Goal: Task Accomplishment & Management: Complete application form

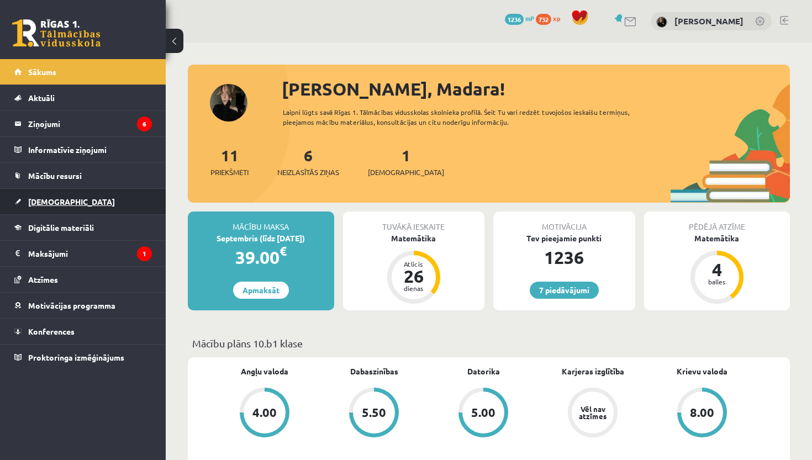
click at [68, 209] on link "[DEMOGRAPHIC_DATA]" at bounding box center [83, 201] width 138 height 25
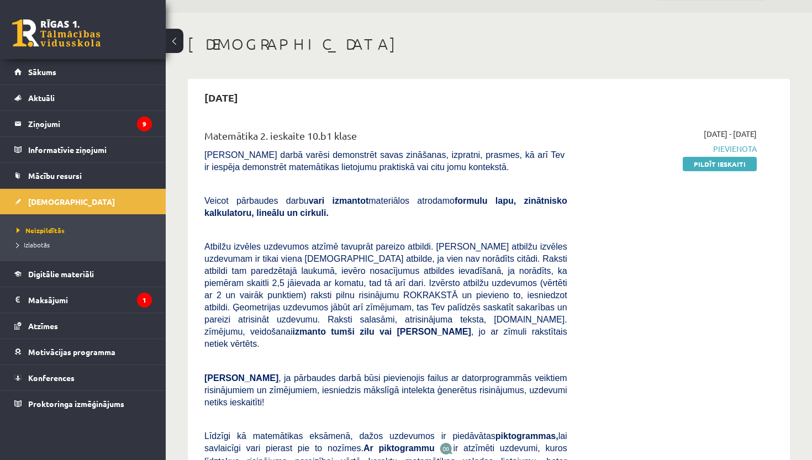
scroll to position [32, 0]
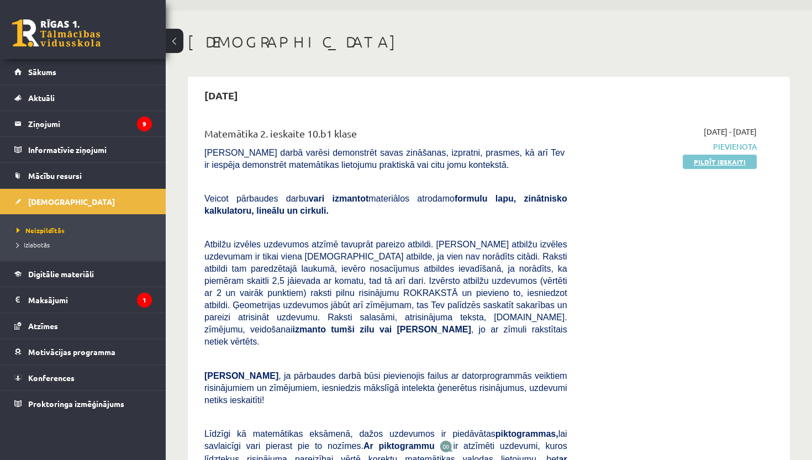
click at [727, 162] on link "Pildīt ieskaiti" at bounding box center [720, 162] width 74 height 14
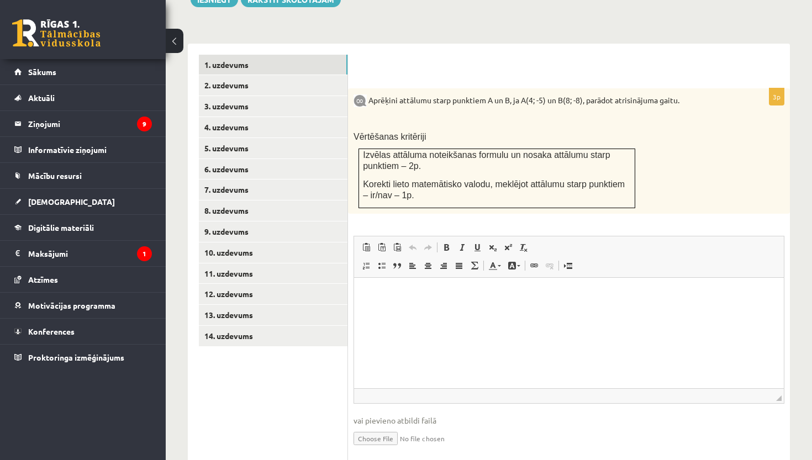
scroll to position [430, 0]
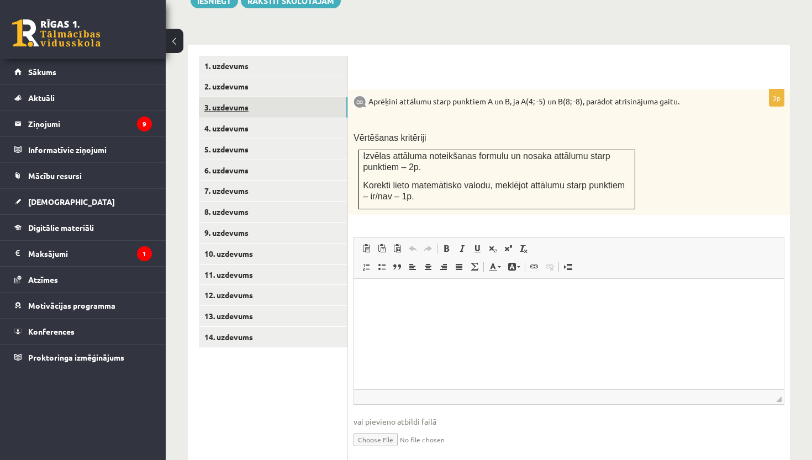
click at [268, 97] on link "3. uzdevums" at bounding box center [273, 107] width 149 height 20
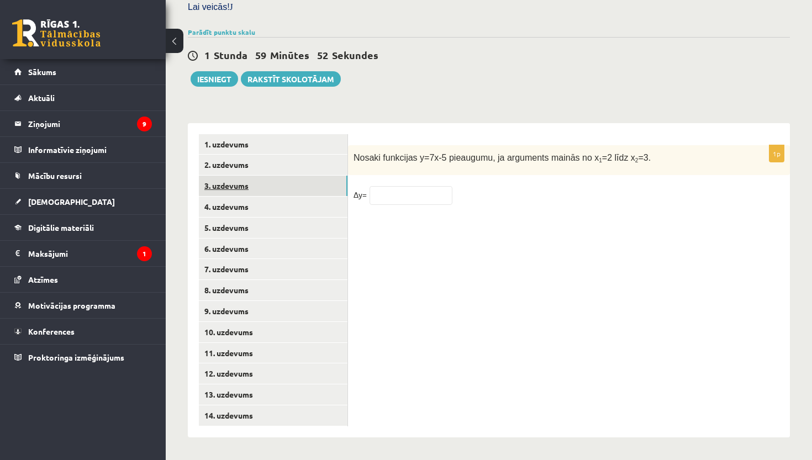
scroll to position [337, 0]
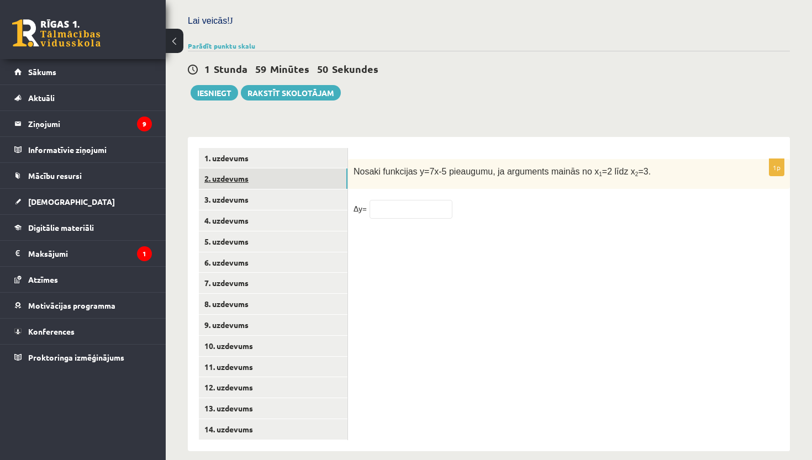
click at [270, 171] on link "2. uzdevums" at bounding box center [273, 178] width 149 height 20
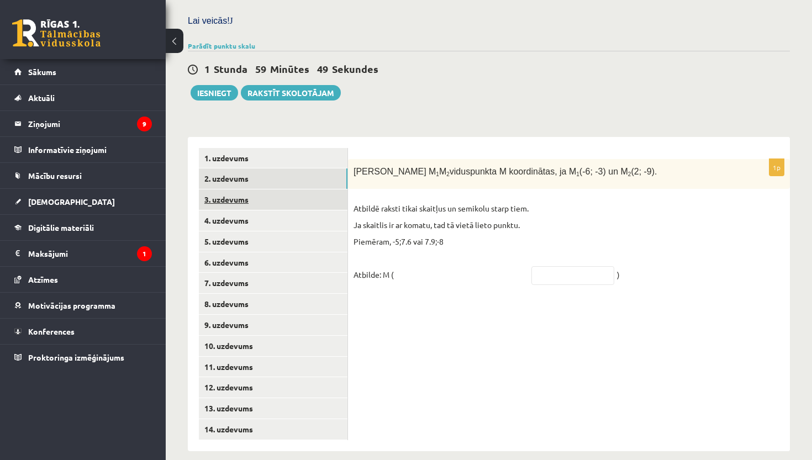
click at [270, 189] on link "3. uzdevums" at bounding box center [273, 199] width 149 height 20
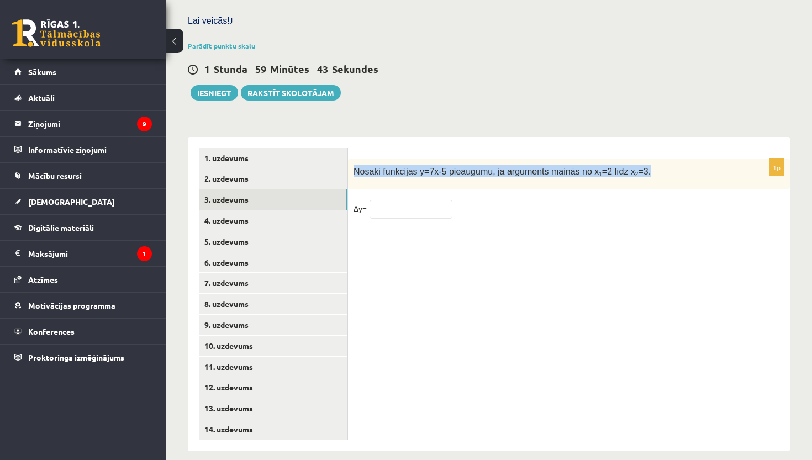
drag, startPoint x: 353, startPoint y: 162, endPoint x: 662, endPoint y: 166, distance: 308.7
click at [662, 166] on p "Nosaki funkcijas y=7x-5 pieaugumu, ja arguments mainās no x 1 =2 līdz x 2 =3." at bounding box center [541, 171] width 376 height 13
copy span "Nosaki funkcijas y=7x-5 pieaugumu, ja arguments mainās no x 1 =2 līdz x 2 =3."
click at [392, 200] on input "text" at bounding box center [410, 209] width 83 height 19
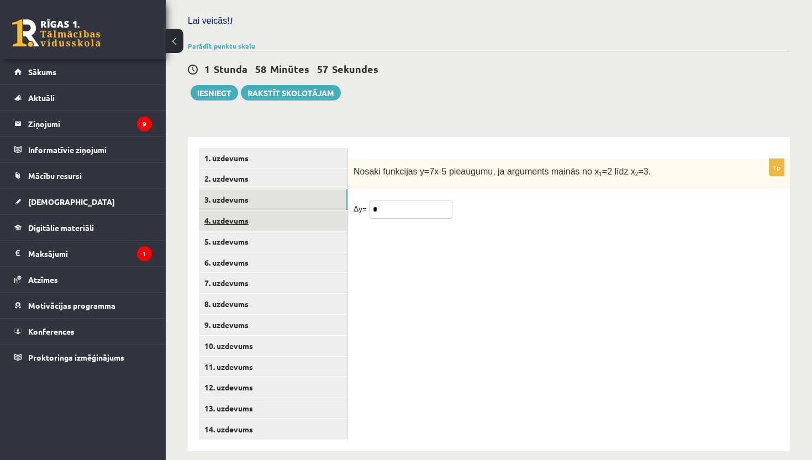
type input "*"
click at [265, 210] on link "4. uzdevums" at bounding box center [273, 220] width 149 height 20
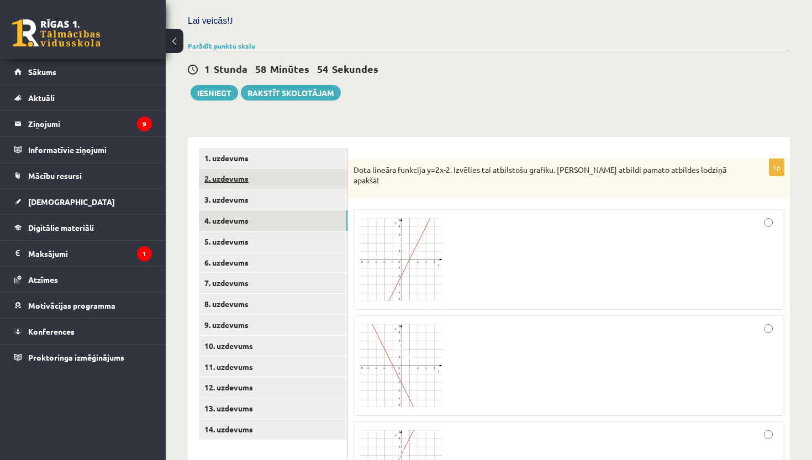
click at [248, 172] on link "2. uzdevums" at bounding box center [273, 178] width 149 height 20
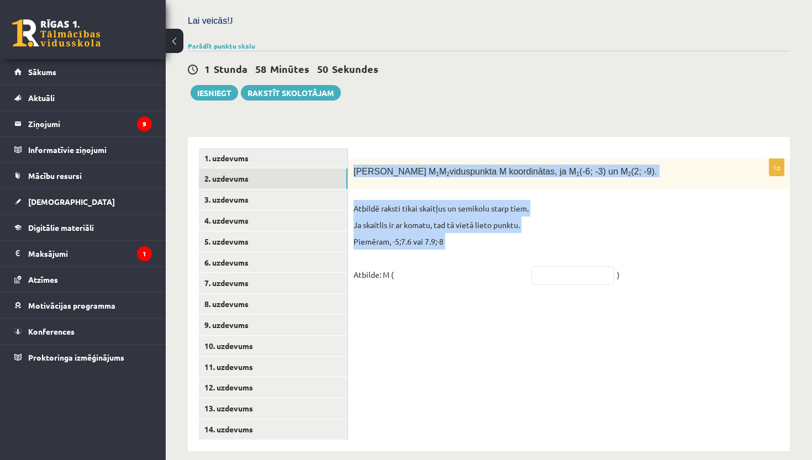
drag, startPoint x: 354, startPoint y: 161, endPoint x: 482, endPoint y: 247, distance: 153.9
click at [482, 247] on div "1p Nosaki nogriežņa M 1 M 2 viduspunkta M koordinātas, ja M 1 (-6; -3) un M 2 (…" at bounding box center [569, 227] width 442 height 136
copy div "Nosaki nogriežņa M 1 M 2 viduspunkta M koordinātas, ja M 1 (-6; -3) un M 2 (2; …"
click at [309, 193] on link "3. uzdevums" at bounding box center [273, 199] width 149 height 20
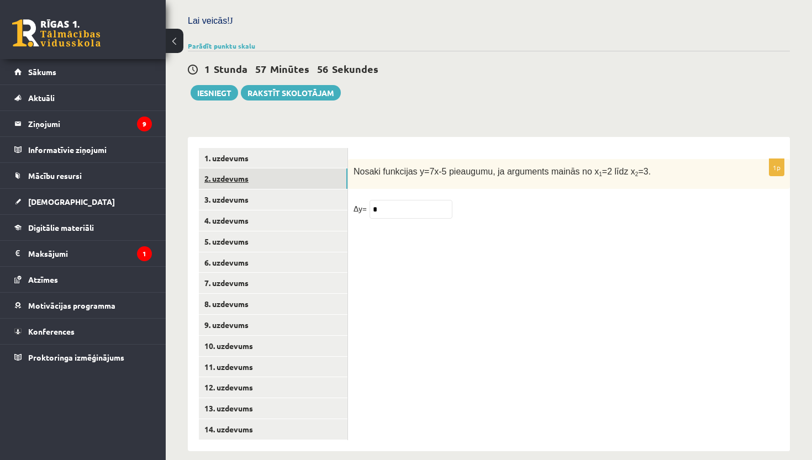
click at [288, 175] on link "2. uzdevums" at bounding box center [273, 178] width 149 height 20
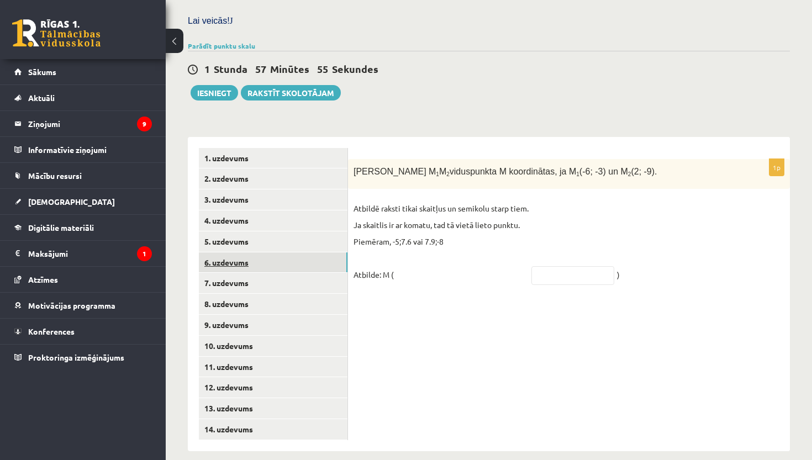
click at [291, 252] on link "6. uzdevums" at bounding box center [273, 262] width 149 height 20
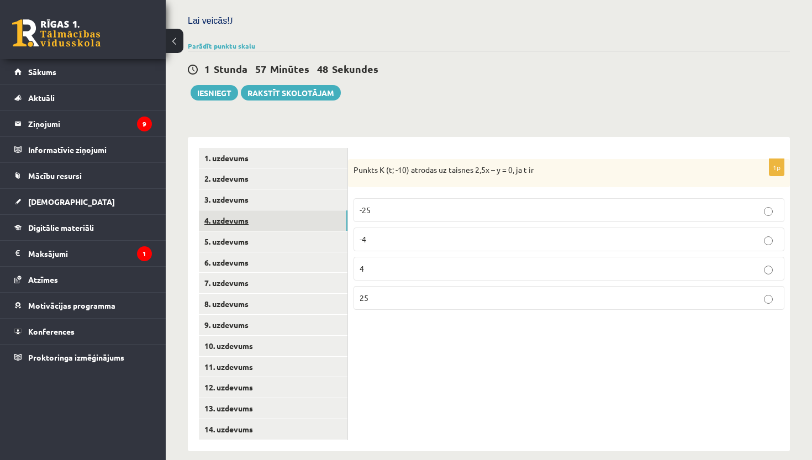
click at [270, 210] on link "4. uzdevums" at bounding box center [273, 220] width 149 height 20
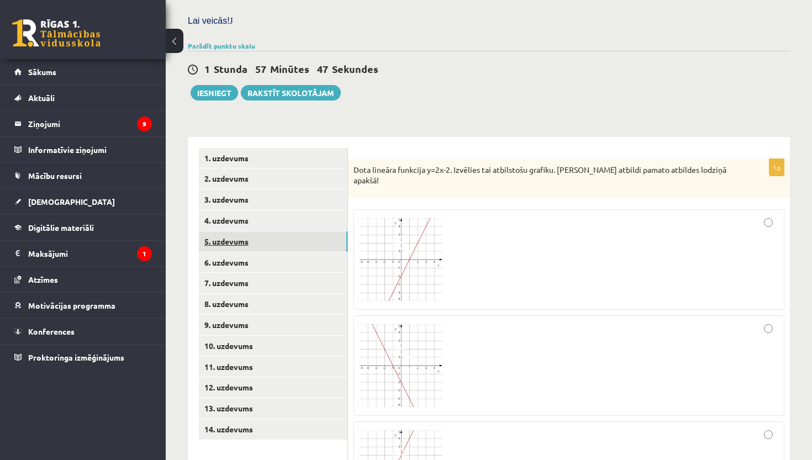
click at [272, 231] on link "5. uzdevums" at bounding box center [273, 241] width 149 height 20
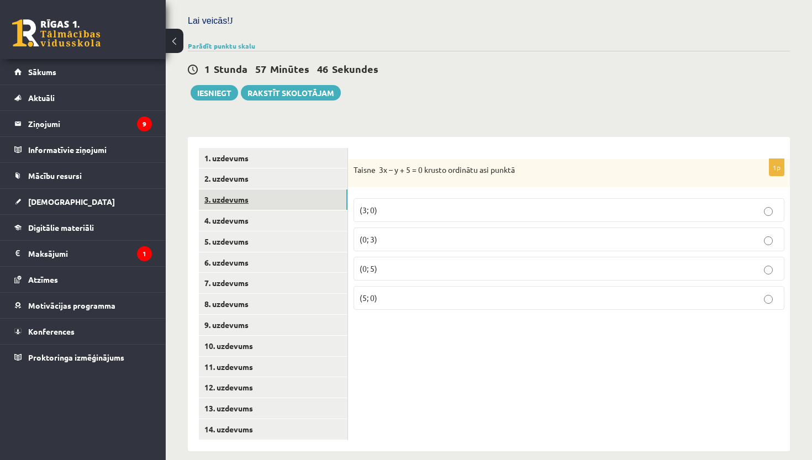
click at [274, 191] on link "3. uzdevums" at bounding box center [273, 199] width 149 height 20
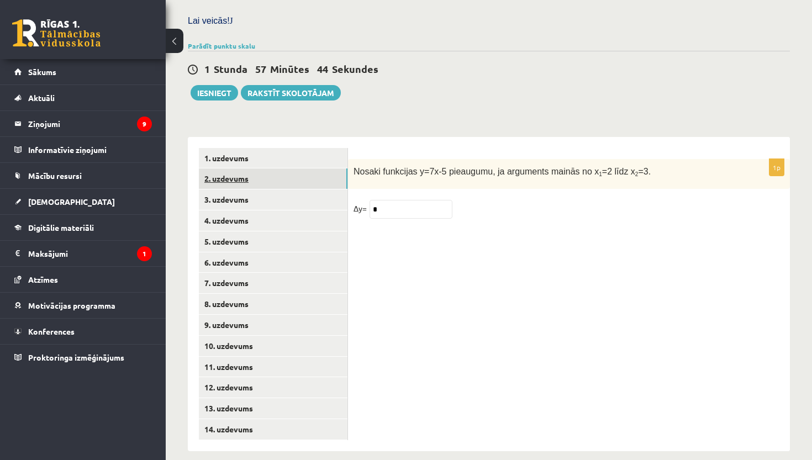
click at [272, 173] on link "2. uzdevums" at bounding box center [273, 178] width 149 height 20
click at [545, 266] on input "text" at bounding box center [572, 275] width 83 height 19
paste input "******"
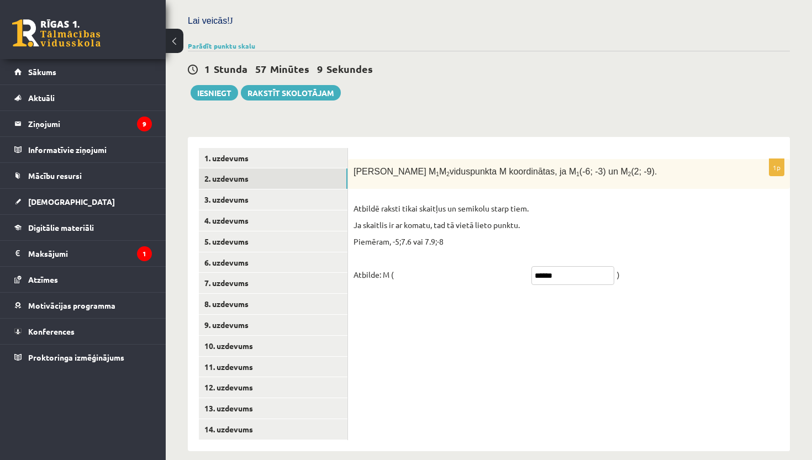
type input "******"
click at [426, 329] on div "1p Nosaki nogriežņa M 1 M 2 viduspunkta M koordinātas, ja M 1 (-6; -3) un M 2 (…" at bounding box center [569, 294] width 442 height 314
click at [257, 148] on link "1. uzdevums" at bounding box center [273, 158] width 149 height 20
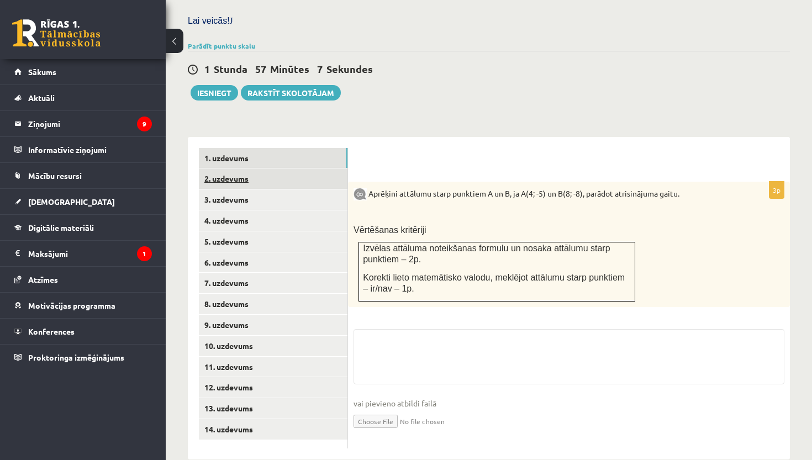
click at [259, 168] on link "2. uzdevums" at bounding box center [273, 178] width 149 height 20
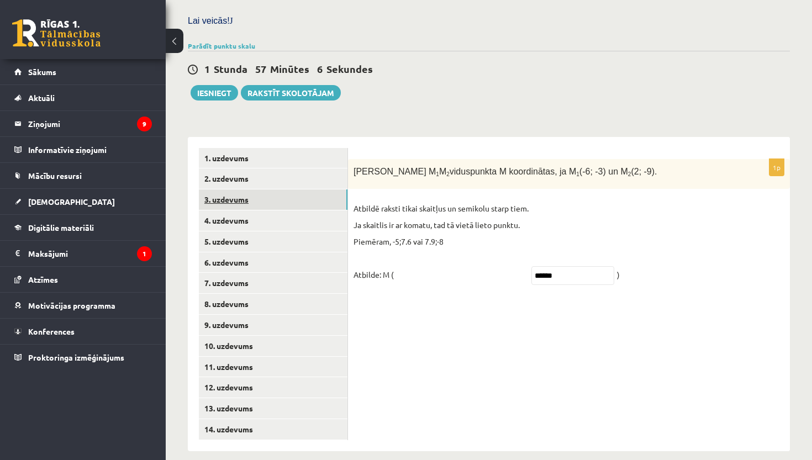
click at [258, 190] on link "3. uzdevums" at bounding box center [273, 199] width 149 height 20
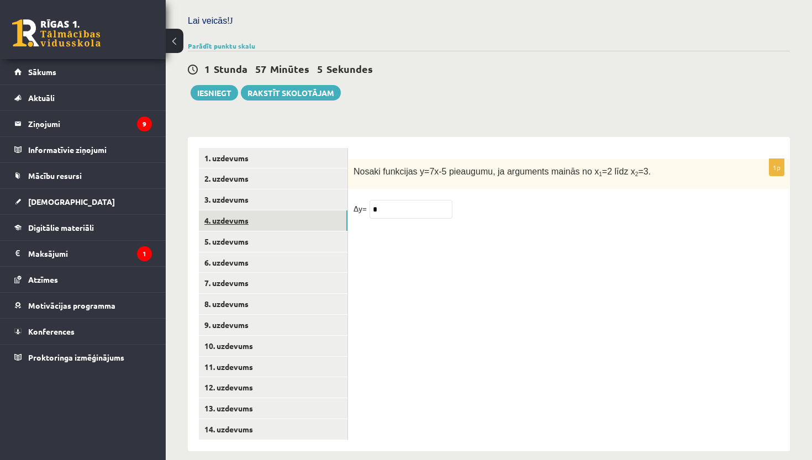
click at [258, 219] on link "4. uzdevums" at bounding box center [273, 220] width 149 height 20
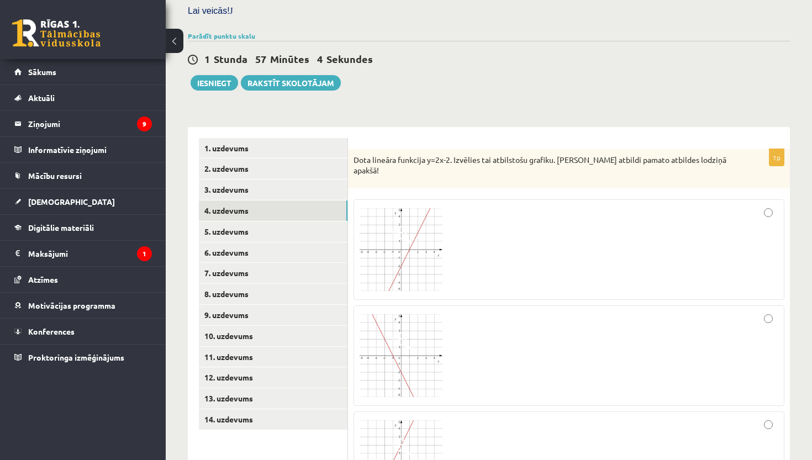
scroll to position [348, 0]
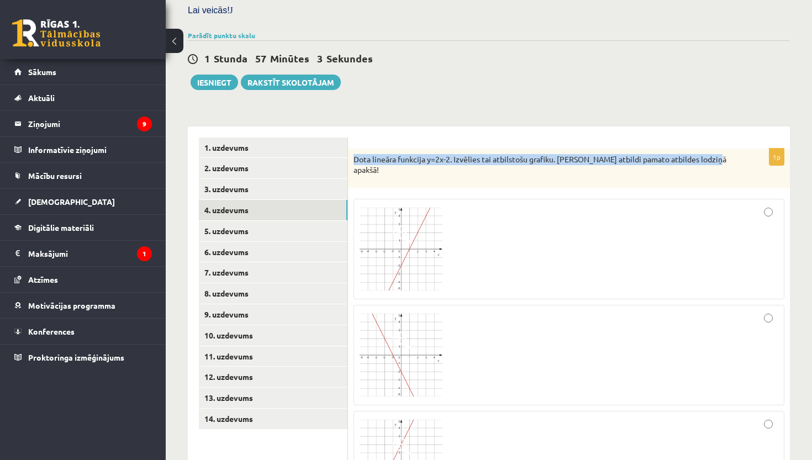
drag, startPoint x: 353, startPoint y: 148, endPoint x: 752, endPoint y: 154, distance: 398.2
click at [752, 154] on div "Dota lineāra funkcija y=2x-2. Izvēlies tai atbilstošu grafiku. Savu atbildi pam…" at bounding box center [569, 168] width 442 height 39
copy p "Dota lineāra funkcija y=2x-2. Izvēlies tai atbilstošu grafiku. Savu atbildi pam…"
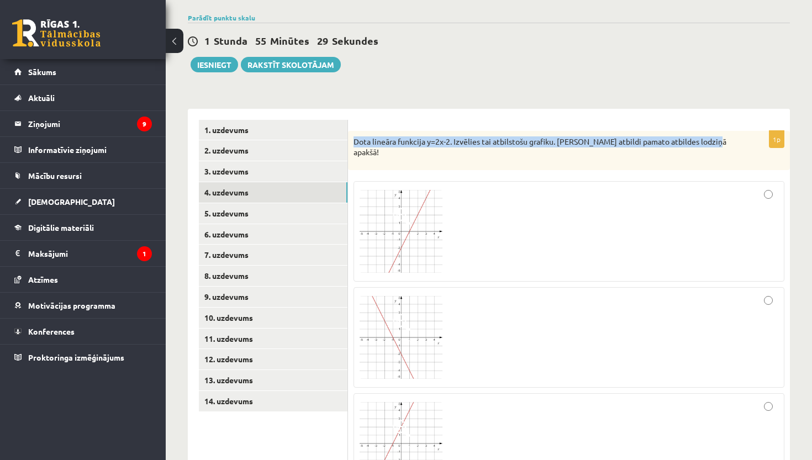
scroll to position [0, 0]
click at [423, 229] on img at bounding box center [401, 231] width 83 height 83
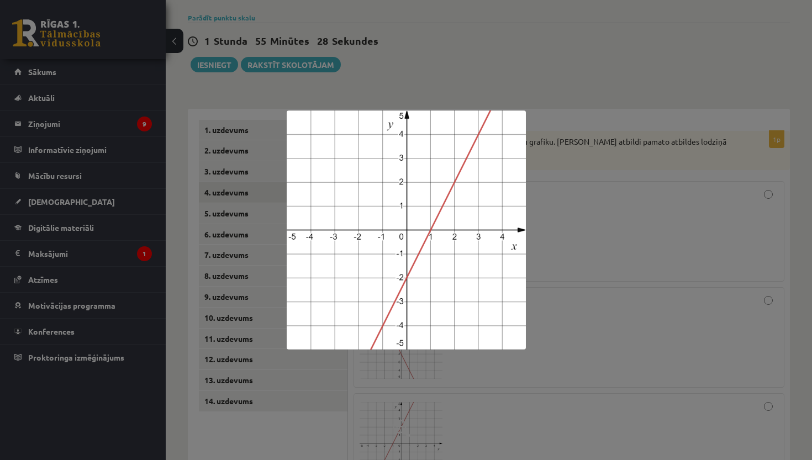
click at [311, 404] on div at bounding box center [406, 230] width 812 height 460
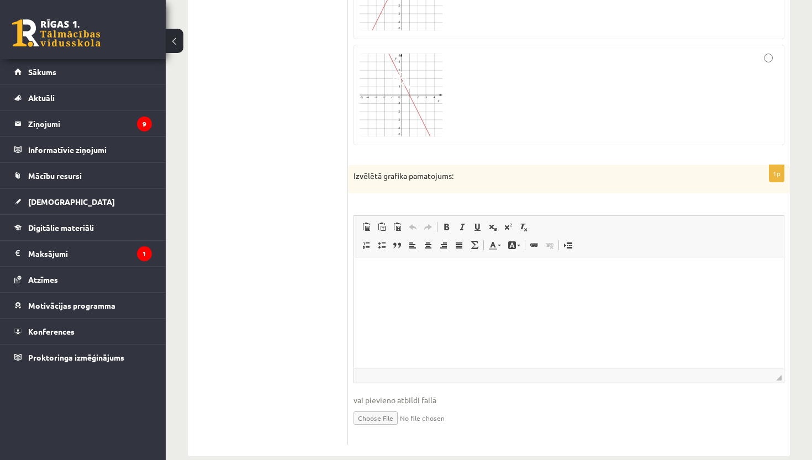
scroll to position [816, 0]
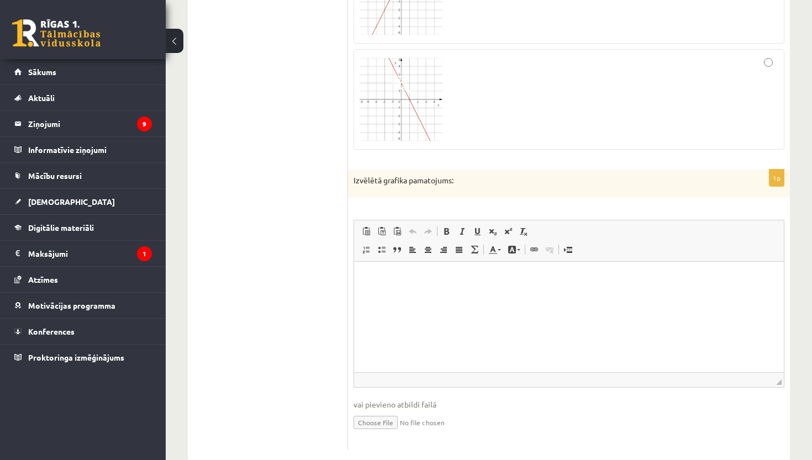
click at [447, 294] on html at bounding box center [569, 279] width 430 height 34
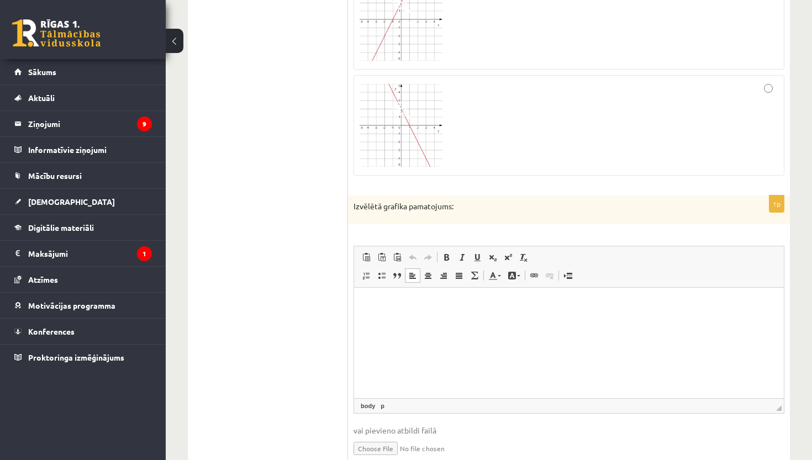
scroll to position [790, 0]
drag, startPoint x: 483, startPoint y: 185, endPoint x: 351, endPoint y: 187, distance: 132.6
click at [351, 196] on div "Izvēlētā grafika pamatojums:" at bounding box center [569, 210] width 442 height 29
click at [284, 166] on ul "1. uzdevums 2. uzdevums 3. uzdevums 4. uzdevums 5. uzdevums 6. uzdevums 7. uzde…" at bounding box center [273, 86] width 149 height 780
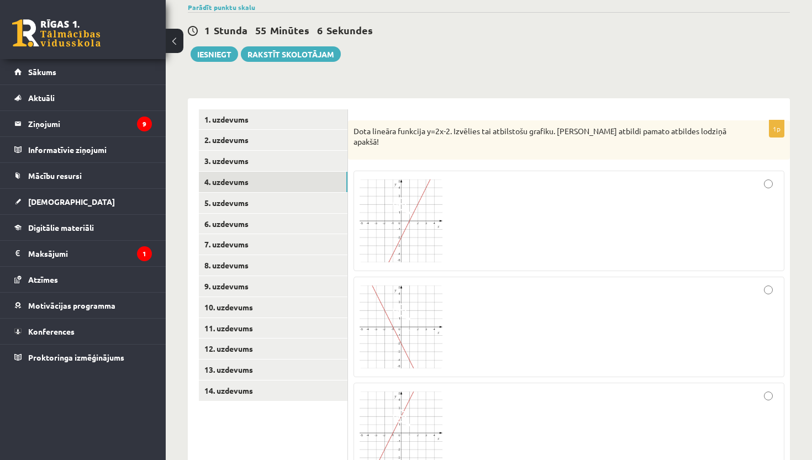
scroll to position [377, 0]
click at [265, 192] on link "5. uzdevums" at bounding box center [273, 202] width 149 height 20
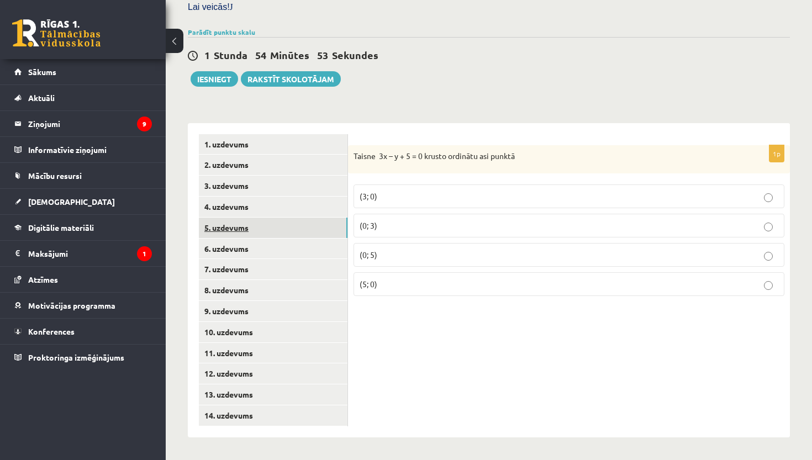
scroll to position [337, 0]
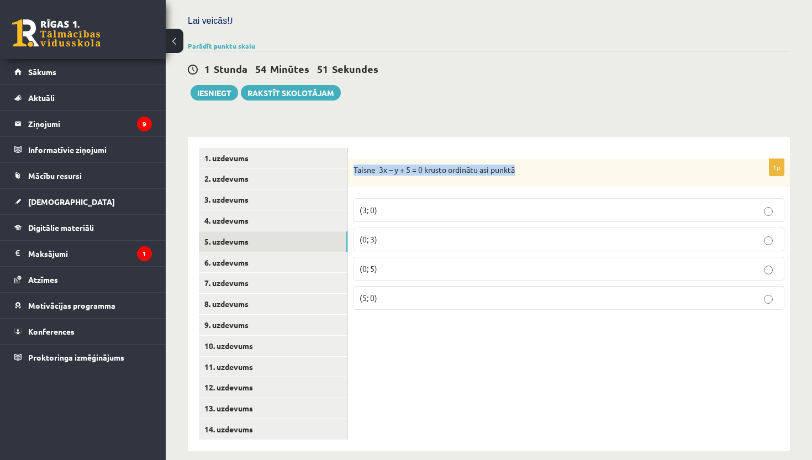
drag, startPoint x: 354, startPoint y: 162, endPoint x: 598, endPoint y: 162, distance: 243.6
click at [599, 165] on p "Taisne 3x – y + 5 = 0 krusto ordinātu asi punktā" at bounding box center [541, 170] width 376 height 11
copy p "Taisne 3x – y + 5 = 0 krusto ordinātu asi punktā"
click at [381, 257] on label "(0; 5)" at bounding box center [568, 269] width 431 height 24
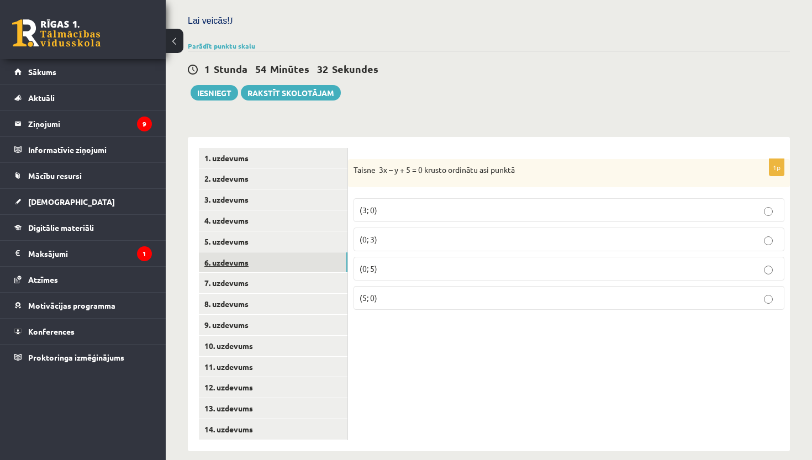
click at [258, 252] on link "6. uzdevums" at bounding box center [273, 262] width 149 height 20
drag, startPoint x: 353, startPoint y: 162, endPoint x: 555, endPoint y: 168, distance: 201.7
click at [555, 168] on div "Punkts K (t; -10) atrodas uz taisnes 2,5x – y = 0, ja t ir" at bounding box center [569, 173] width 442 height 29
copy p "Punkts K (t; -10) atrodas uz taisnes 2,5x – y = 0, ja t ir"
click at [393, 234] on p "-4" at bounding box center [569, 240] width 419 height 12
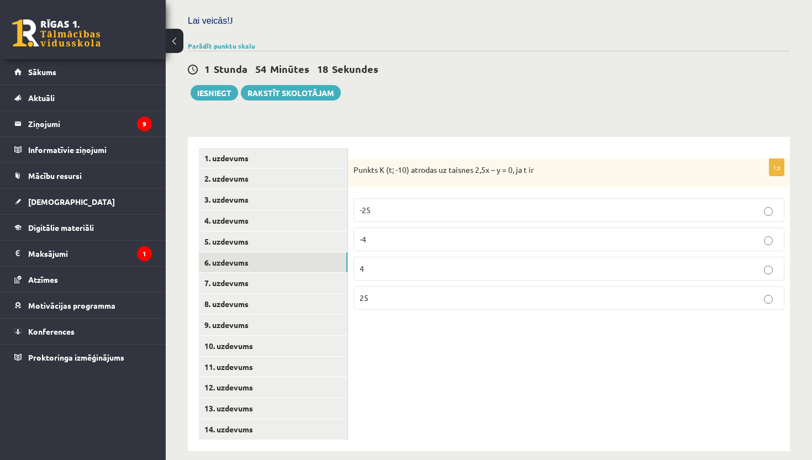
click at [423, 416] on div "1p Punkts K (t; -10) atrodas uz taisnes 2,5x – y = 0, ja t ir -25 -4 4 25" at bounding box center [569, 294] width 442 height 314
click at [238, 273] on link "7. uzdevums" at bounding box center [273, 283] width 149 height 20
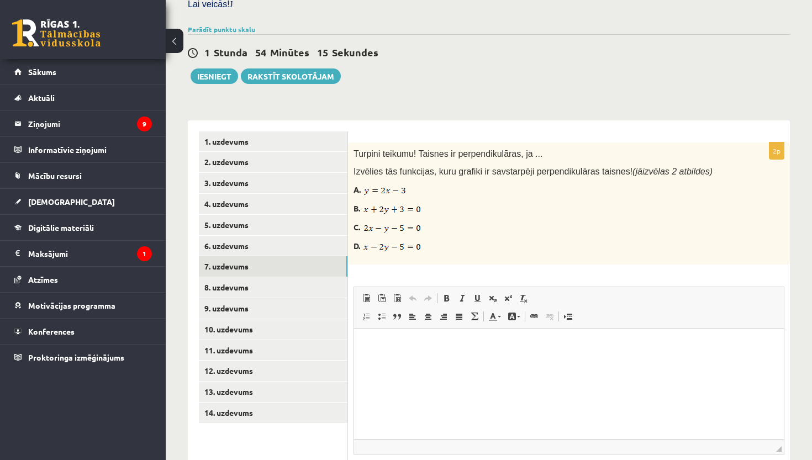
scroll to position [356, 0]
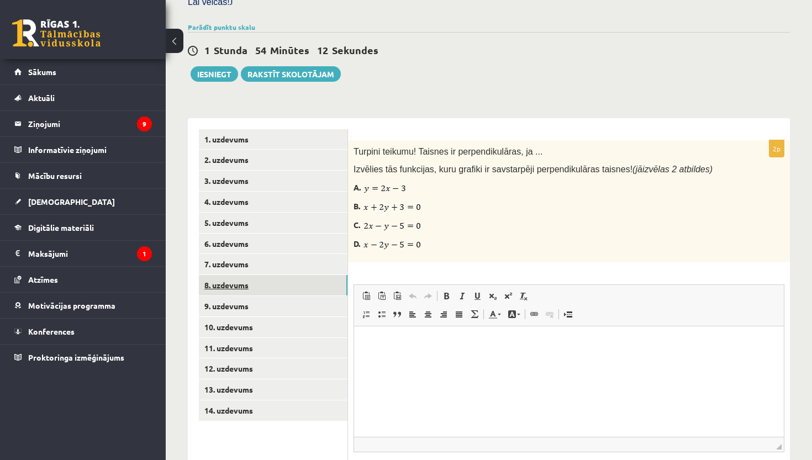
click at [267, 275] on link "8. uzdevums" at bounding box center [273, 285] width 149 height 20
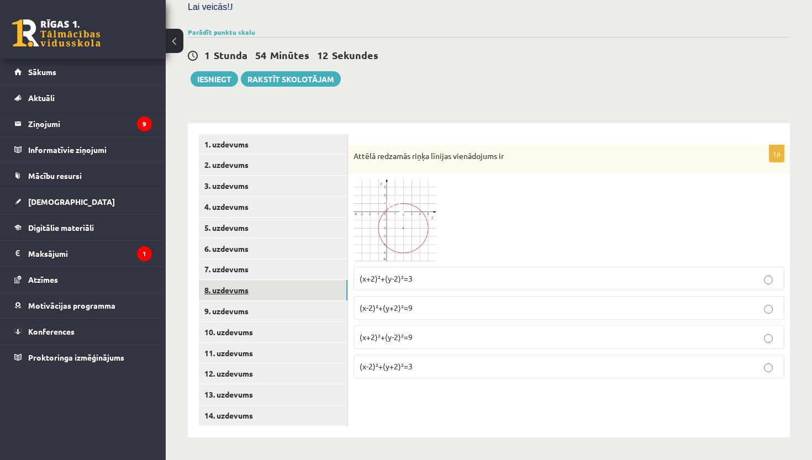
scroll to position [337, 0]
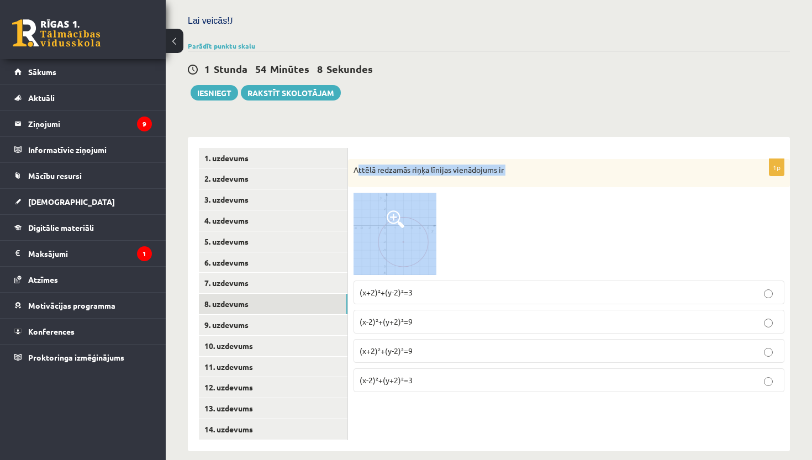
drag, startPoint x: 357, startPoint y: 161, endPoint x: 480, endPoint y: 240, distance: 145.5
click at [482, 241] on div "1p Attēlā redzamās riņķa līnijas vienādojums ir (x+2)²+(y-2)²=3 (x-2)²+(y+2)²=9…" at bounding box center [569, 280] width 442 height 242
copy div "ttēlā redzamās riņķa līnijas vienādojums ir"
click at [398, 193] on img at bounding box center [394, 234] width 83 height 82
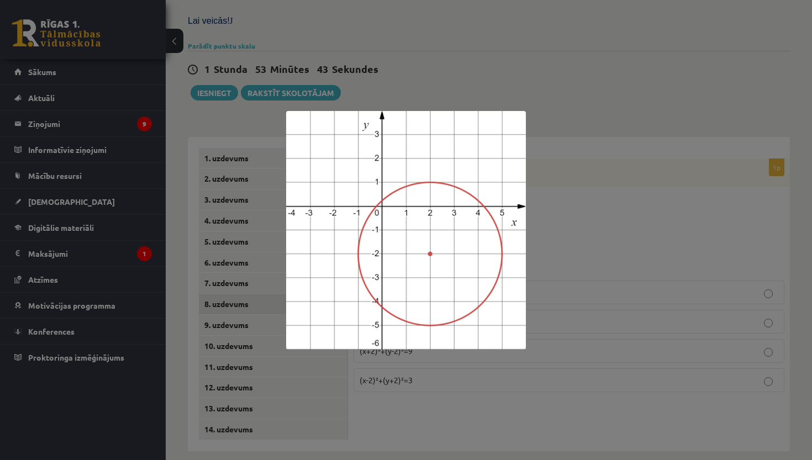
drag, startPoint x: 285, startPoint y: 108, endPoint x: 331, endPoint y: 161, distance: 70.1
click at [331, 161] on div at bounding box center [406, 230] width 812 height 460
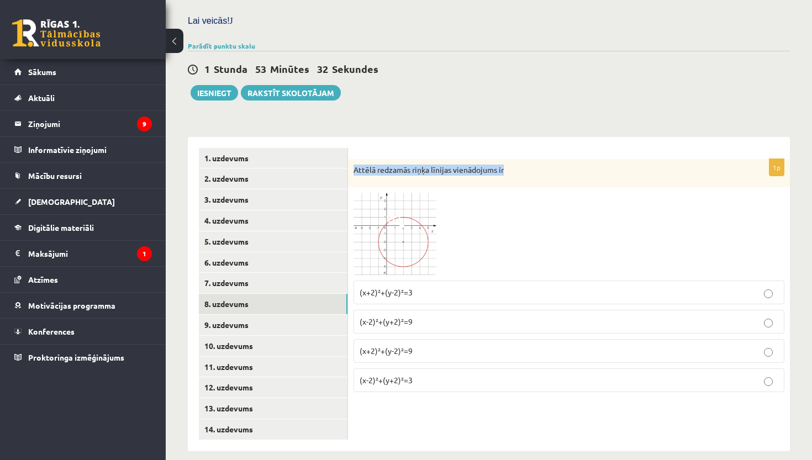
drag, startPoint x: 355, startPoint y: 163, endPoint x: 523, endPoint y: 175, distance: 168.8
click at [523, 175] on div "Attēlā redzamās riņķa līnijas vienādojums ir" at bounding box center [569, 173] width 442 height 29
copy p "Attēlā redzamās riņķa līnijas vienādojums ir"
click at [241, 316] on link "9. uzdevums" at bounding box center [273, 325] width 149 height 20
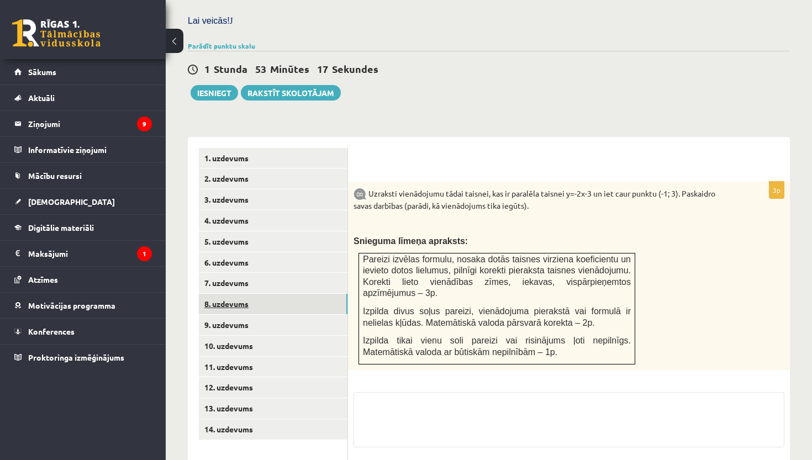
click at [271, 295] on link "8. uzdevums" at bounding box center [273, 304] width 149 height 20
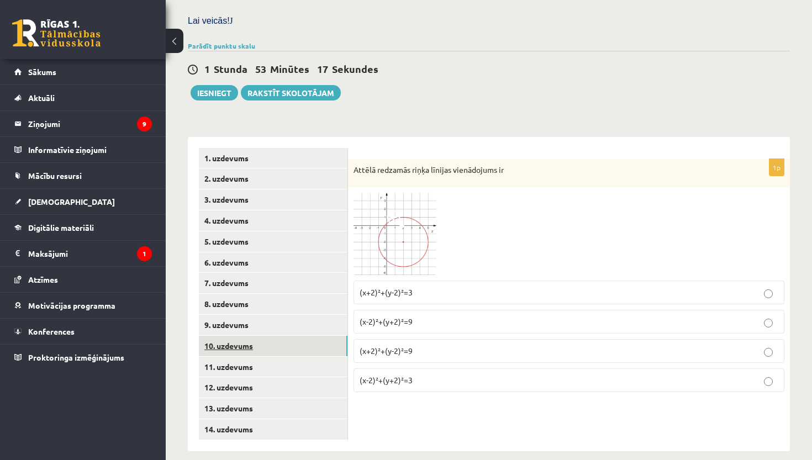
click at [269, 342] on link "10. uzdevums" at bounding box center [273, 346] width 149 height 20
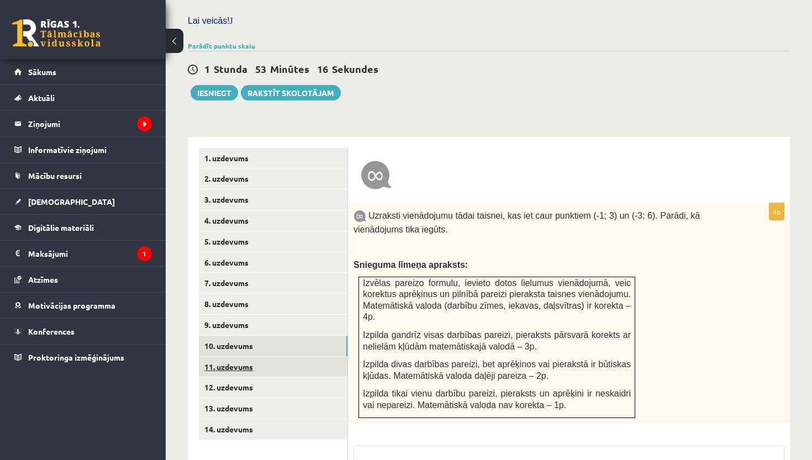
click at [278, 357] on link "11. uzdevums" at bounding box center [273, 367] width 149 height 20
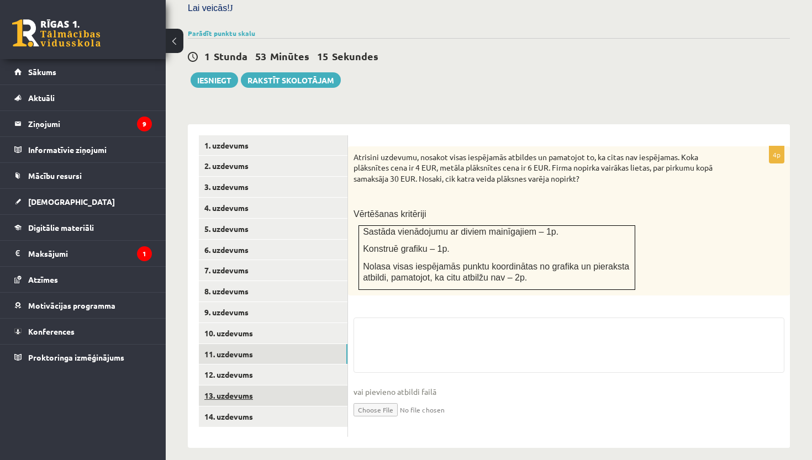
scroll to position [350, 0]
click at [263, 386] on link "13. uzdevums" at bounding box center [273, 396] width 149 height 20
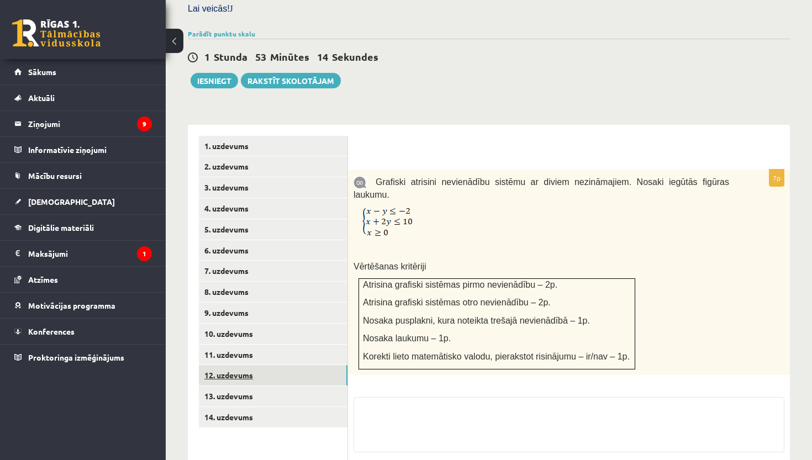
click at [271, 365] on link "12. uzdevums" at bounding box center [273, 375] width 149 height 20
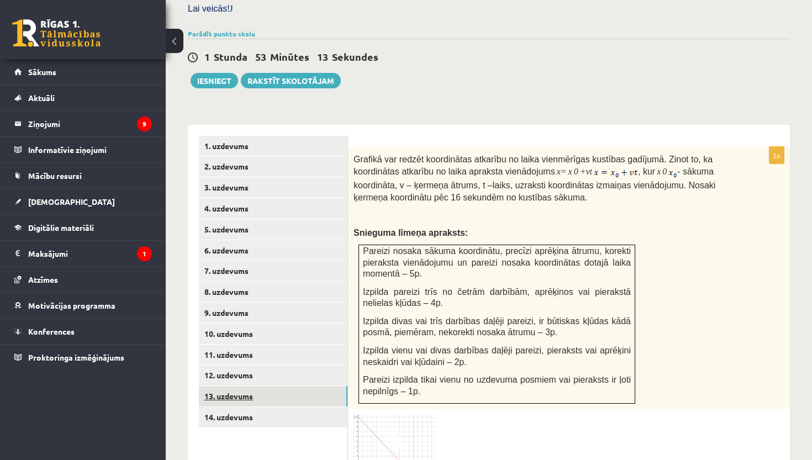
click at [271, 392] on link "13. uzdevums" at bounding box center [273, 396] width 149 height 20
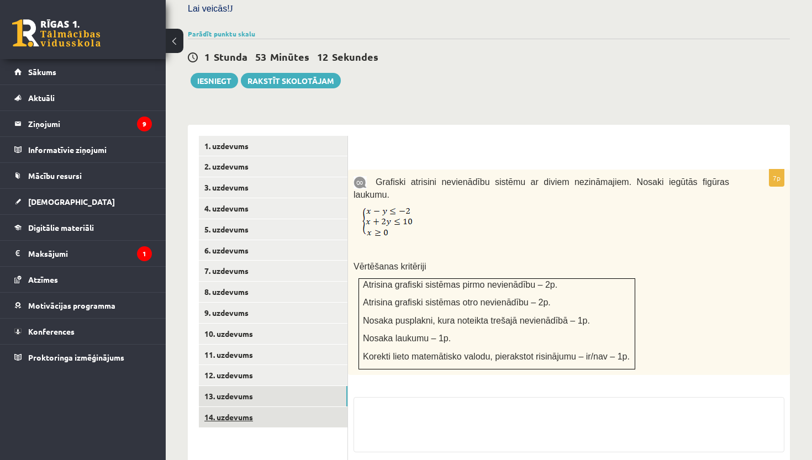
click at [268, 407] on link "14. uzdevums" at bounding box center [273, 417] width 149 height 20
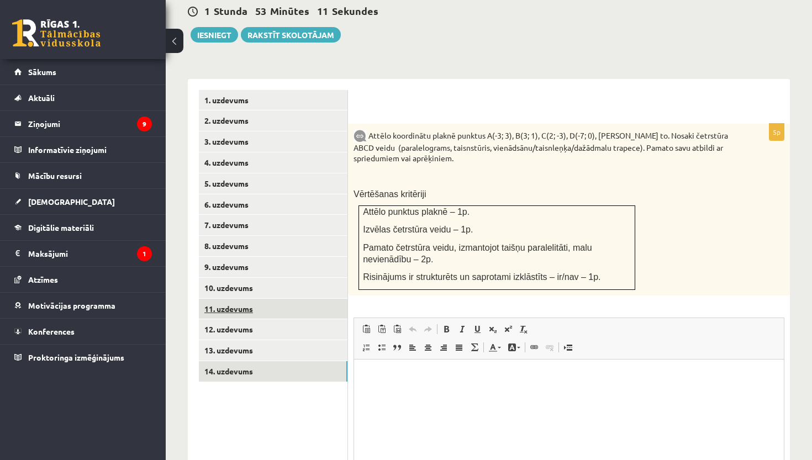
scroll to position [0, 0]
click at [278, 262] on link "9. uzdevums" at bounding box center [273, 267] width 149 height 20
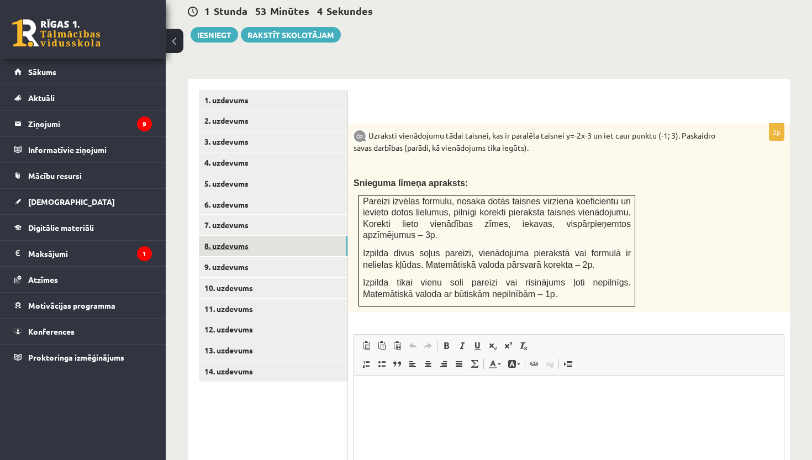
click at [249, 240] on link "8. uzdevums" at bounding box center [273, 246] width 149 height 20
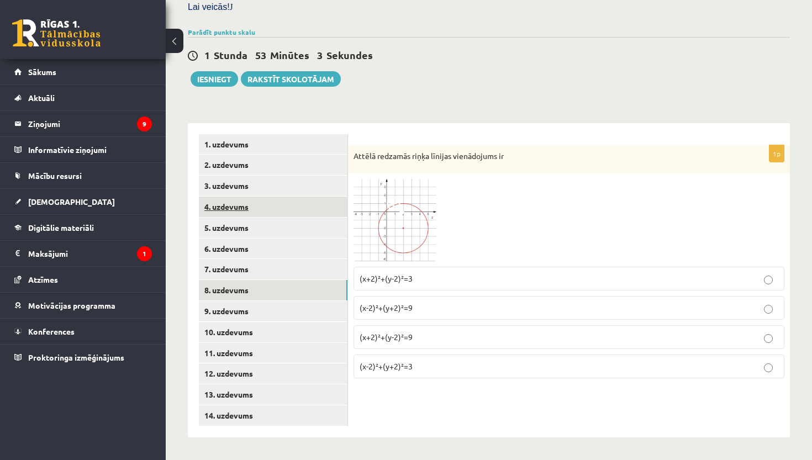
scroll to position [337, 0]
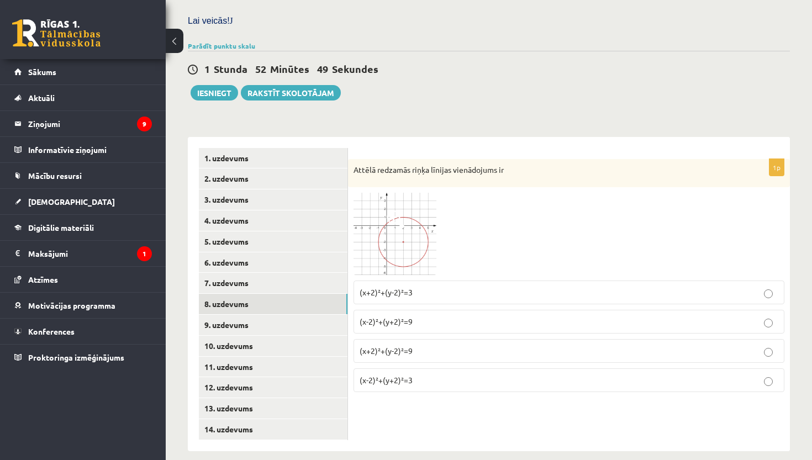
click at [382, 316] on span "(x-2)²+(y+2)²=9" at bounding box center [386, 321] width 53 height 10
click at [279, 148] on link "1. uzdevums" at bounding box center [273, 158] width 149 height 20
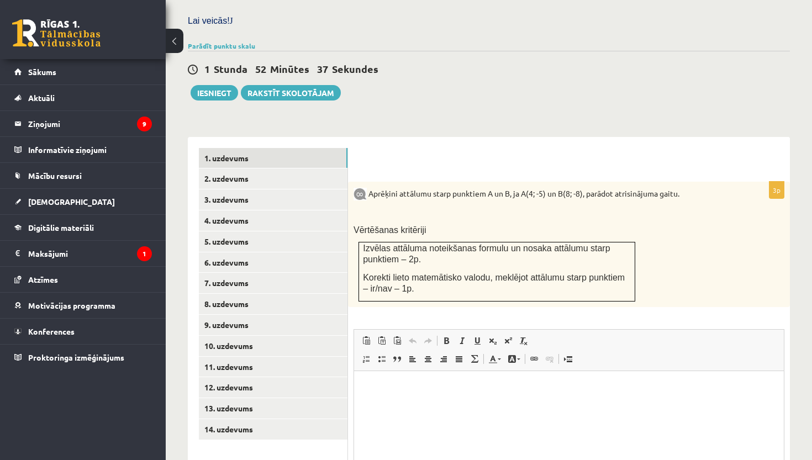
scroll to position [360, 0]
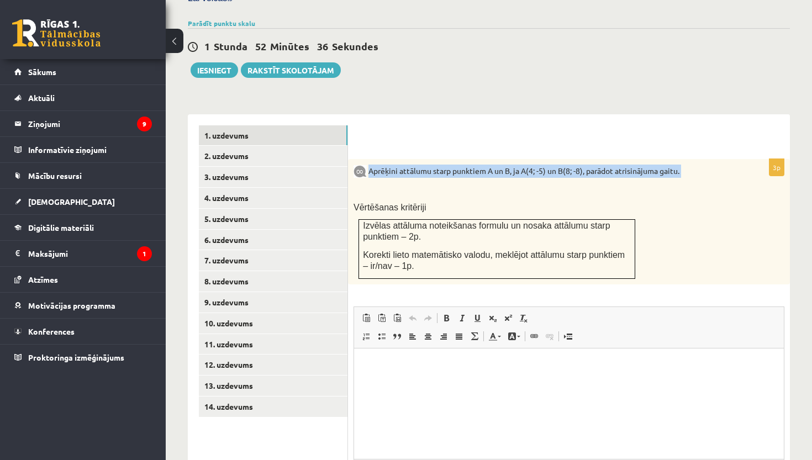
drag, startPoint x: 371, startPoint y: 163, endPoint x: 716, endPoint y: 176, distance: 345.9
click at [716, 176] on div "Aprēķini attālumu starp punktiem A un B, ja A(4; -5) un B(8; -8), parādot atris…" at bounding box center [569, 221] width 442 height 125
copy div "Aprēķini attālumu starp punktiem A un B, ja A(4; -5) un B(8; -8), parādot atris…"
click at [485, 165] on p "Aprēķini attālumu starp punktiem A un B, ja A(4; -5) un B(8; -8), parādot atris…" at bounding box center [541, 171] width 376 height 13
click at [525, 167] on p "Aprēķini attālumu starp punktiem A un B, ja A(4; -5) un B(8; -8), parādot atris…" at bounding box center [541, 171] width 376 height 13
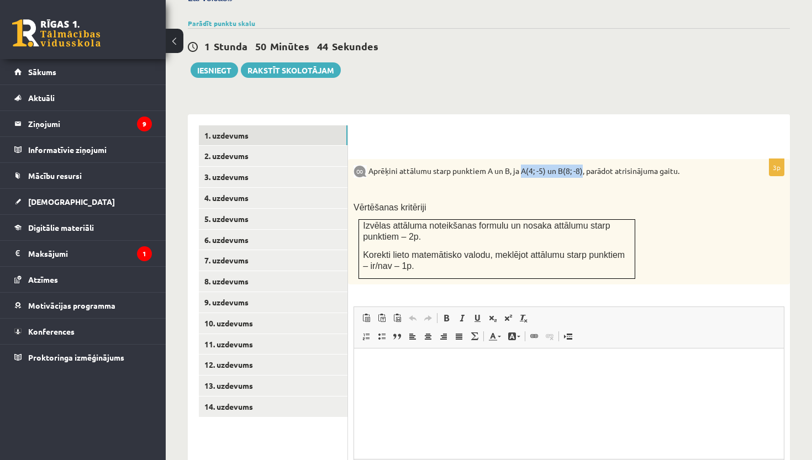
drag, startPoint x: 522, startPoint y: 166, endPoint x: 584, endPoint y: 163, distance: 61.4
click at [584, 165] on p "Aprēķini attālumu starp punktiem A un B, ja A(4; -5) un B(8; -8), parādot atris…" at bounding box center [541, 171] width 376 height 13
click at [281, 147] on link "2. uzdevums" at bounding box center [273, 156] width 149 height 20
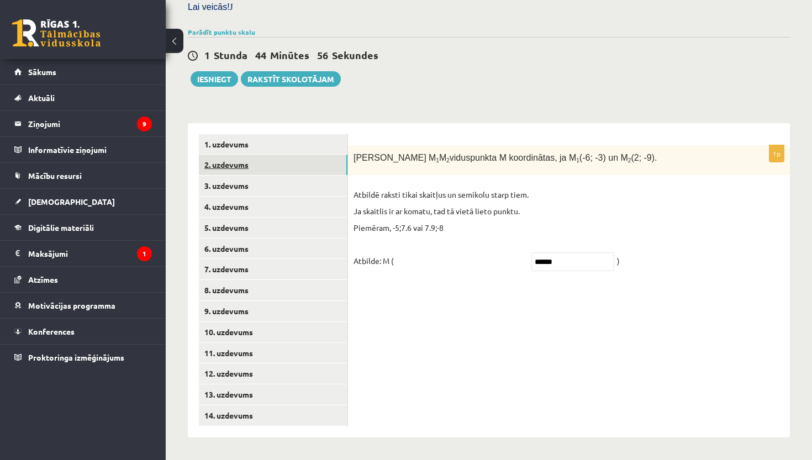
scroll to position [337, 0]
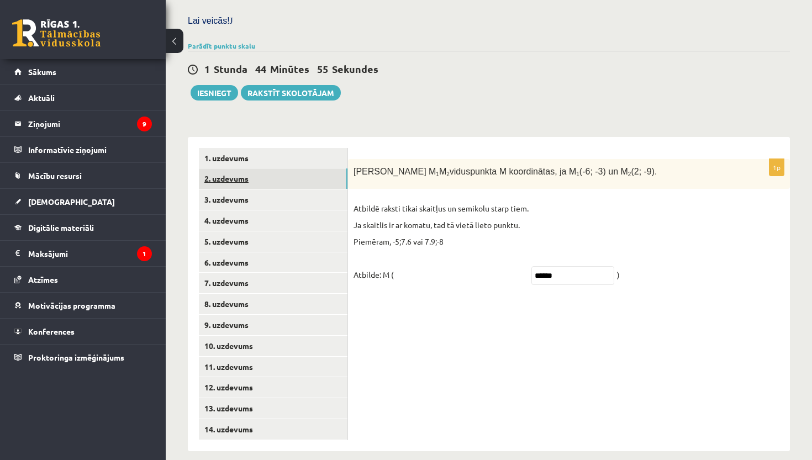
click at [284, 168] on link "2. uzdevums" at bounding box center [273, 178] width 149 height 20
click at [277, 189] on link "3. uzdevums" at bounding box center [273, 199] width 149 height 20
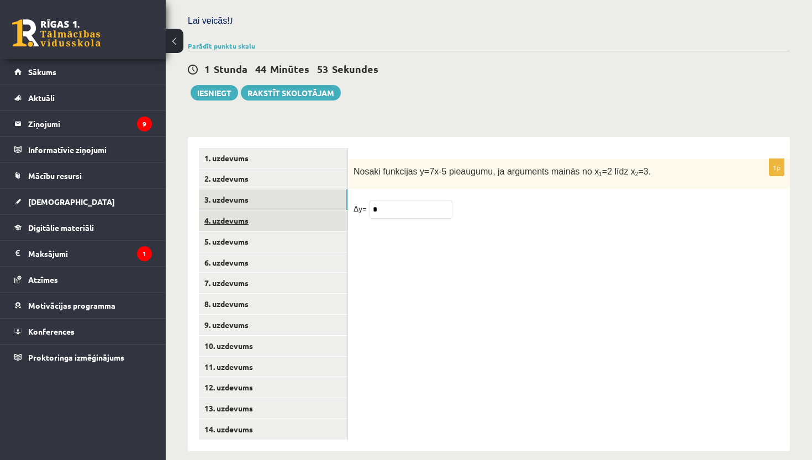
click at [278, 215] on link "4. uzdevums" at bounding box center [273, 220] width 149 height 20
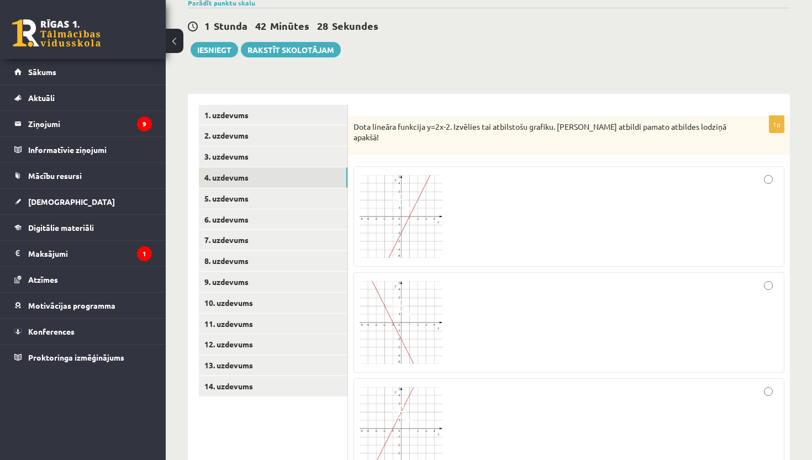
scroll to position [383, 0]
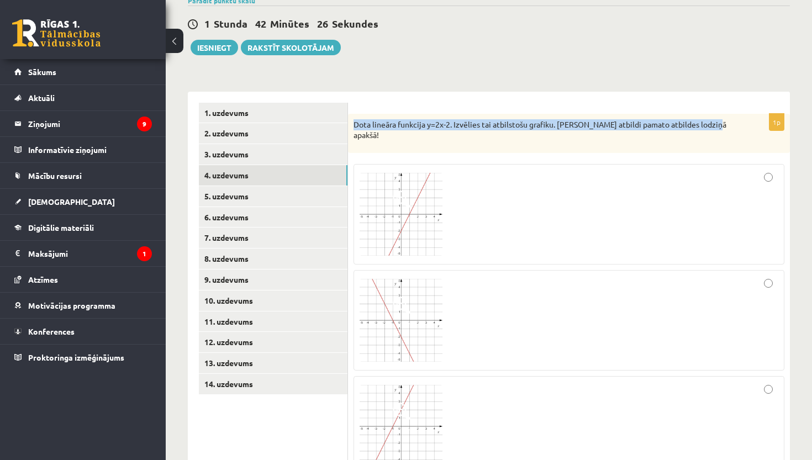
drag, startPoint x: 354, startPoint y: 117, endPoint x: 727, endPoint y: 120, distance: 373.4
click at [727, 120] on p "Dota lineāra funkcija y=2x-2. Izvēlies tai atbilstošu grafiku. Savu atbildi pam…" at bounding box center [541, 130] width 376 height 22
copy p "Dota lineāra funkcija y=2x-2. Izvēlies tai atbilstošu grafiku. Savu atbildi pam…"
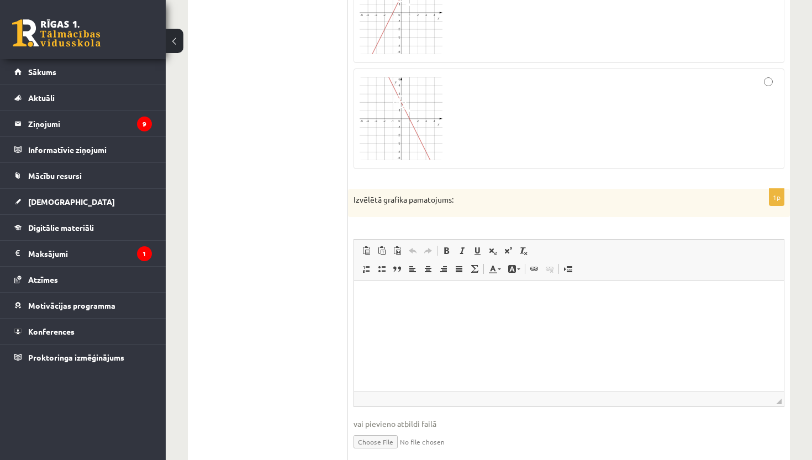
scroll to position [799, 0]
click at [356, 192] on p "Izvēlētā grafika pamatojums:" at bounding box center [541, 197] width 376 height 11
drag, startPoint x: 455, startPoint y: 181, endPoint x: 352, endPoint y: 181, distance: 103.3
click at [352, 186] on div "Izvēlētā grafika pamatojums:" at bounding box center [569, 200] width 442 height 29
copy p "Izvēlētā grafika pamatojums:"
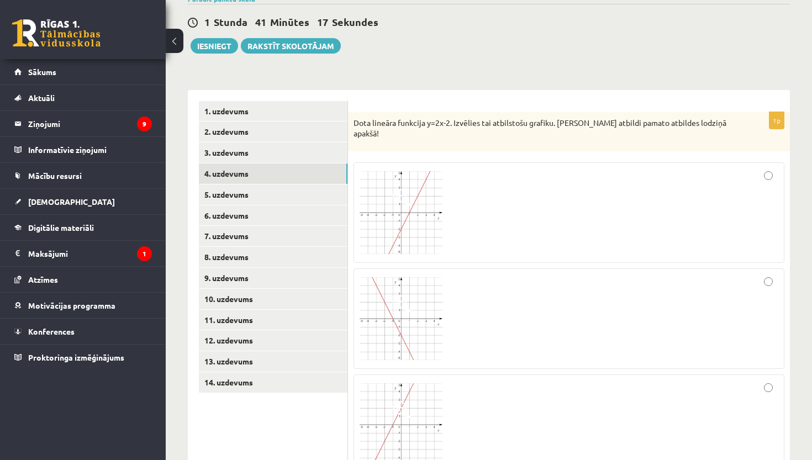
scroll to position [318, 0]
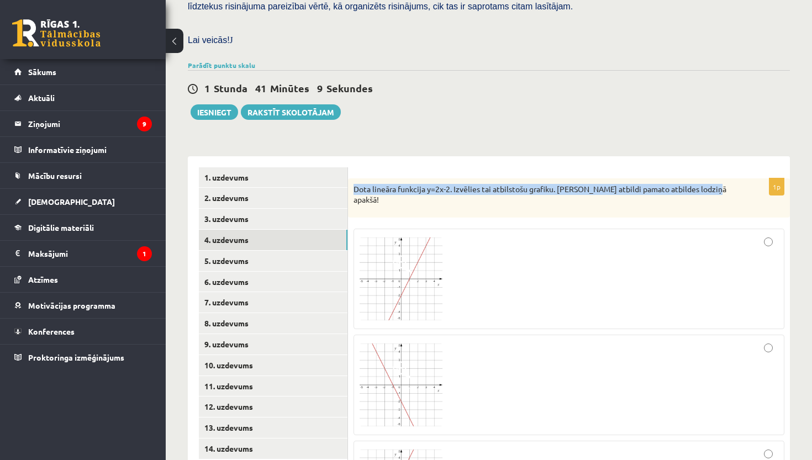
drag, startPoint x: 355, startPoint y: 181, endPoint x: 726, endPoint y: 184, distance: 370.6
click at [726, 184] on p "Dota lineāra funkcija y=2x-2. Izvēlies tai atbilstošu grafiku. Savu atbildi pam…" at bounding box center [541, 195] width 376 height 22
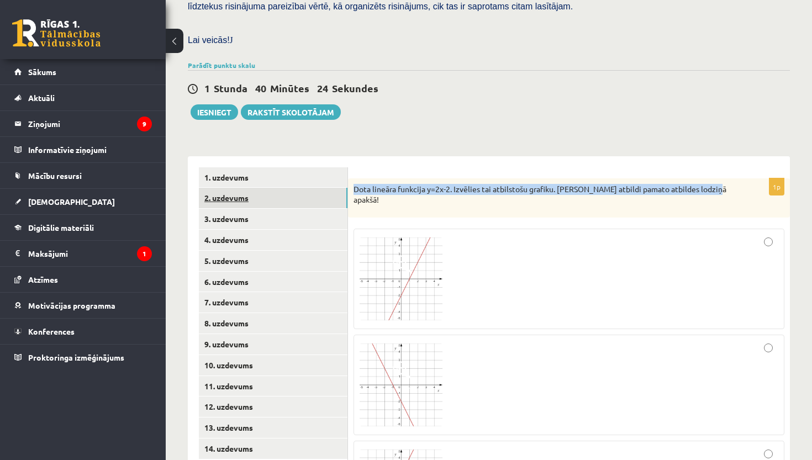
click at [266, 195] on link "2. uzdevums" at bounding box center [273, 198] width 149 height 20
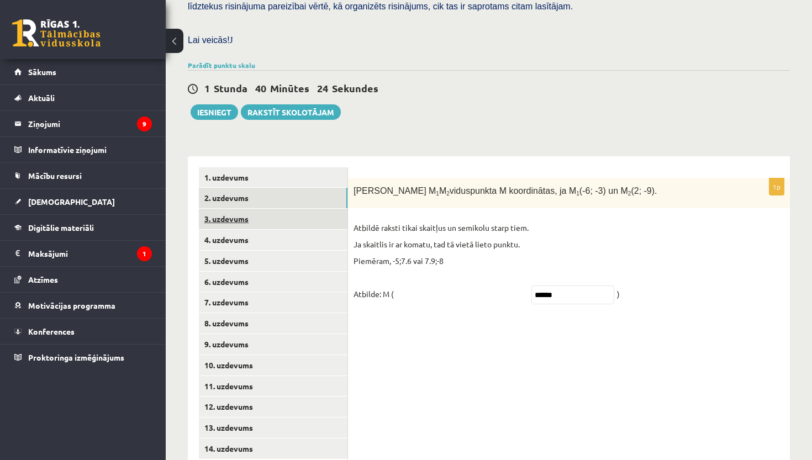
click at [267, 209] on link "3. uzdevums" at bounding box center [273, 219] width 149 height 20
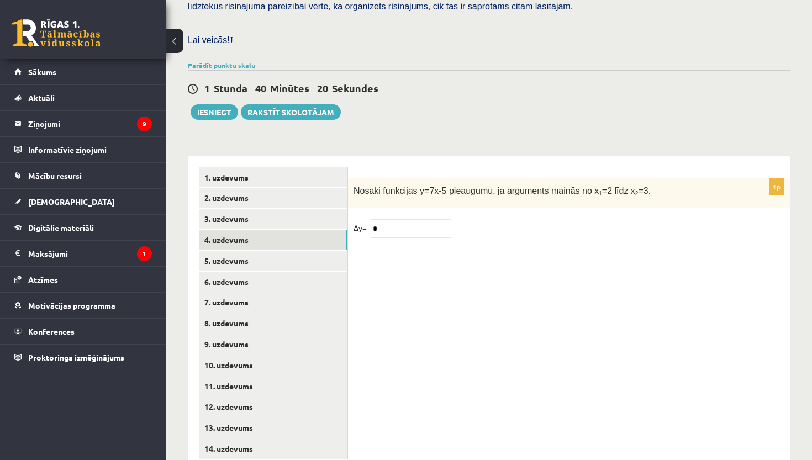
click at [273, 230] on link "4. uzdevums" at bounding box center [273, 240] width 149 height 20
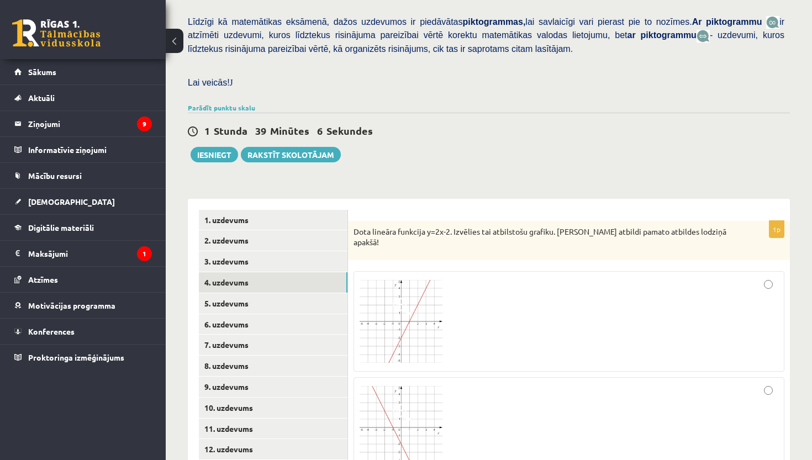
scroll to position [274, 0]
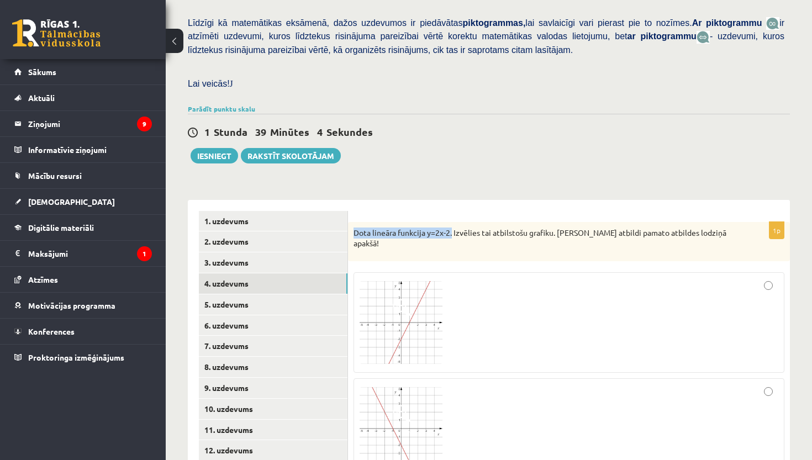
drag, startPoint x: 353, startPoint y: 225, endPoint x: 453, endPoint y: 225, distance: 99.4
click at [453, 228] on p "Dota lineāra funkcija y=2x-2. Izvēlies tai atbilstošu grafiku. Savu atbildi pam…" at bounding box center [541, 239] width 376 height 22
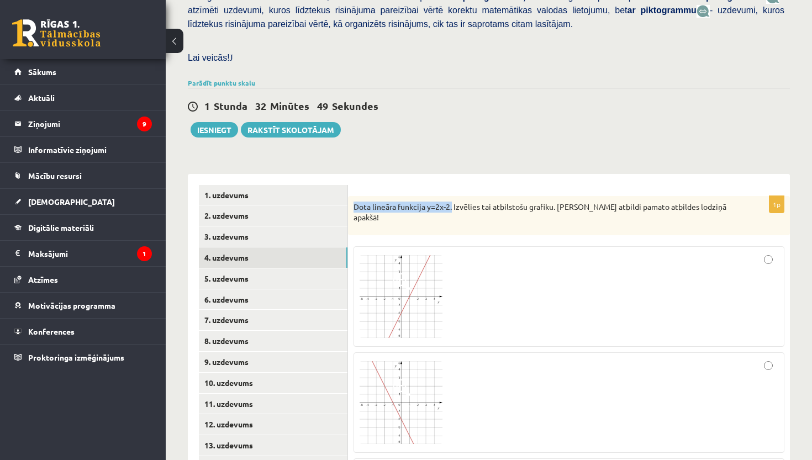
scroll to position [310, 0]
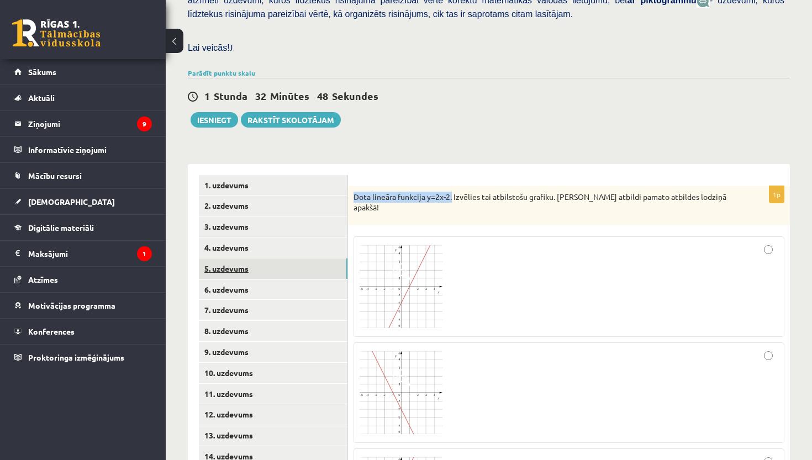
click at [253, 261] on link "5. uzdevums" at bounding box center [273, 268] width 149 height 20
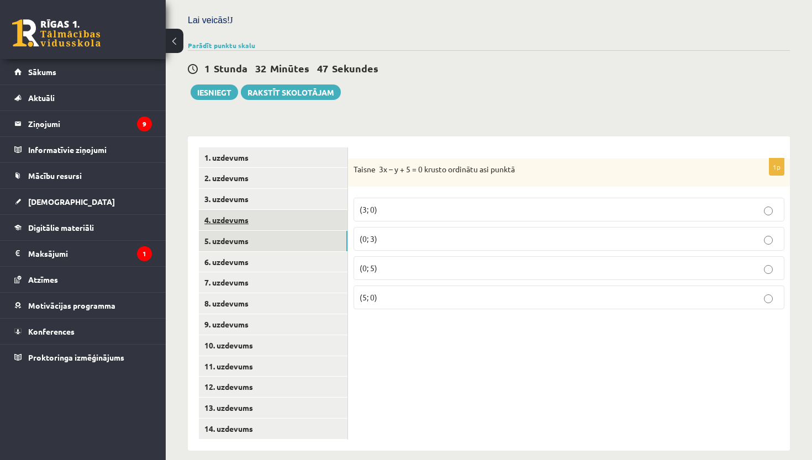
scroll to position [337, 0]
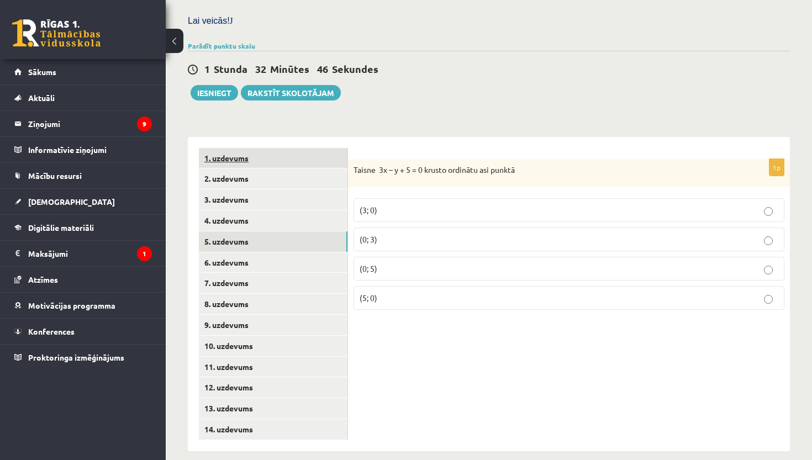
click at [258, 148] on link "1. uzdevums" at bounding box center [273, 158] width 149 height 20
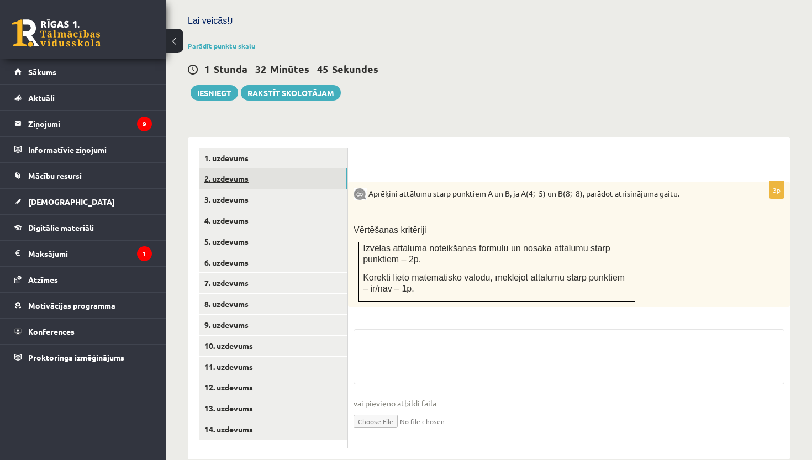
click at [265, 170] on link "2. uzdevums" at bounding box center [273, 178] width 149 height 20
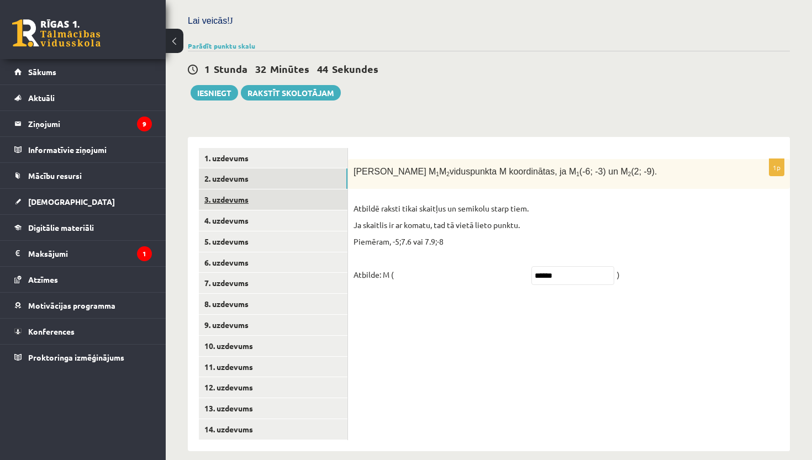
click at [263, 189] on link "3. uzdevums" at bounding box center [273, 199] width 149 height 20
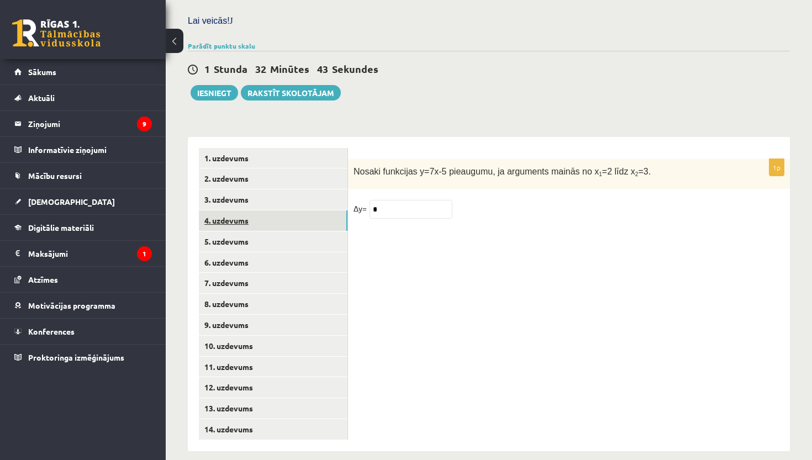
click at [263, 210] on link "4. uzdevums" at bounding box center [273, 220] width 149 height 20
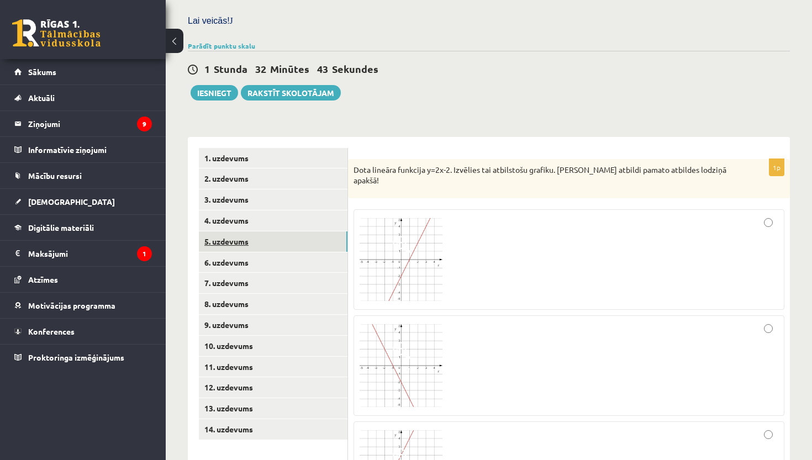
click at [266, 231] on link "5. uzdevums" at bounding box center [273, 241] width 149 height 20
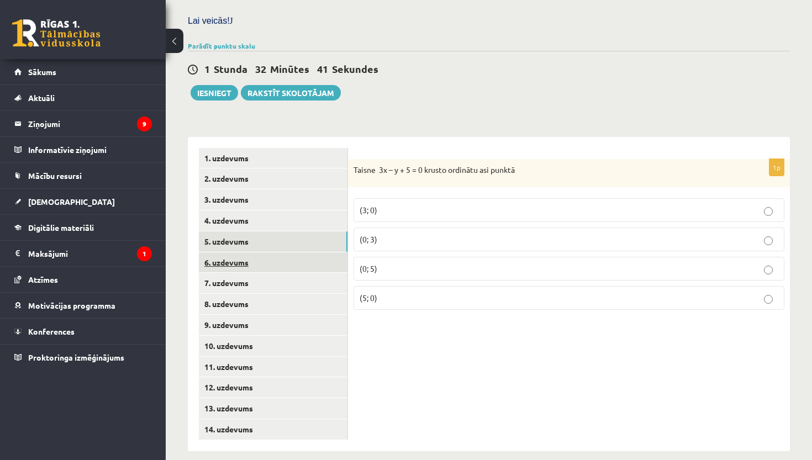
click at [263, 252] on link "6. uzdevums" at bounding box center [273, 262] width 149 height 20
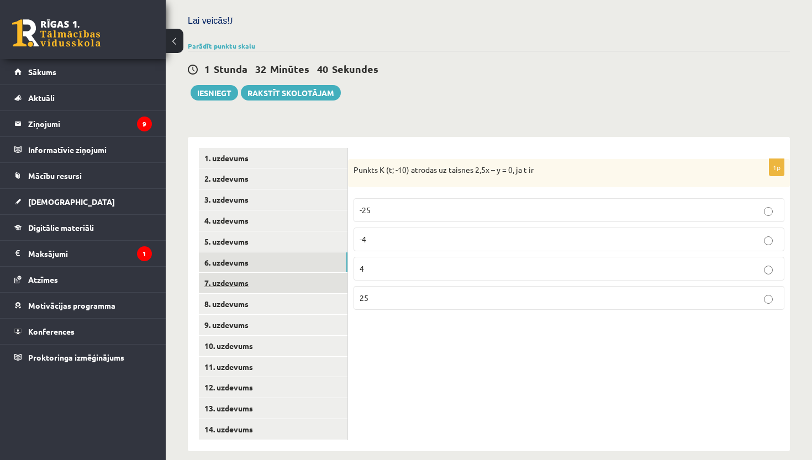
click at [258, 278] on link "7. uzdevums" at bounding box center [273, 283] width 149 height 20
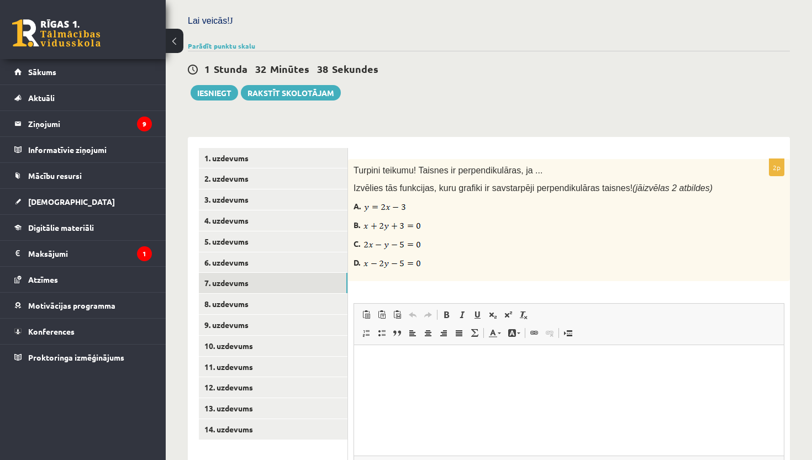
scroll to position [0, 0]
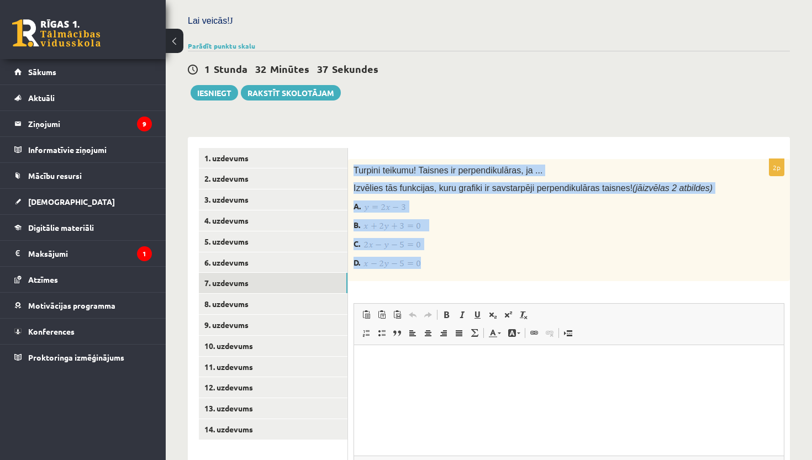
drag, startPoint x: 355, startPoint y: 161, endPoint x: 429, endPoint y: 260, distance: 123.5
click at [429, 260] on div "Turpini teikumu! Taisnes ir perpendikulāras, ja ... Izvēlies tās funkcijas, kur…" at bounding box center [569, 220] width 442 height 123
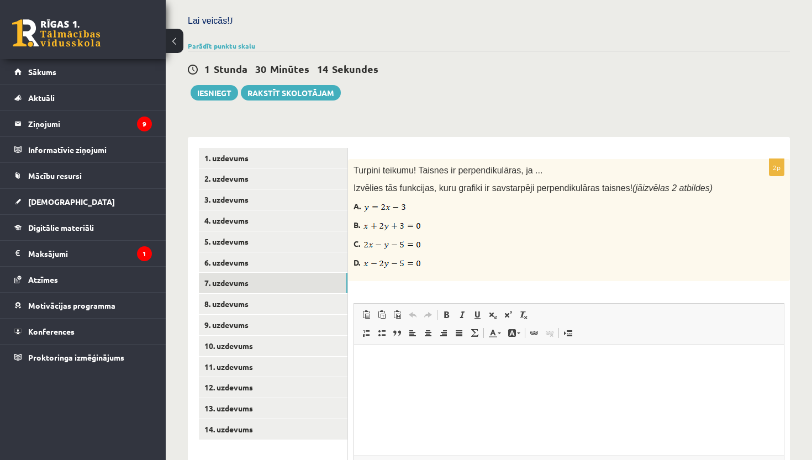
click at [373, 243] on div "Turpini teikumu! Taisnes ir perpendikulāras, ja ... Izvēlies tās funkcijas, kur…" at bounding box center [569, 220] width 442 height 123
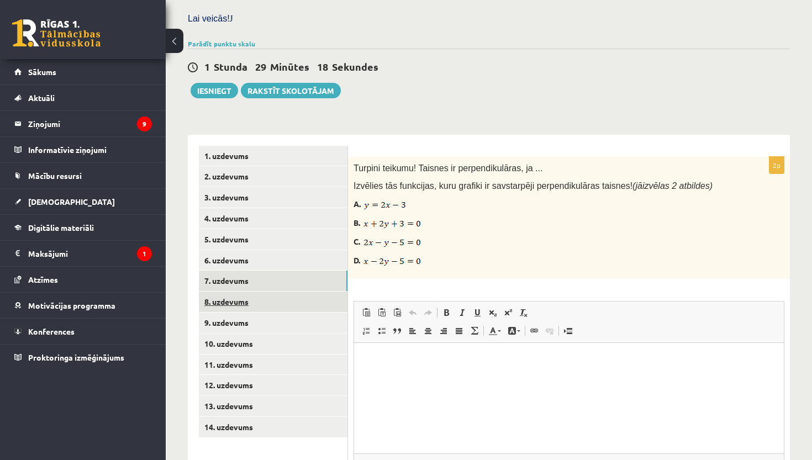
click at [277, 292] on link "8. uzdevums" at bounding box center [273, 302] width 149 height 20
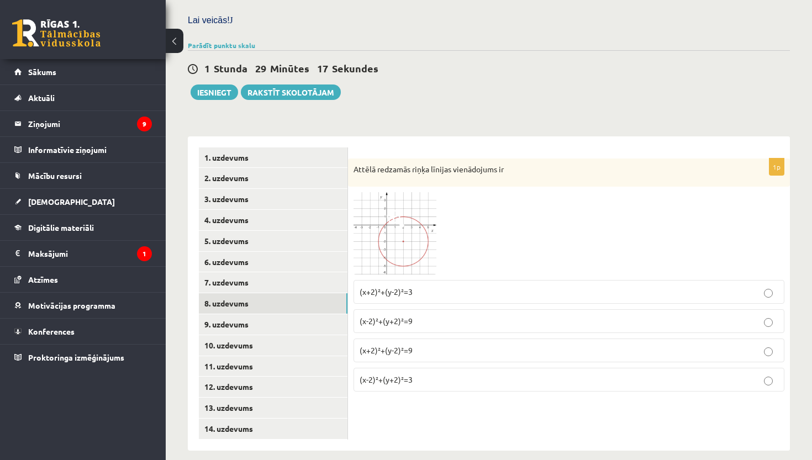
scroll to position [337, 0]
click at [254, 317] on link "9. uzdevums" at bounding box center [273, 325] width 149 height 20
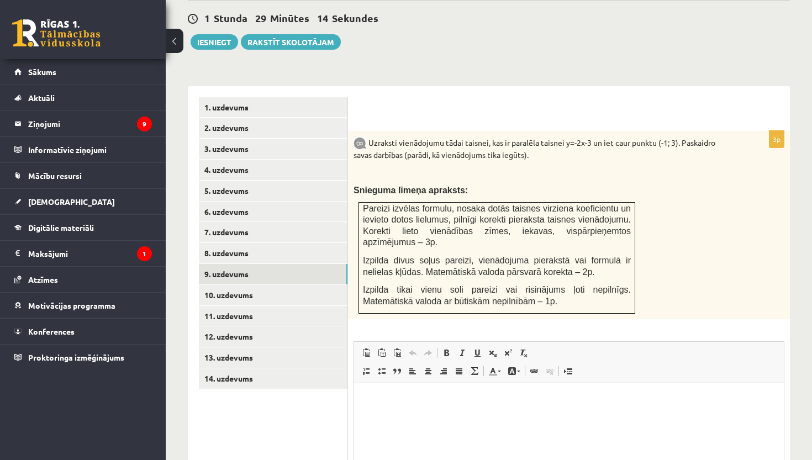
scroll to position [0, 0]
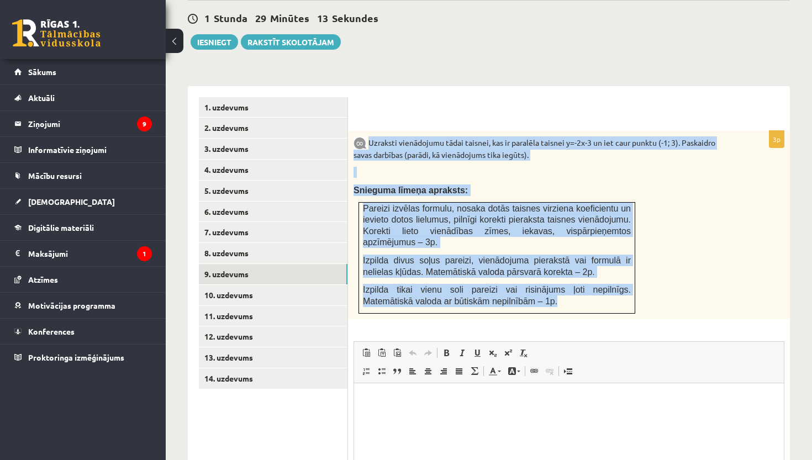
drag, startPoint x: 370, startPoint y: 134, endPoint x: 601, endPoint y: 299, distance: 283.5
click at [601, 299] on div "Uzraksti vienādojumu tādai taisnei, kas ir paralēla taisnei y=-2x-3 un iet caur…" at bounding box center [569, 225] width 442 height 189
click at [259, 285] on link "10. uzdevums" at bounding box center [273, 295] width 149 height 20
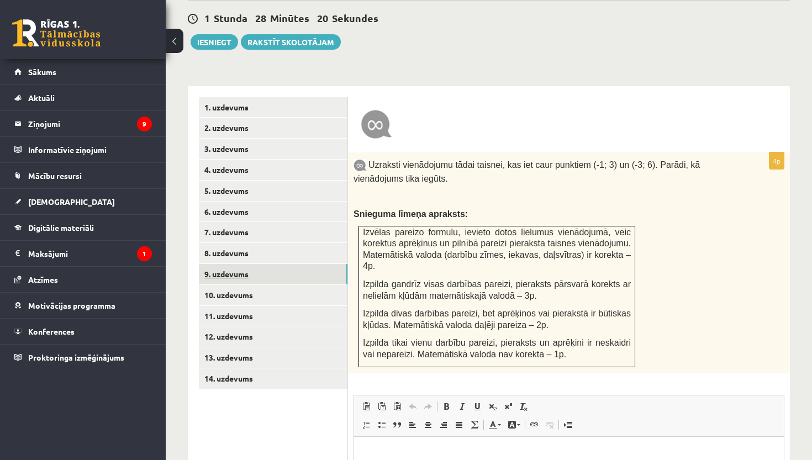
click at [261, 264] on link "9. uzdevums" at bounding box center [273, 274] width 149 height 20
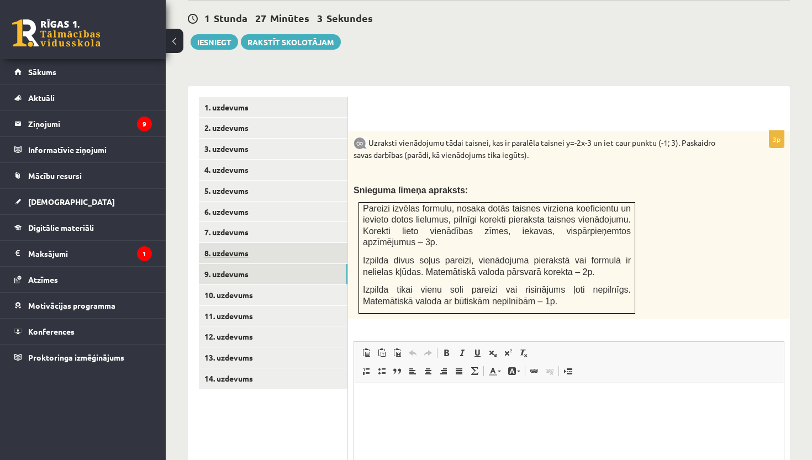
click at [251, 244] on link "8. uzdevums" at bounding box center [273, 253] width 149 height 20
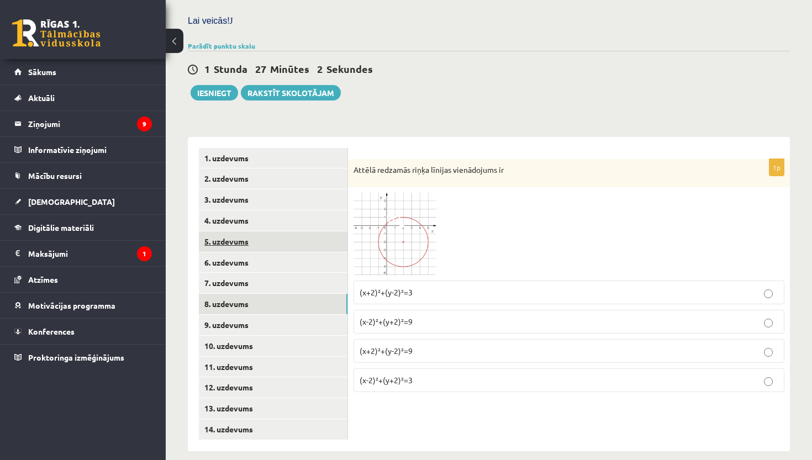
click at [269, 235] on link "5. uzdevums" at bounding box center [273, 241] width 149 height 20
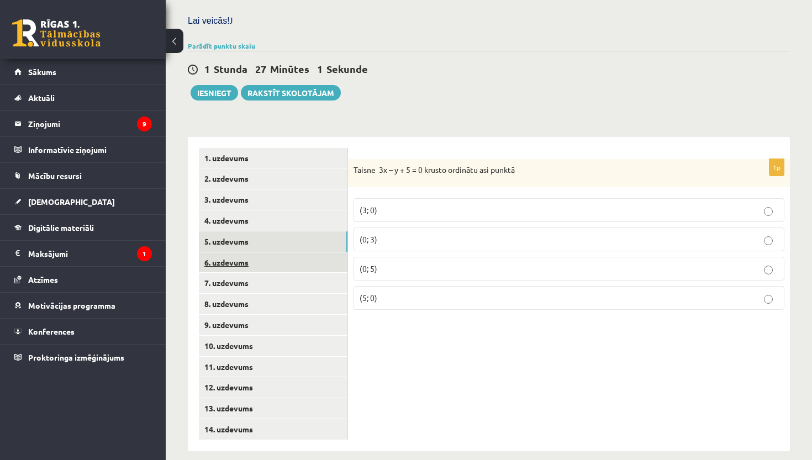
click at [269, 252] on link "6. uzdevums" at bounding box center [273, 262] width 149 height 20
click at [277, 219] on link "4. uzdevums" at bounding box center [273, 220] width 149 height 20
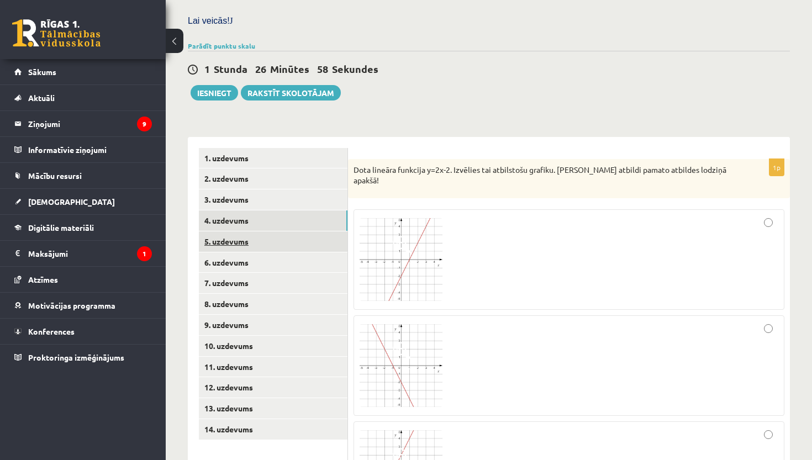
click at [276, 231] on link "5. uzdevums" at bounding box center [273, 241] width 149 height 20
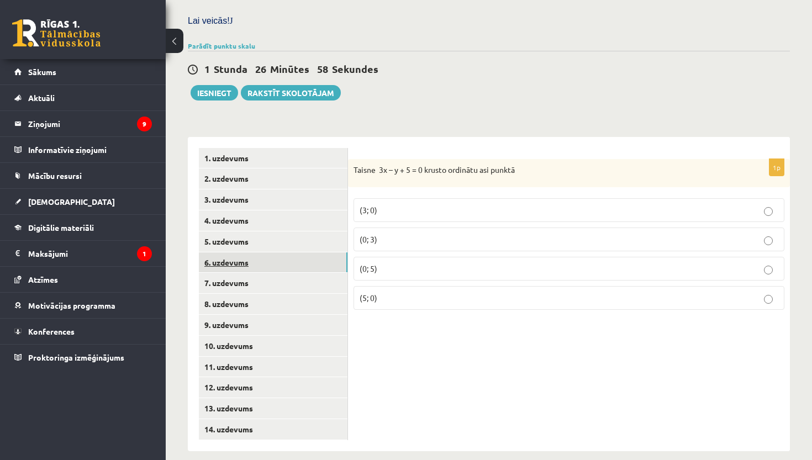
click at [276, 252] on link "6. uzdevums" at bounding box center [273, 262] width 149 height 20
click at [276, 273] on link "7. uzdevums" at bounding box center [273, 283] width 149 height 20
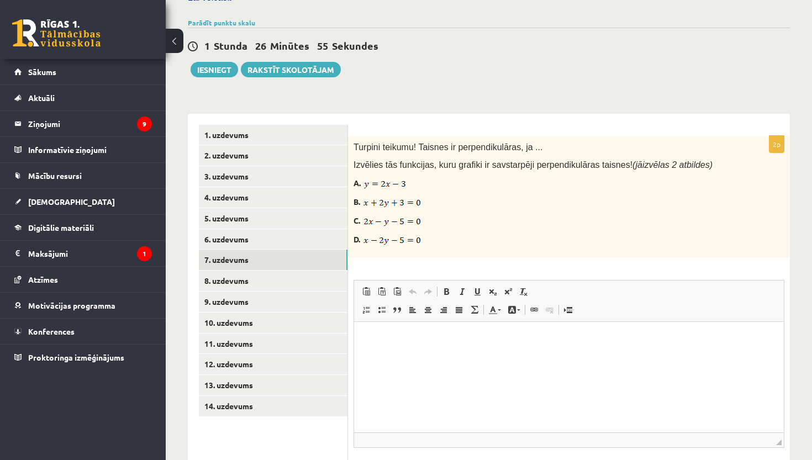
scroll to position [400, 0]
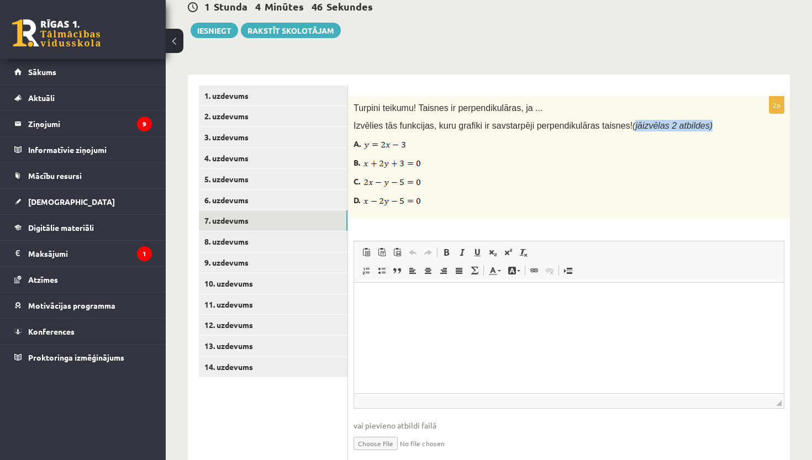
drag, startPoint x: 638, startPoint y: 115, endPoint x: 716, endPoint y: 114, distance: 78.4
click at [716, 120] on p "Izvēlies tās funkcijas, kuru grafiki ir savstarpēji perpendikulāras taisnes! (j…" at bounding box center [541, 126] width 376 height 12
drag, startPoint x: 350, startPoint y: 116, endPoint x: 648, endPoint y: 122, distance: 298.3
click at [648, 123] on div "Turpini teikumu! Taisnes ir perpendikulāras, ja ... Izvēlies tās funkcijas, kur…" at bounding box center [569, 158] width 442 height 123
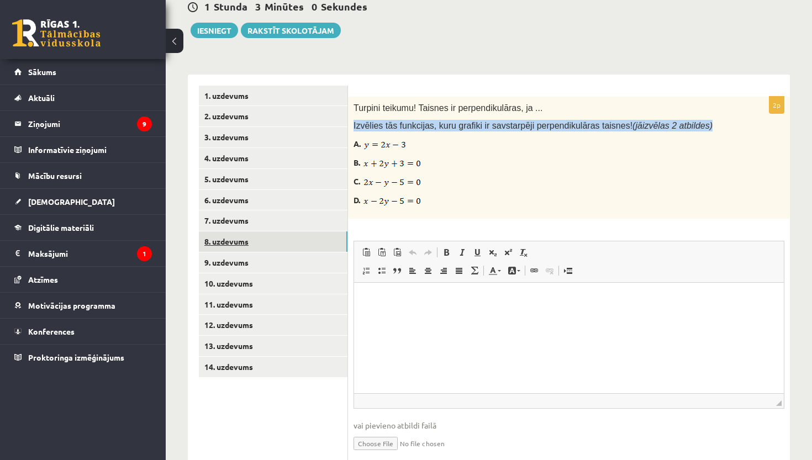
click at [307, 231] on link "8. uzdevums" at bounding box center [273, 241] width 149 height 20
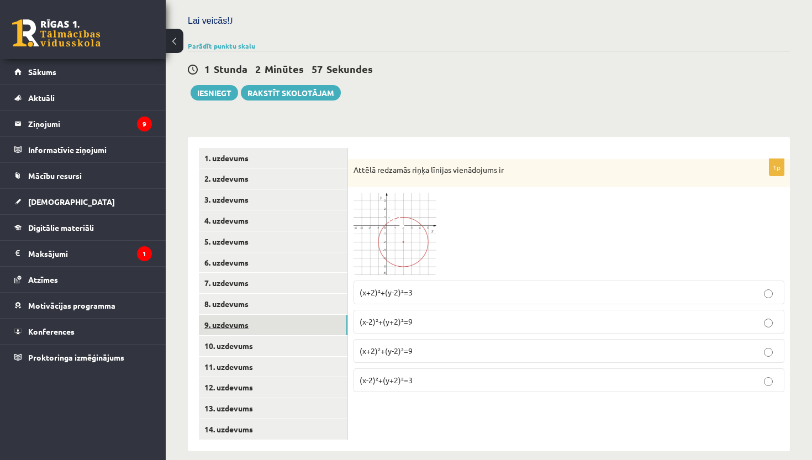
click at [261, 315] on link "9. uzdevums" at bounding box center [273, 325] width 149 height 20
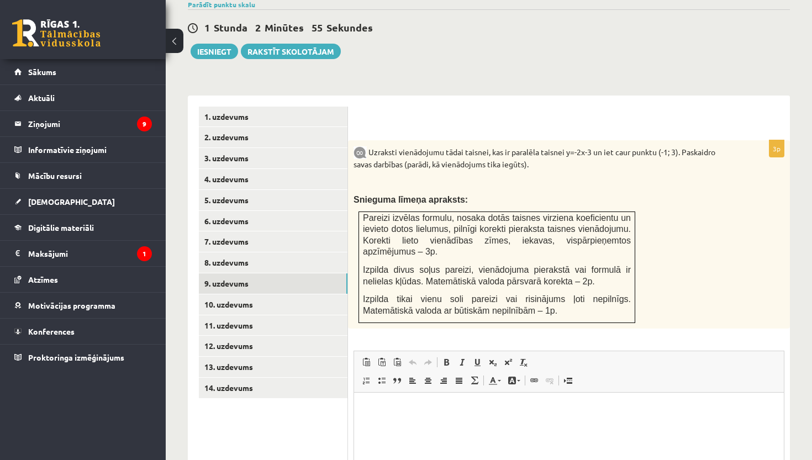
scroll to position [381, 0]
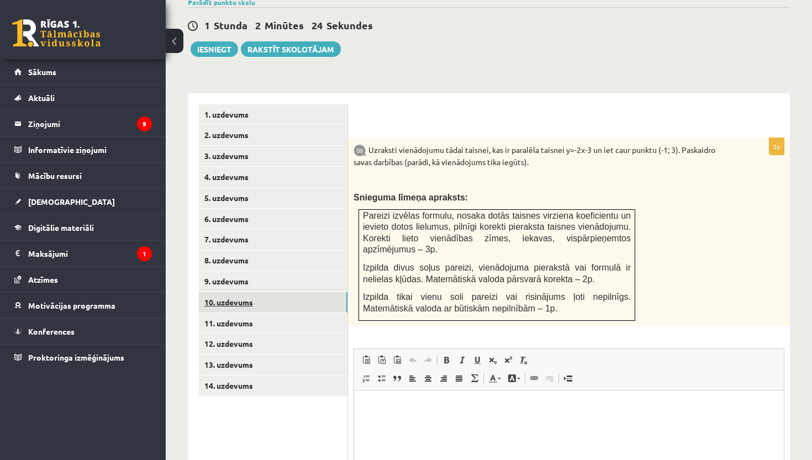
click at [276, 292] on link "10. uzdevums" at bounding box center [273, 302] width 149 height 20
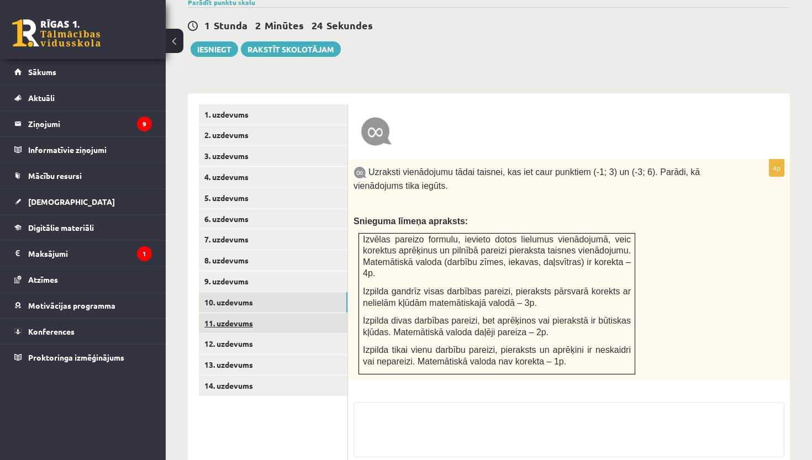
click at [267, 316] on link "11. uzdevums" at bounding box center [273, 323] width 149 height 20
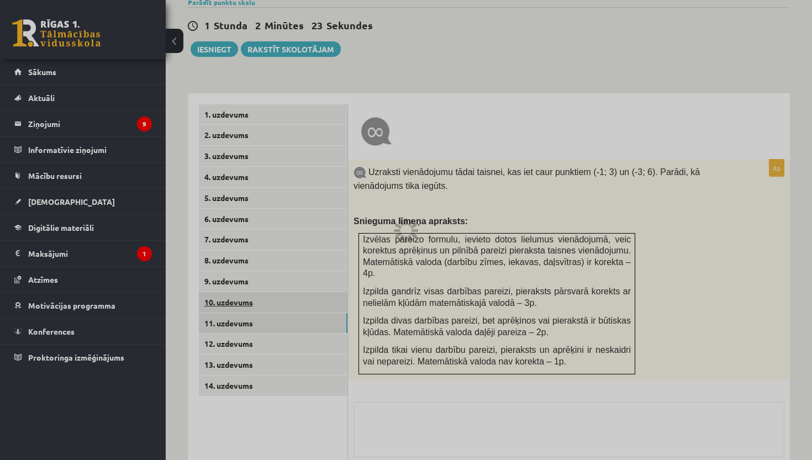
scroll to position [350, 0]
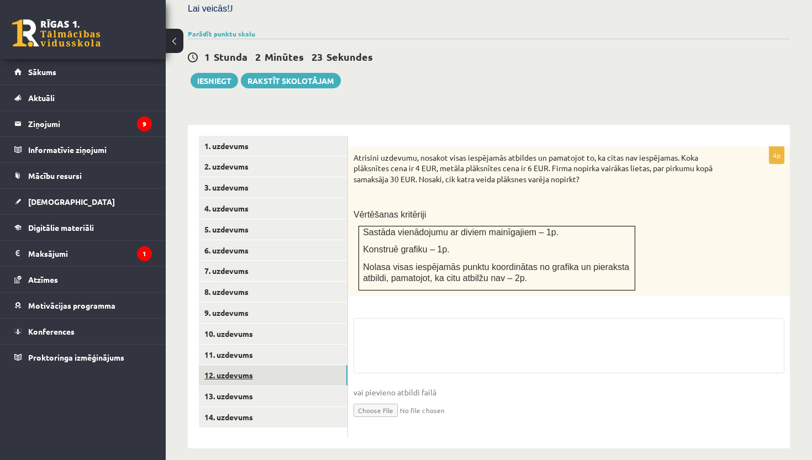
click at [270, 365] on link "12. uzdevums" at bounding box center [273, 375] width 149 height 20
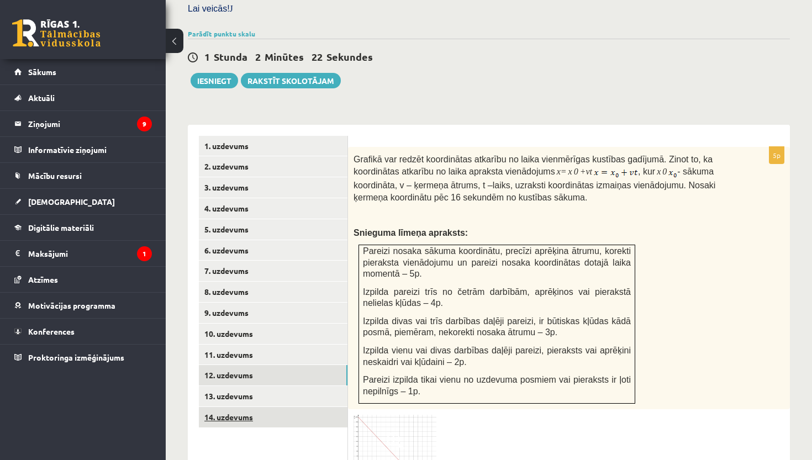
click at [256, 407] on link "14. uzdevums" at bounding box center [273, 417] width 149 height 20
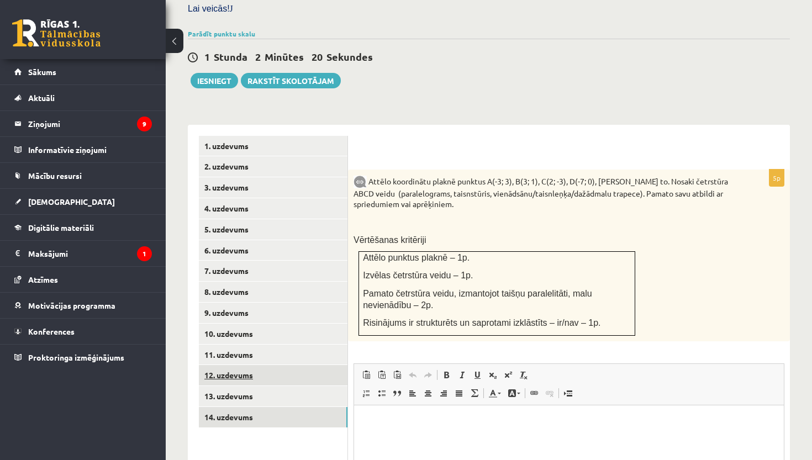
scroll to position [369, 0]
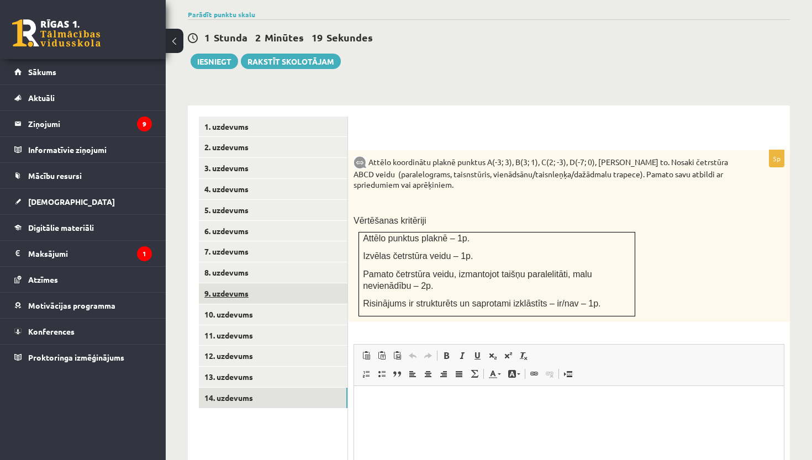
click at [270, 287] on link "9. uzdevums" at bounding box center [273, 293] width 149 height 20
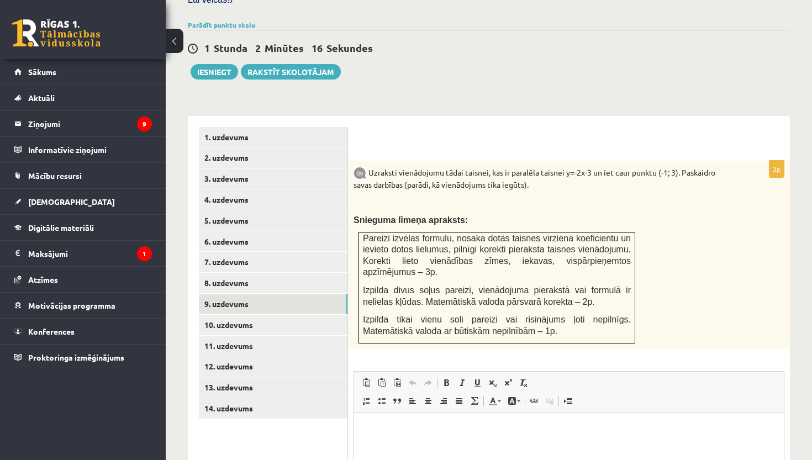
scroll to position [366, 0]
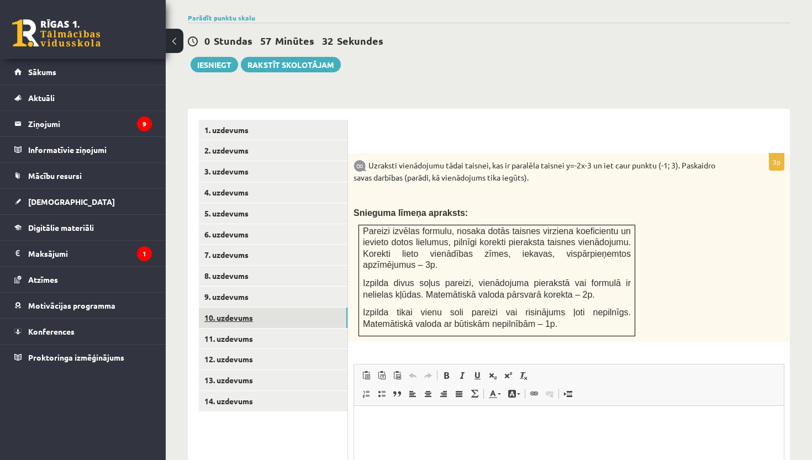
click at [244, 308] on link "10. uzdevums" at bounding box center [273, 318] width 149 height 20
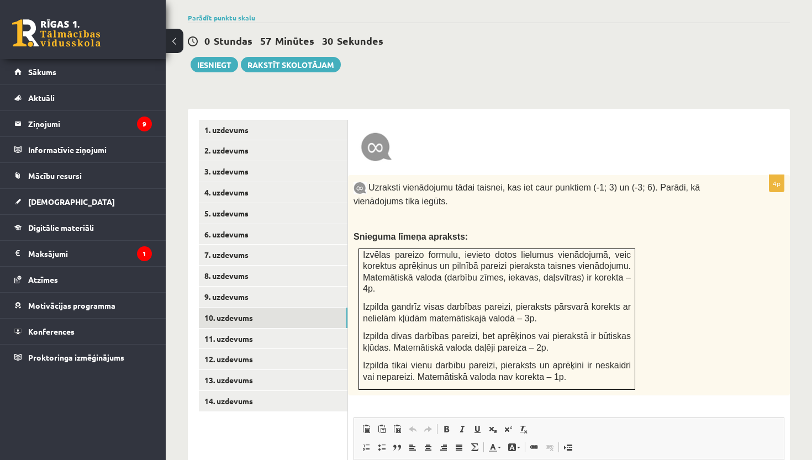
scroll to position [0, 0]
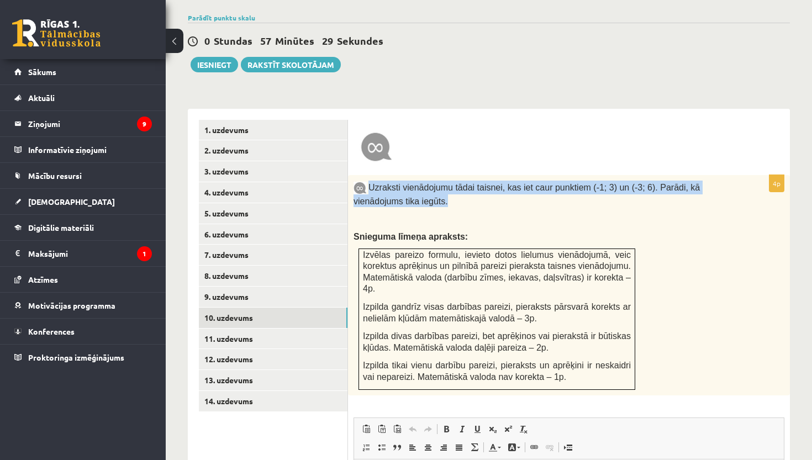
drag, startPoint x: 371, startPoint y: 178, endPoint x: 458, endPoint y: 198, distance: 89.9
click at [458, 198] on p "Uzraksti vienādojumu tādai taisnei, kas iet caur punktiem (-1; 3) un (-3; 6). P…" at bounding box center [541, 194] width 376 height 27
click at [268, 329] on link "11. uzdevums" at bounding box center [273, 339] width 149 height 20
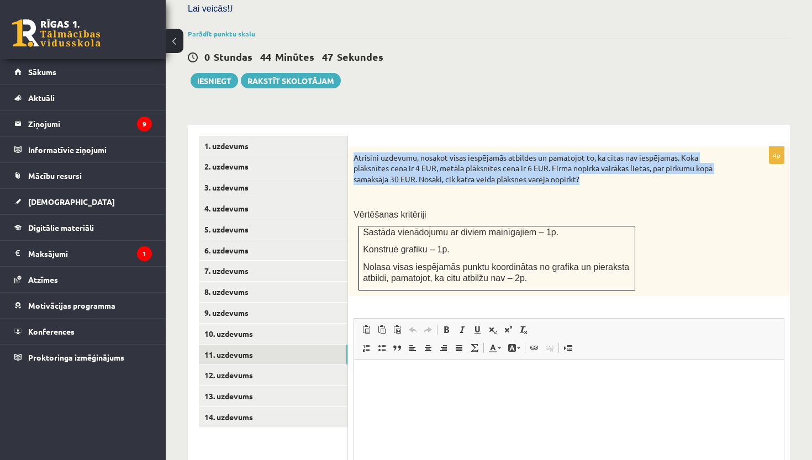
drag, startPoint x: 356, startPoint y: 150, endPoint x: 603, endPoint y: 172, distance: 247.9
click at [603, 172] on p "Atrisini uzdevumu, nosakot visas iespējamās atbildes un pamatojot to, ka citas …" at bounding box center [541, 168] width 376 height 33
drag, startPoint x: 589, startPoint y: 175, endPoint x: 351, endPoint y: 146, distance: 239.7
click at [351, 147] on div "Atrisini uzdevumu, nosakot visas iespējamās atbildes un pamatojot to, ka citas …" at bounding box center [569, 221] width 442 height 149
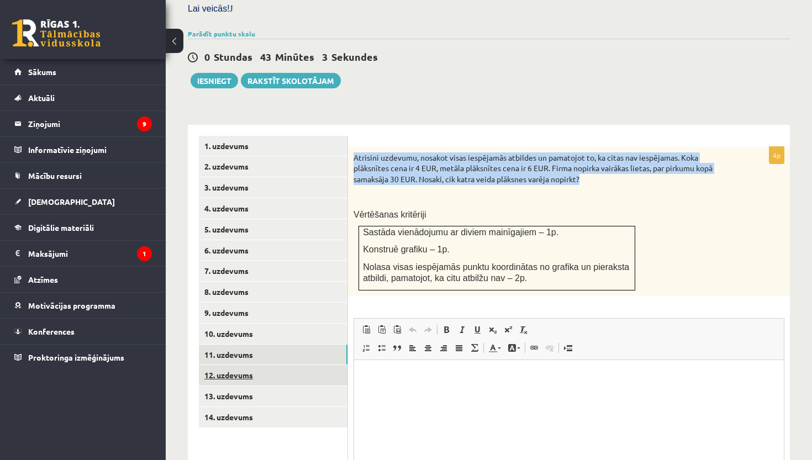
click at [278, 366] on link "12. uzdevums" at bounding box center [273, 375] width 149 height 20
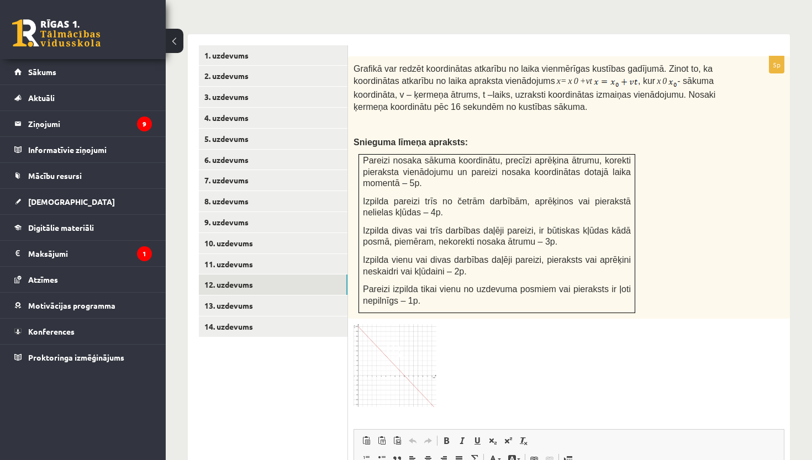
scroll to position [437, 0]
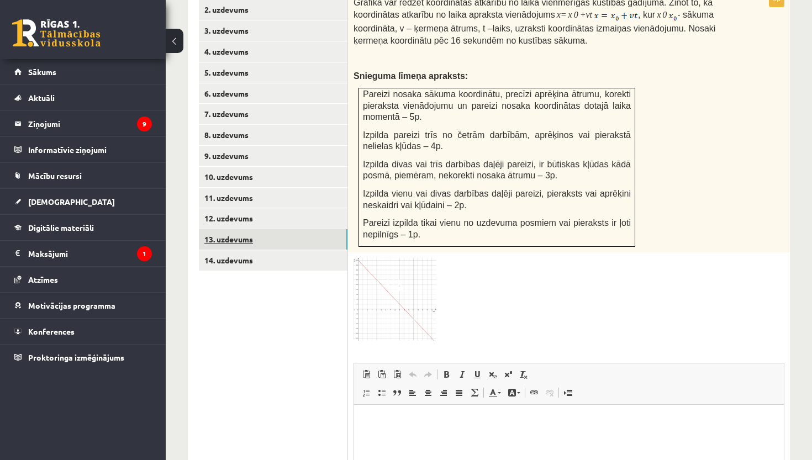
click at [250, 229] on link "13. uzdevums" at bounding box center [273, 239] width 149 height 20
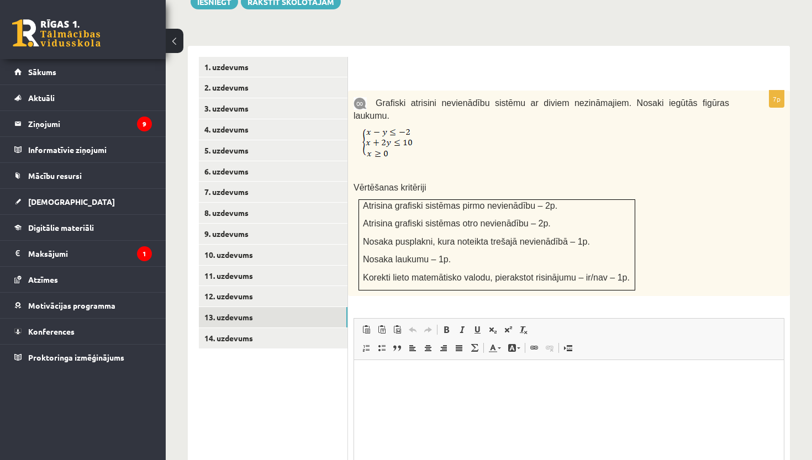
scroll to position [0, 0]
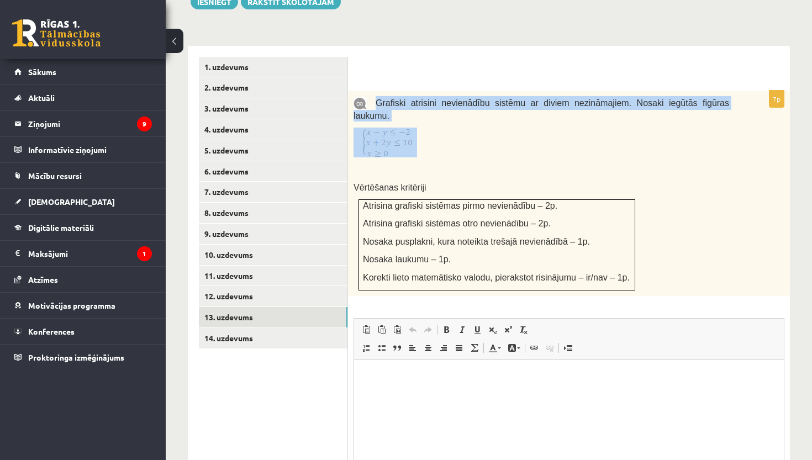
drag, startPoint x: 377, startPoint y: 91, endPoint x: 410, endPoint y: 149, distance: 66.3
click at [410, 149] on div "Grafiski atrisini nevienādību sistēmu ar diviem nezināmajiem. Nosaki iegūtās fi…" at bounding box center [569, 193] width 442 height 205
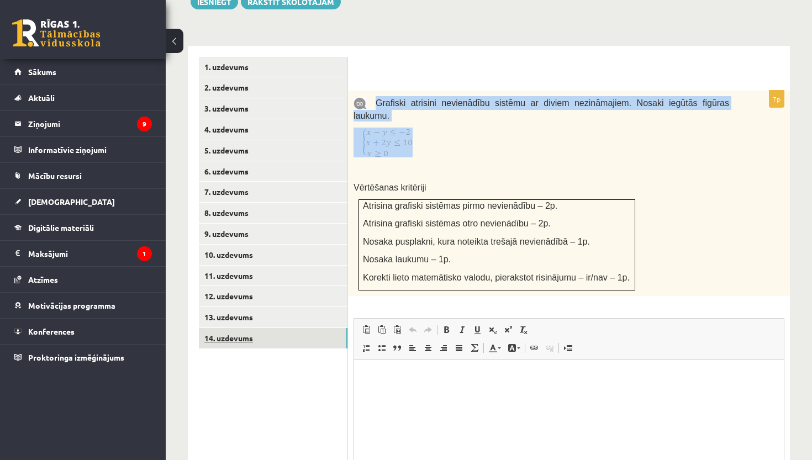
click at [255, 328] on link "14. uzdevums" at bounding box center [273, 338] width 149 height 20
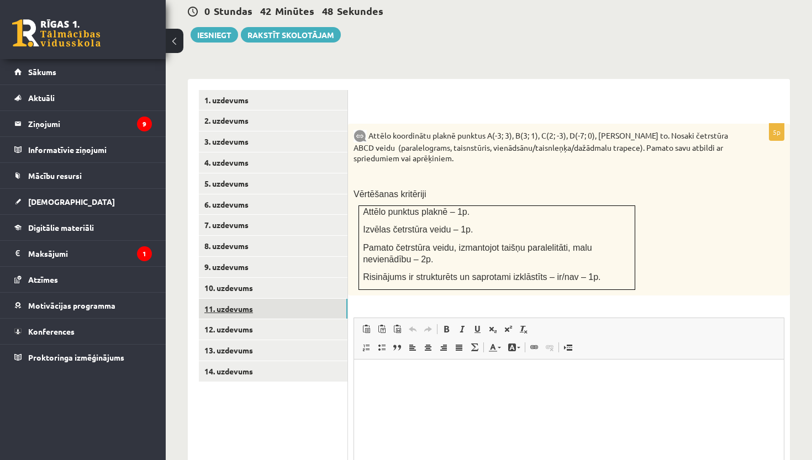
click at [260, 299] on link "11. uzdevums" at bounding box center [273, 309] width 149 height 20
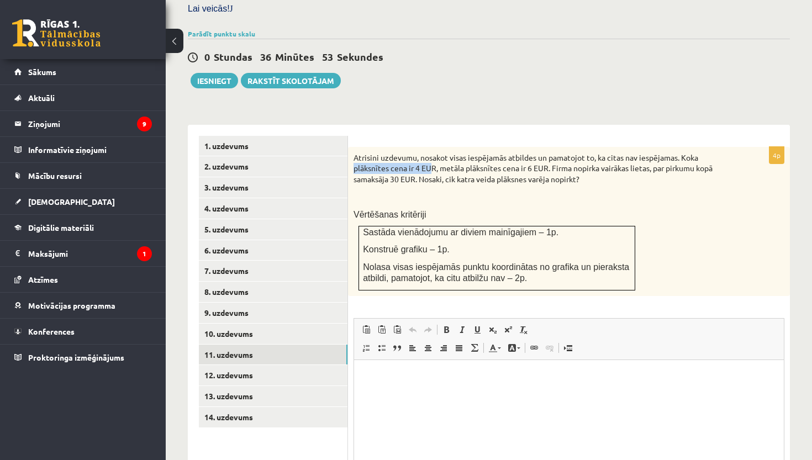
drag, startPoint x: 355, startPoint y: 160, endPoint x: 432, endPoint y: 162, distance: 77.4
click at [432, 162] on p "Atrisini uzdevumu, nosakot visas iespējamās atbildes un pamatojot to, ka citas …" at bounding box center [541, 168] width 376 height 33
click at [270, 367] on link "12. uzdevums" at bounding box center [273, 375] width 149 height 20
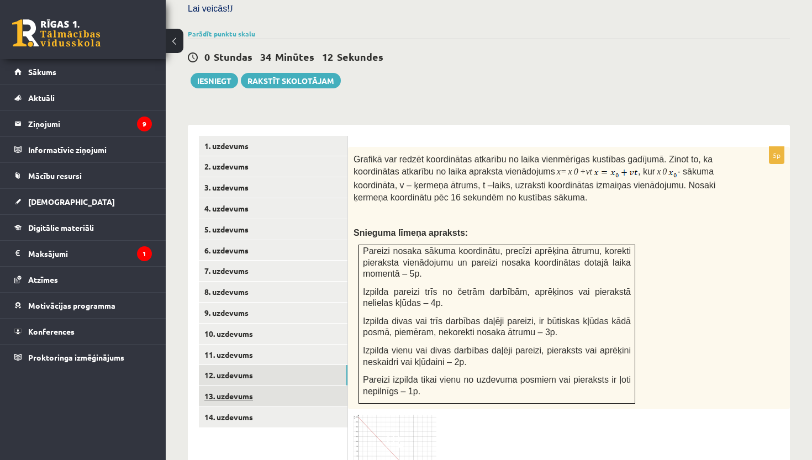
click at [268, 386] on link "13. uzdevums" at bounding box center [273, 396] width 149 height 20
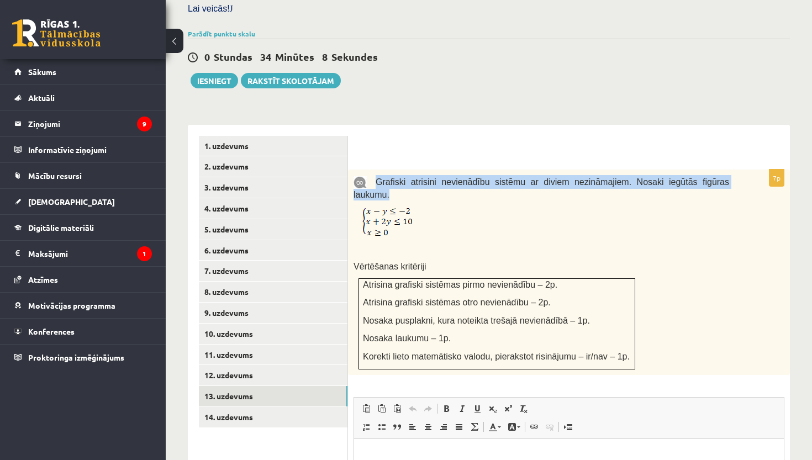
drag, startPoint x: 376, startPoint y: 172, endPoint x: 397, endPoint y: 183, distance: 24.0
click at [398, 184] on p "Grafiski atrisini nevienādību sistēmu ar diviem nezināmajiem. Nosaki iegūtās fi…" at bounding box center [541, 187] width 376 height 25
click at [369, 214] on img at bounding box center [387, 222] width 50 height 30
click at [380, 211] on img at bounding box center [387, 222] width 50 height 30
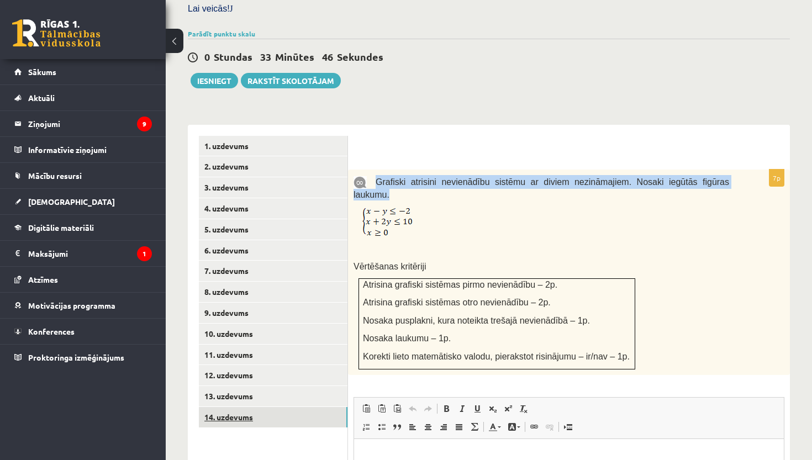
click at [275, 409] on link "14. uzdevums" at bounding box center [273, 417] width 149 height 20
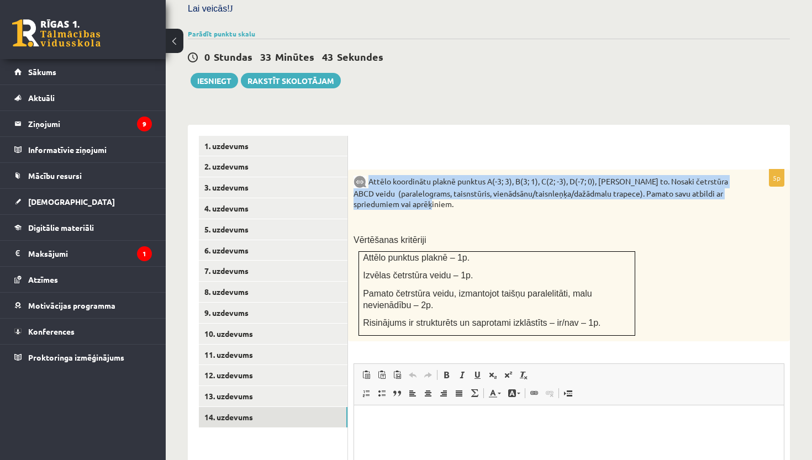
drag, startPoint x: 369, startPoint y: 169, endPoint x: 462, endPoint y: 201, distance: 98.7
click at [462, 201] on p "Attēlo koordinātu plaknē punktus A(-3; 3), B(3; 1), C(2; -3), D(-7; 0), savieno…" at bounding box center [541, 192] width 376 height 35
click at [247, 345] on link "11. uzdevums" at bounding box center [273, 355] width 149 height 20
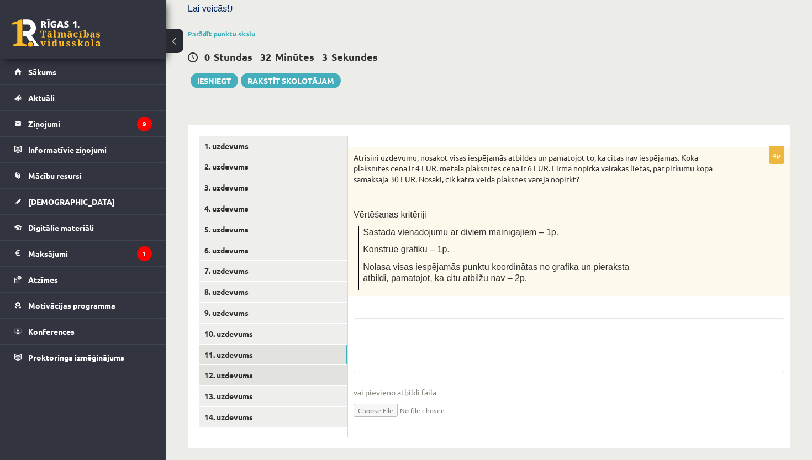
click at [250, 365] on link "12. uzdevums" at bounding box center [273, 375] width 149 height 20
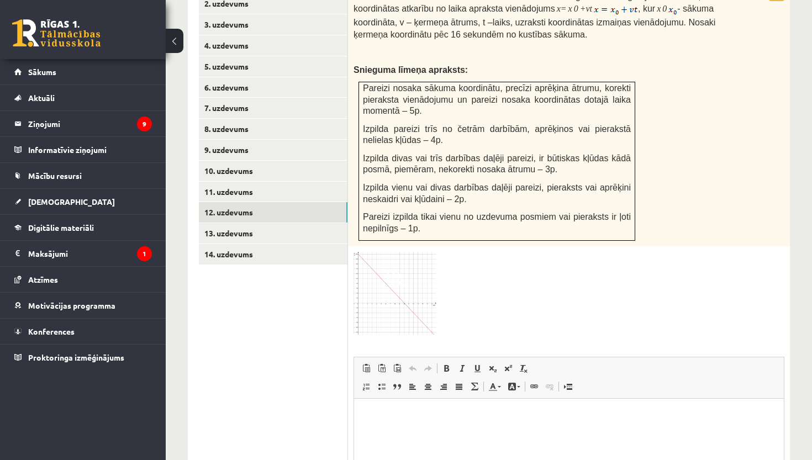
scroll to position [528, 0]
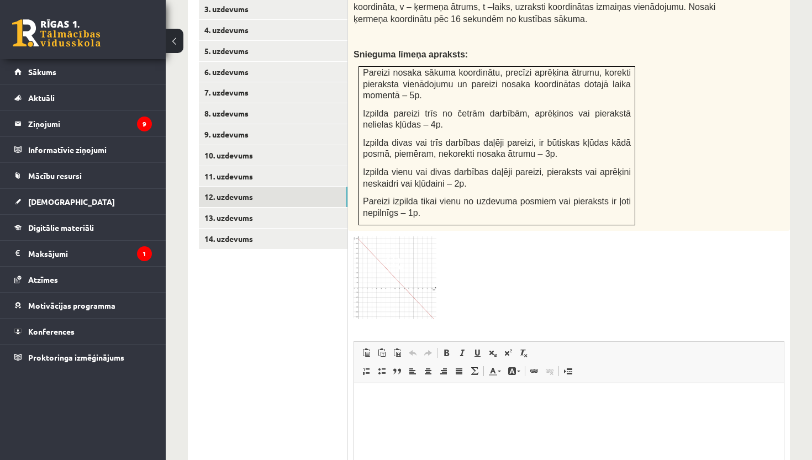
click at [403, 262] on img at bounding box center [394, 277] width 83 height 82
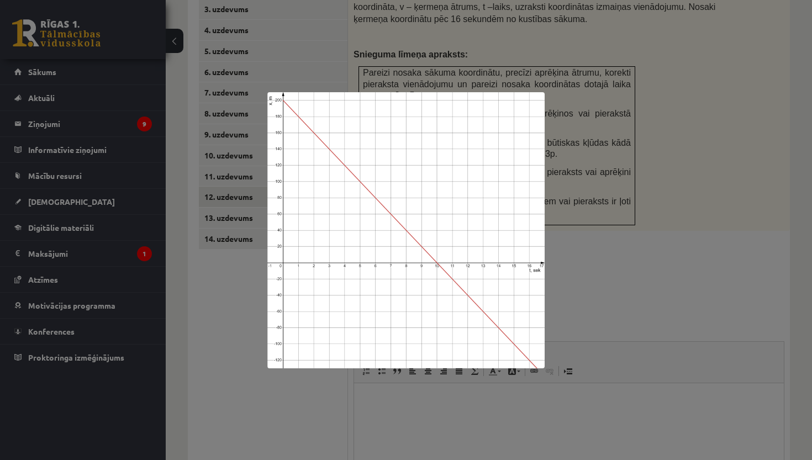
click at [654, 277] on div at bounding box center [406, 230] width 812 height 460
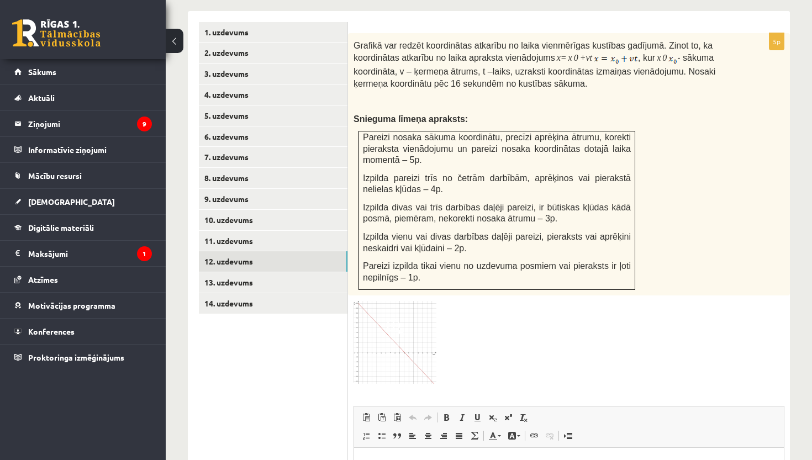
scroll to position [460, 0]
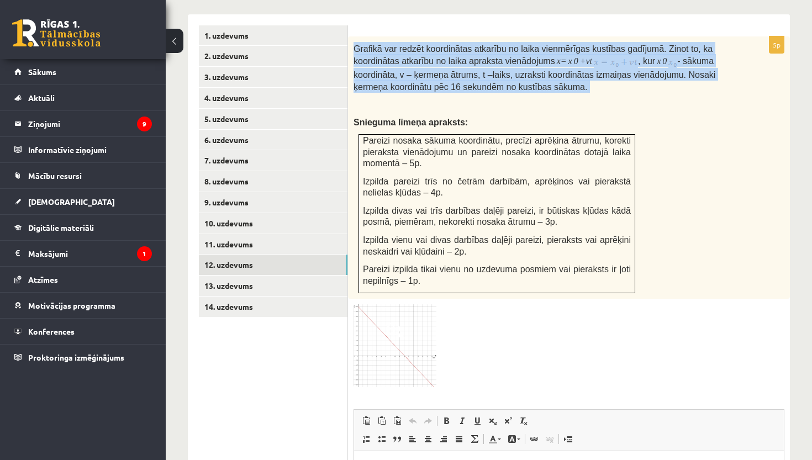
drag, startPoint x: 354, startPoint y: 39, endPoint x: 598, endPoint y: 85, distance: 248.4
click at [598, 85] on div "Grafikā var redzēt koordinātas atkarību no laika vienmērīgas kustības gadījumā.…" at bounding box center [569, 167] width 442 height 263
click at [242, 276] on link "13. uzdevums" at bounding box center [273, 286] width 149 height 20
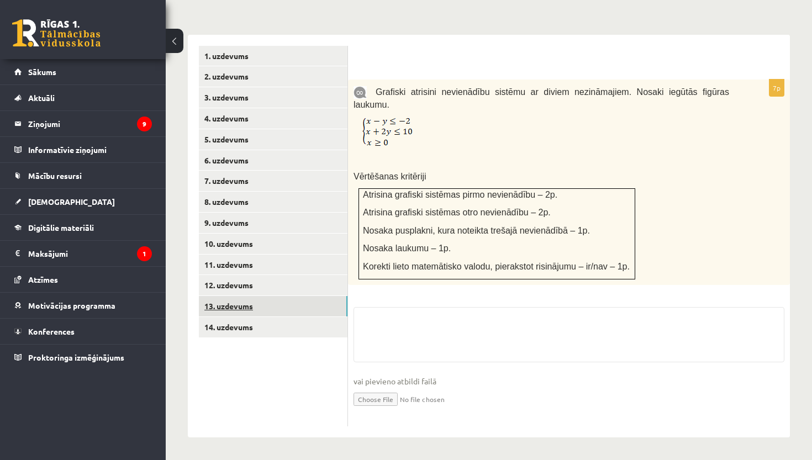
scroll to position [429, 0]
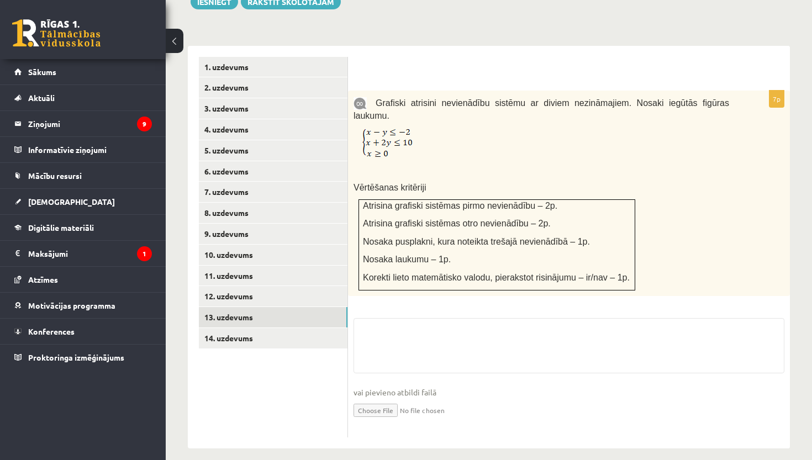
click at [399, 113] on div "Grafiski atrisini nevienādību sistēmu ar diviem nezināmajiem. Nosaki iegūtās fi…" at bounding box center [569, 193] width 442 height 205
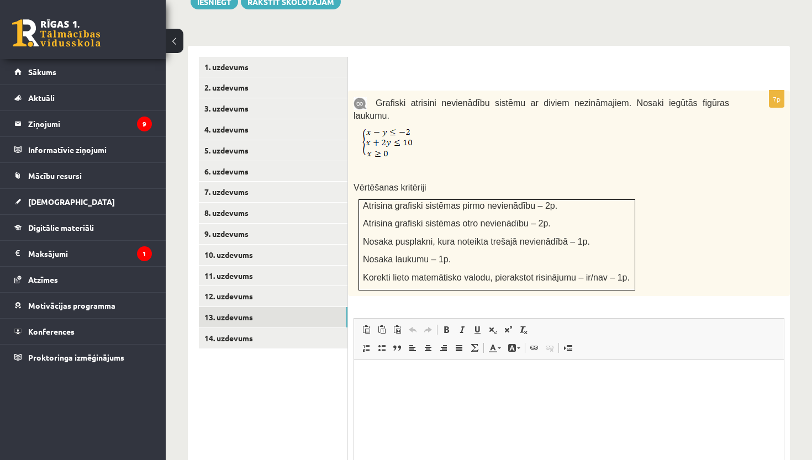
scroll to position [0, 0]
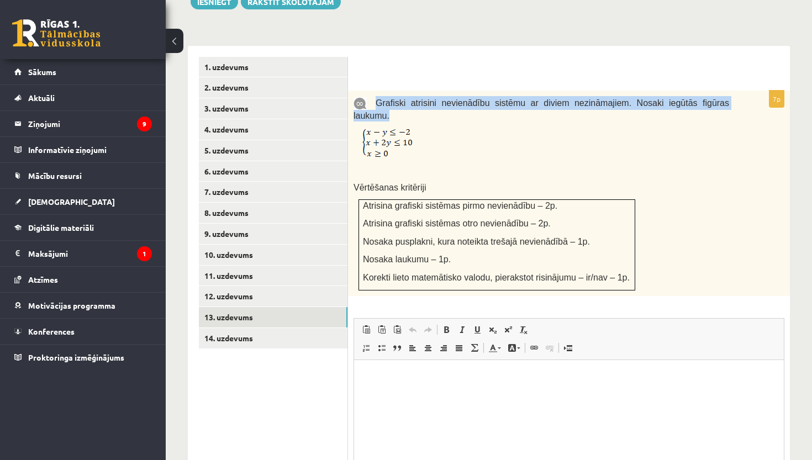
drag, startPoint x: 374, startPoint y: 92, endPoint x: 399, endPoint y: 103, distance: 27.0
click at [399, 103] on p "Grafiski atrisini nevienādību sistēmu ar diviem nezināmajiem. Nosaki iegūtās fi…" at bounding box center [541, 108] width 376 height 25
click at [387, 143] on img at bounding box center [387, 143] width 50 height 30
click at [369, 128] on img at bounding box center [387, 143] width 50 height 30
click at [376, 131] on img at bounding box center [387, 143] width 50 height 30
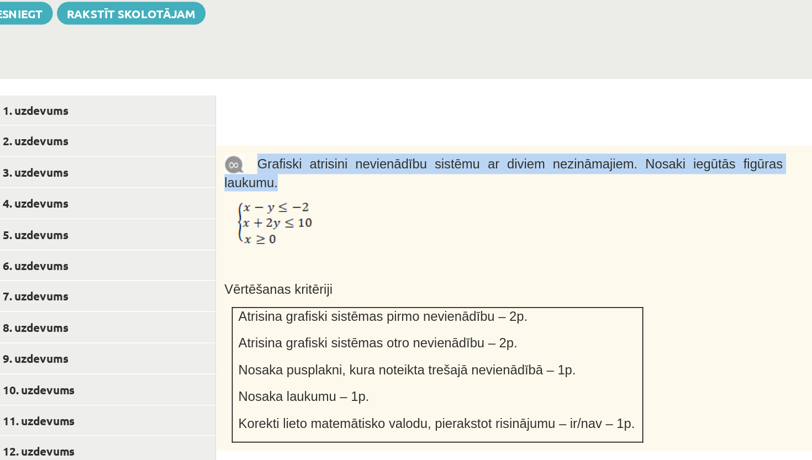
scroll to position [271, 0]
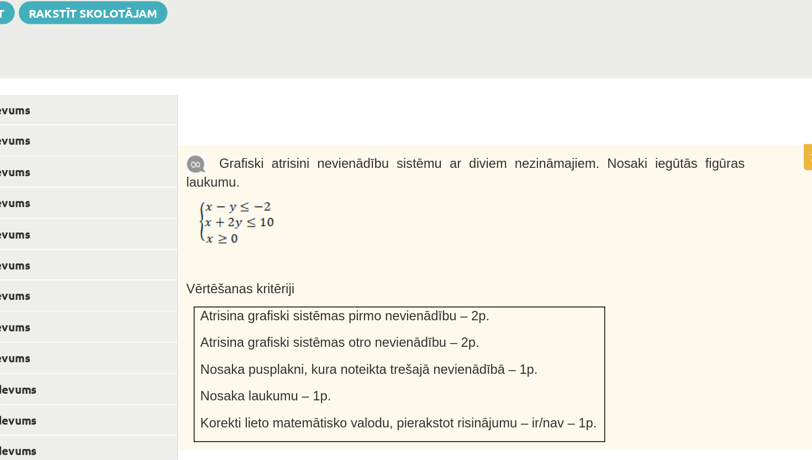
click at [359, 225] on div at bounding box center [569, 231] width 420 height 12
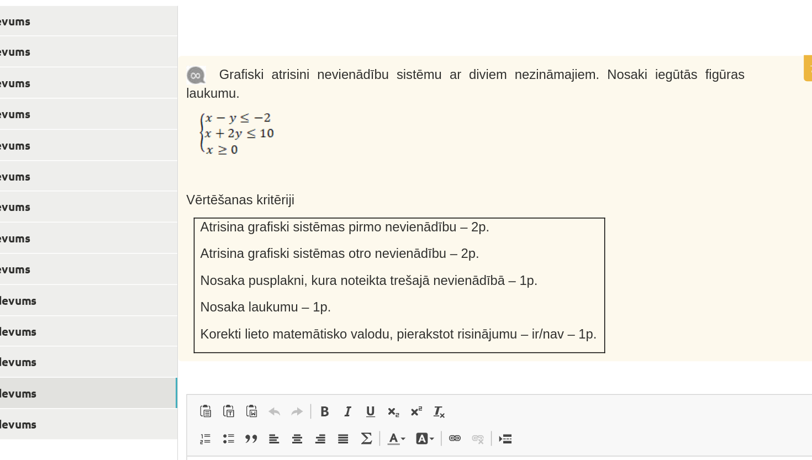
scroll to position [334, 0]
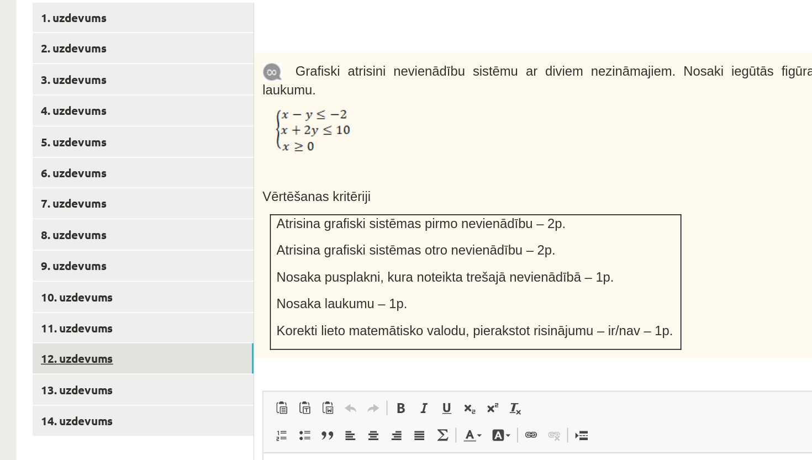
click at [199, 381] on link "12. uzdevums" at bounding box center [273, 391] width 149 height 20
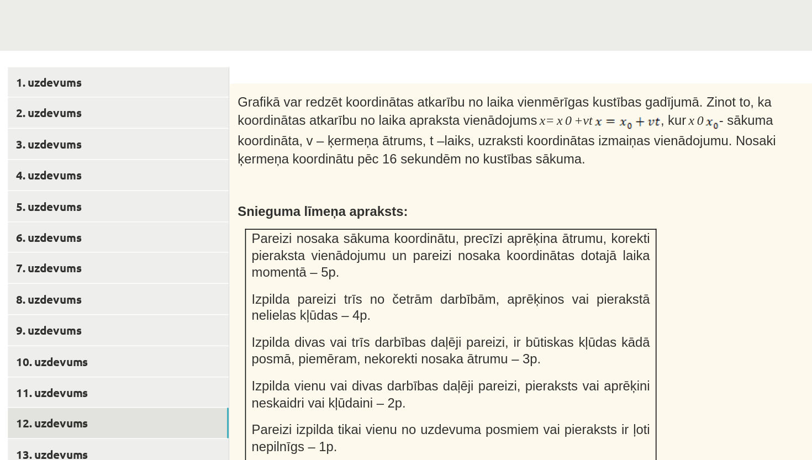
click at [363, 261] on p "Pareizi nosaka sākuma koordinātu, precīzi aprēķina ātrumu, korekti pieraksta vi…" at bounding box center [497, 278] width 268 height 34
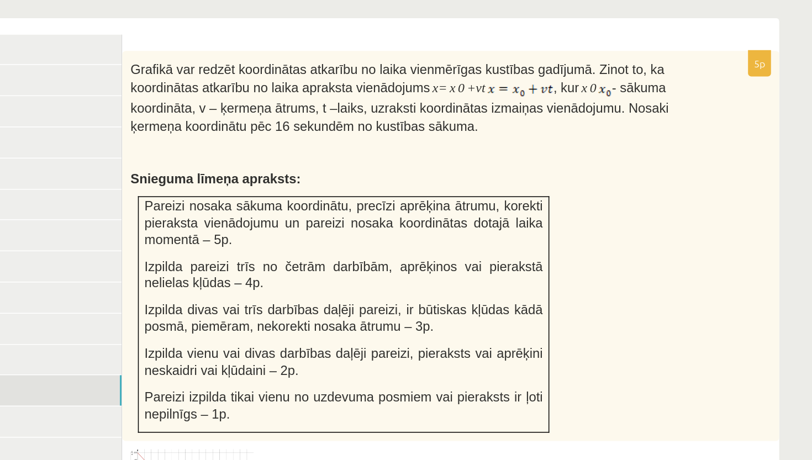
scroll to position [0, 0]
drag, startPoint x: 327, startPoint y: 50, endPoint x: 281, endPoint y: 50, distance: 45.8
click at [353, 168] on p "Grafikā var redzēt koordinātas atkarību no laika vienmērīgas kustības gadījumā.…" at bounding box center [541, 193] width 376 height 51
click at [353, 183] on span "- sākuma koordināta, v – ķermeņa ātrums, t –laiks, uzraksti koordinātas izmaiņa…" at bounding box center [534, 200] width 362 height 35
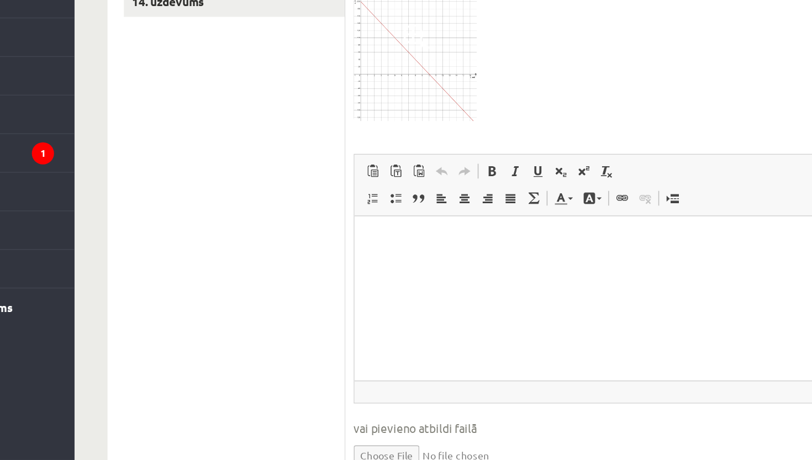
scroll to position [626, 0]
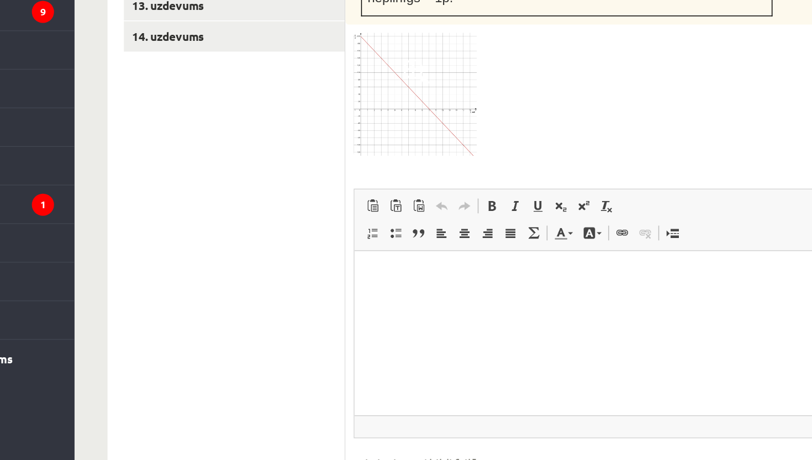
click at [353, 138] on img at bounding box center [394, 179] width 83 height 82
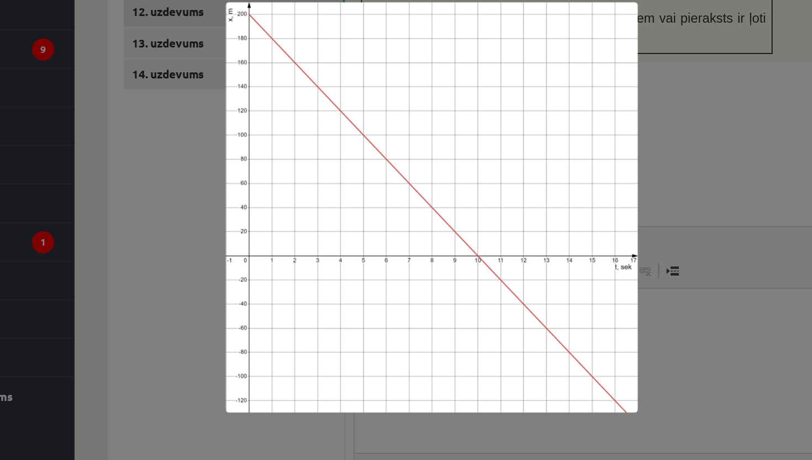
scroll to position [658, 0]
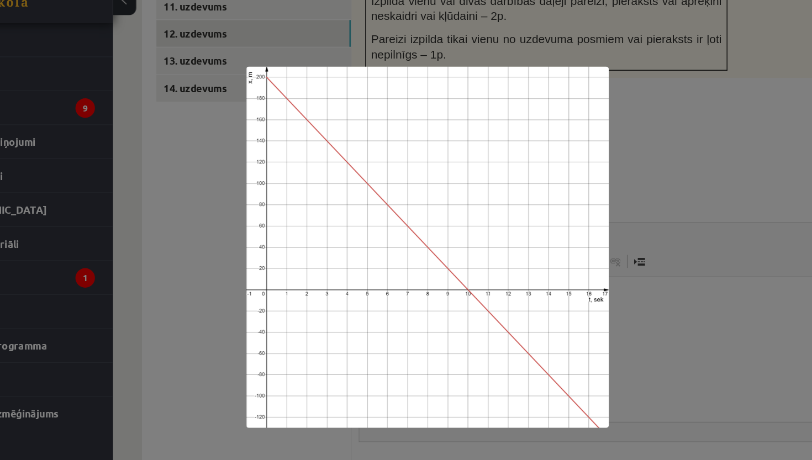
click at [187, 144] on div at bounding box center [406, 230] width 812 height 460
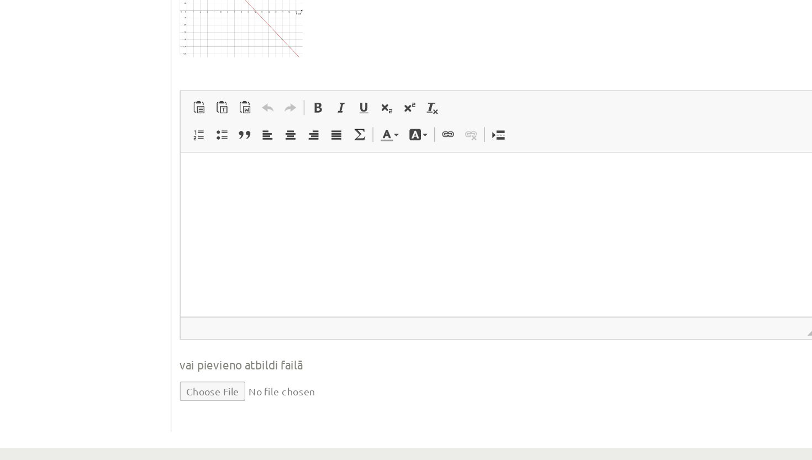
scroll to position [658, 0]
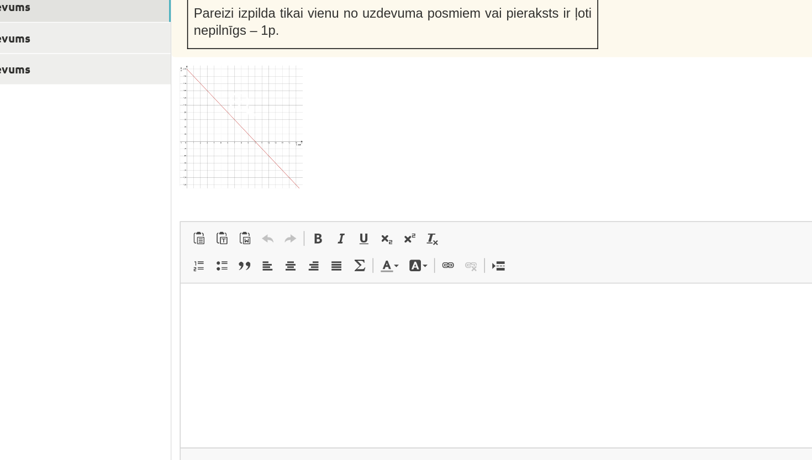
click at [353, 106] on img at bounding box center [394, 147] width 83 height 82
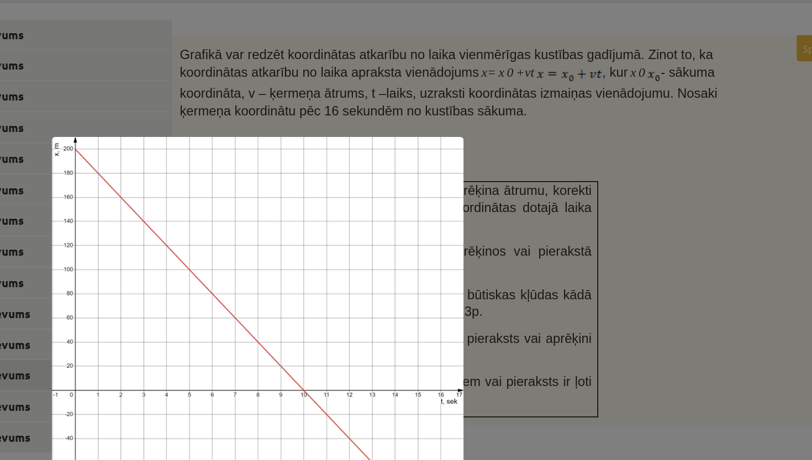
scroll to position [471, 0]
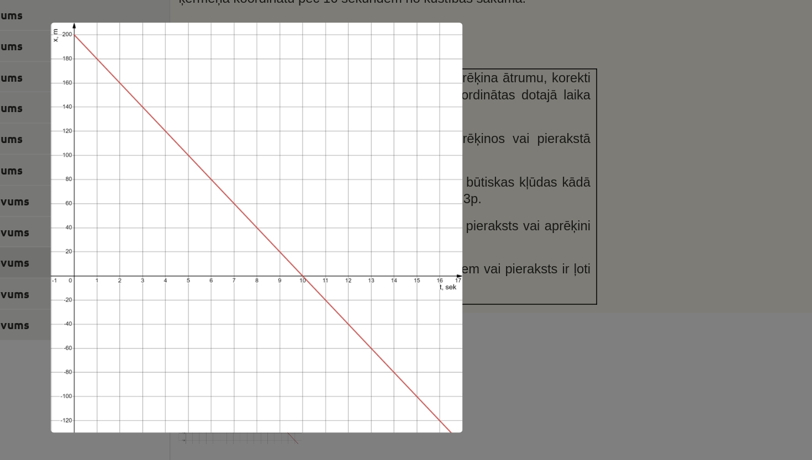
click at [355, 110] on div at bounding box center [406, 230] width 812 height 460
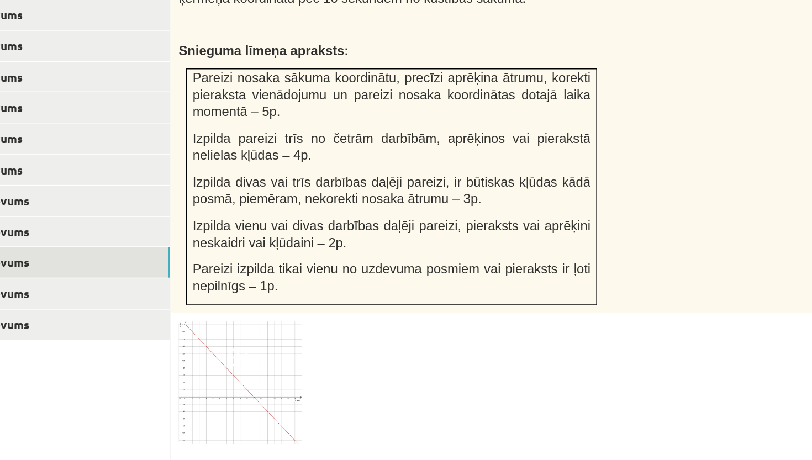
click at [353, 293] on img at bounding box center [394, 334] width 83 height 82
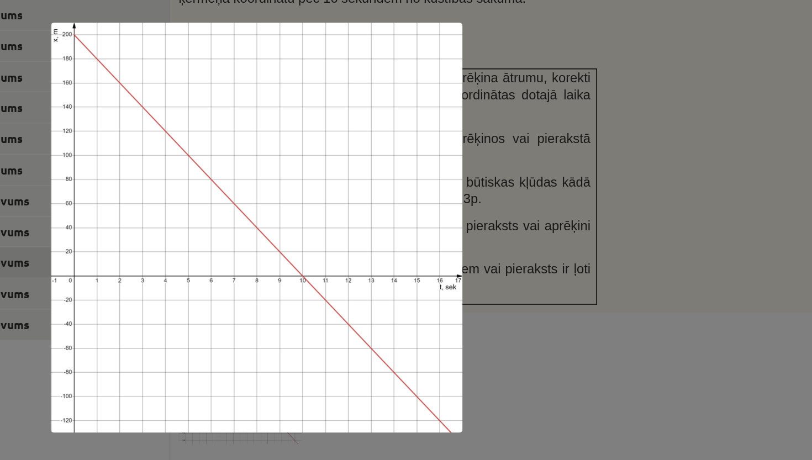
scroll to position [484, 0]
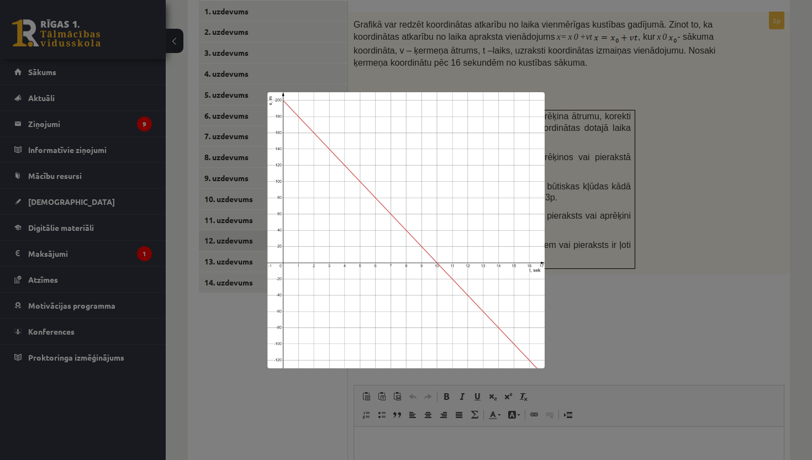
click at [485, 76] on div at bounding box center [406, 230] width 812 height 460
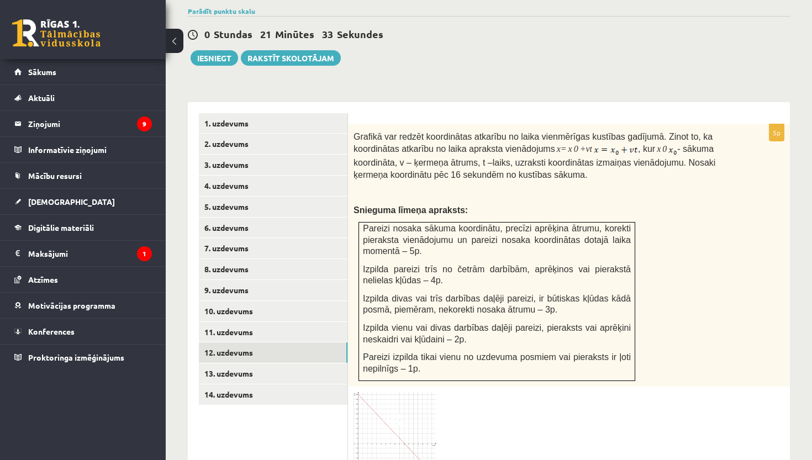
scroll to position [419, 0]
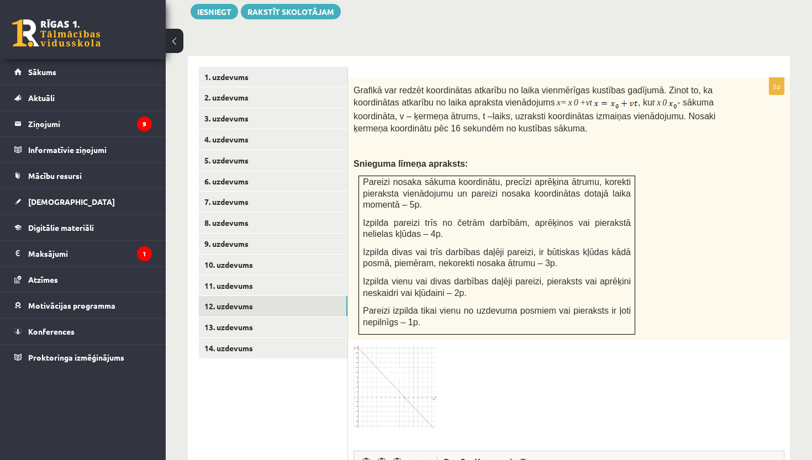
click at [389, 363] on span at bounding box center [396, 372] width 18 height 18
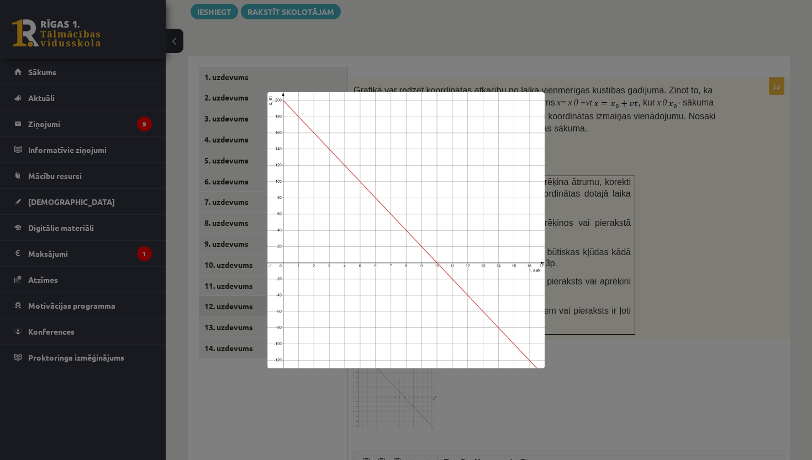
click at [431, 72] on div at bounding box center [406, 230] width 812 height 460
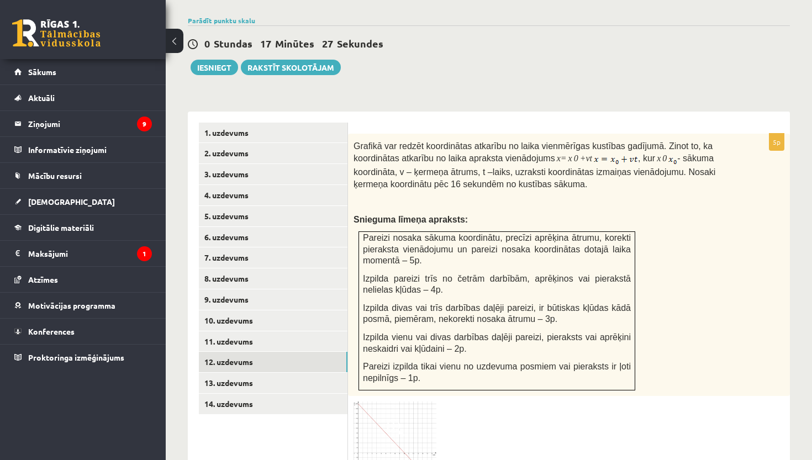
scroll to position [363, 0]
click at [245, 331] on link "11. uzdevums" at bounding box center [273, 341] width 149 height 20
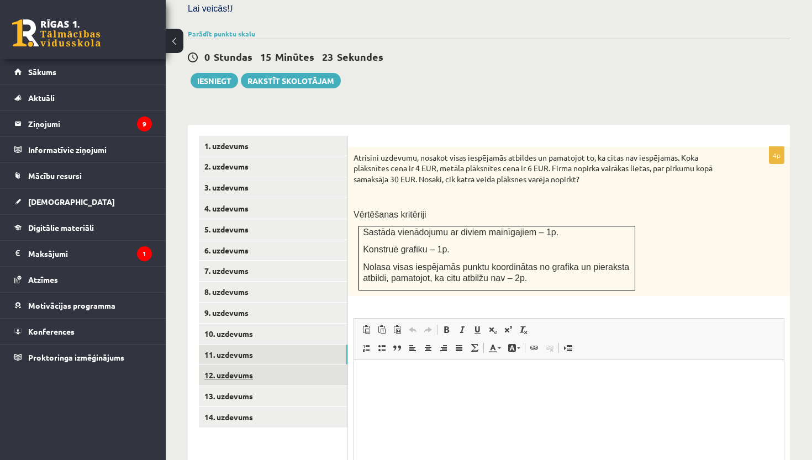
scroll to position [359, 0]
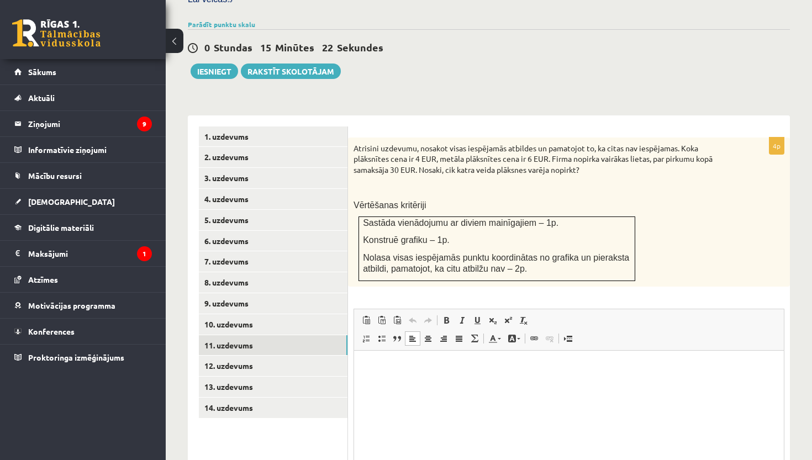
click at [445, 384] on html at bounding box center [569, 367] width 430 height 34
click at [265, 356] on link "12. uzdevums" at bounding box center [273, 366] width 149 height 20
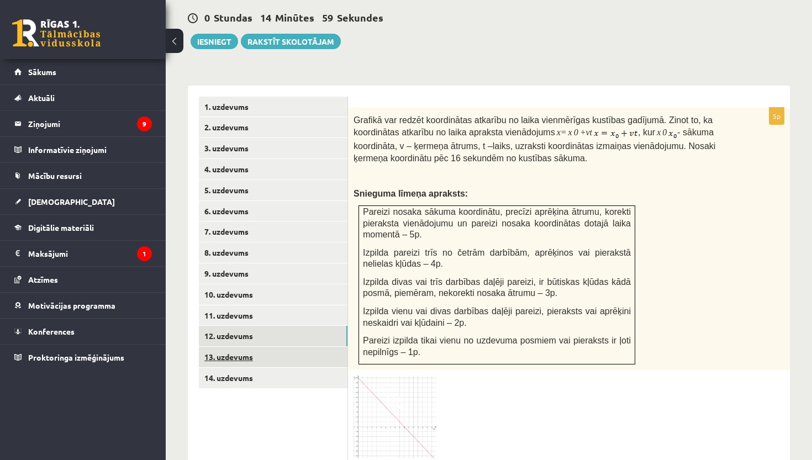
scroll to position [0, 0]
click at [265, 351] on link "13. uzdevums" at bounding box center [273, 357] width 149 height 20
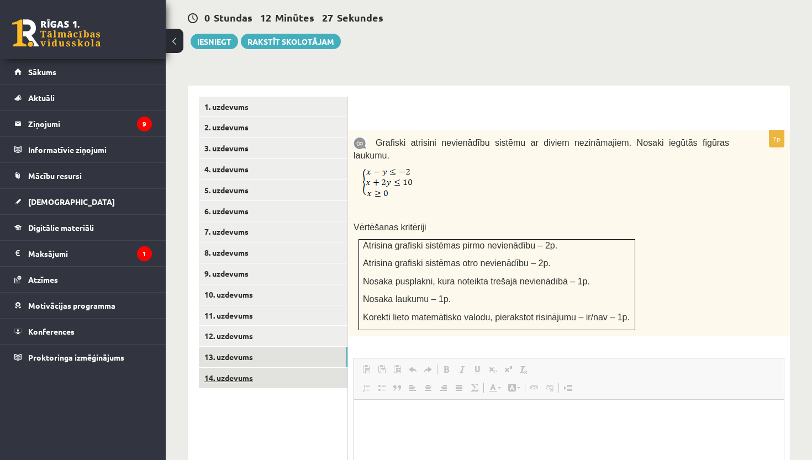
click at [267, 369] on link "14. uzdevums" at bounding box center [273, 378] width 149 height 20
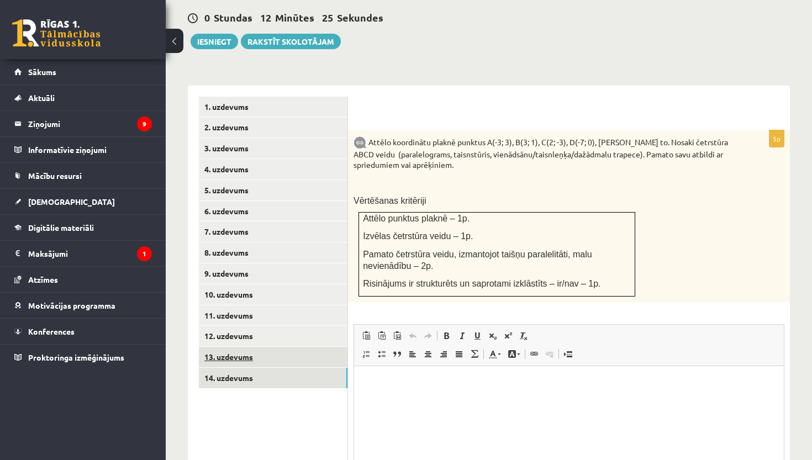
click at [257, 348] on link "13. uzdevums" at bounding box center [273, 357] width 149 height 20
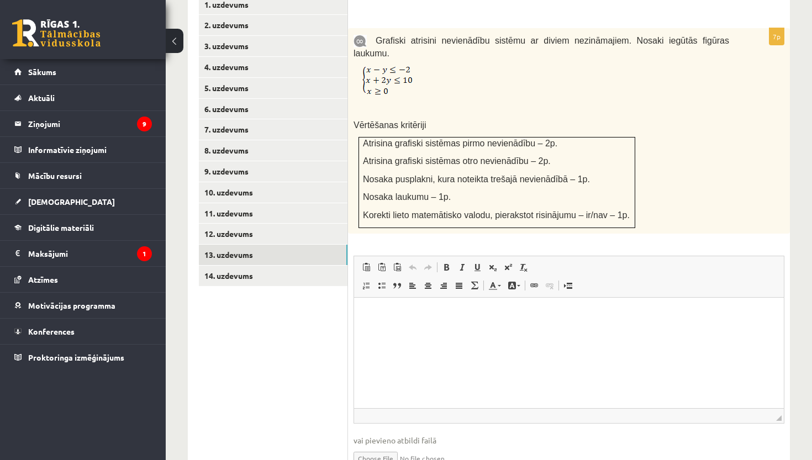
scroll to position [498, 0]
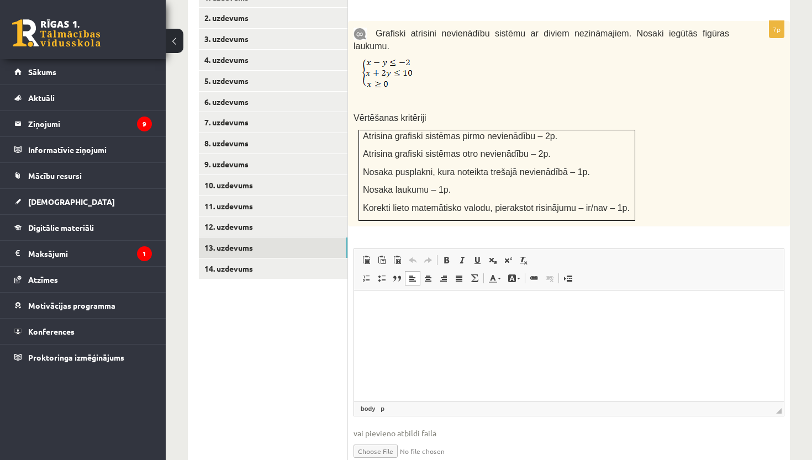
click at [384, 324] on html at bounding box center [569, 307] width 430 height 34
click at [395, 324] on html at bounding box center [569, 307] width 430 height 34
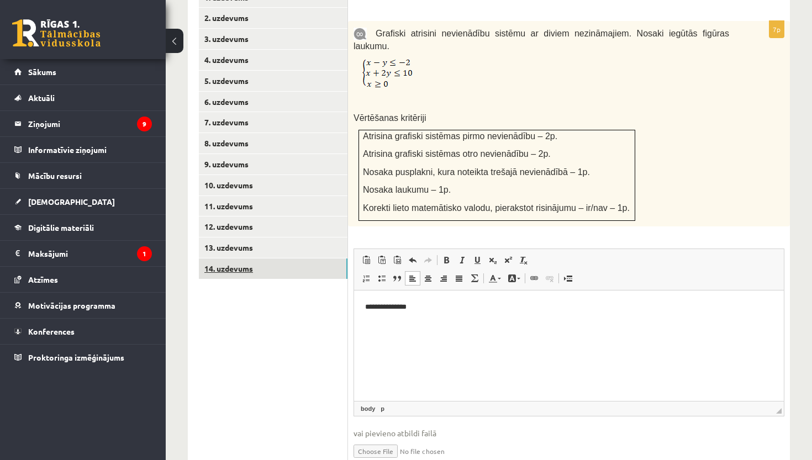
click at [274, 258] on link "14. uzdevums" at bounding box center [273, 268] width 149 height 20
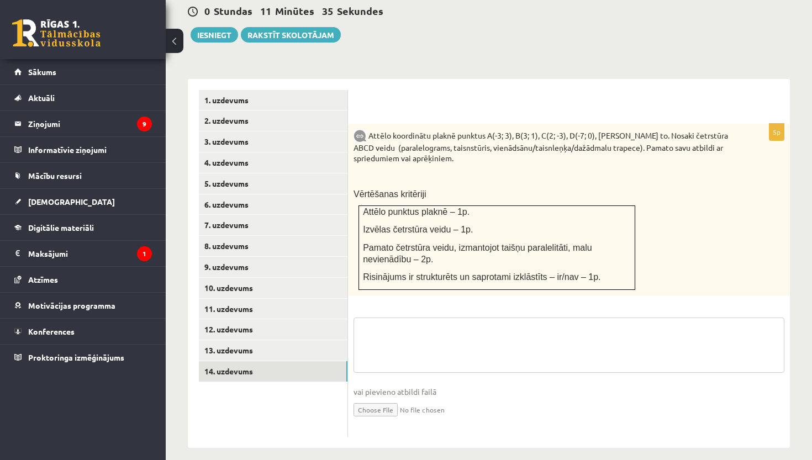
click at [374, 323] on textarea at bounding box center [568, 345] width 431 height 55
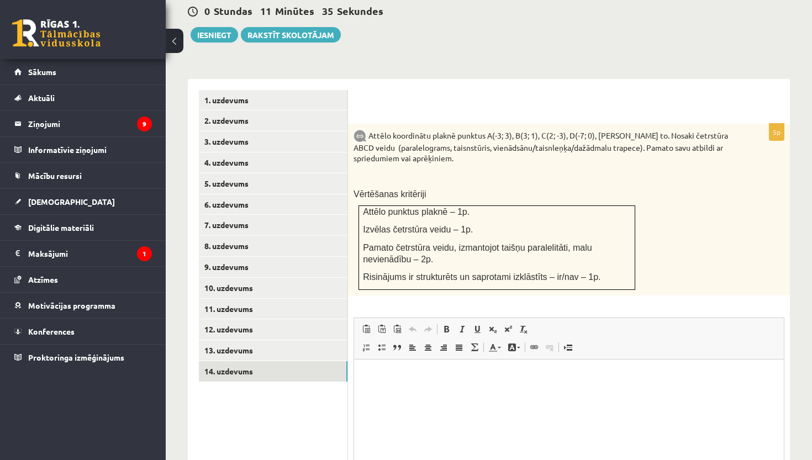
scroll to position [0, 0]
click at [359, 381] on html at bounding box center [569, 376] width 430 height 34
click at [255, 340] on link "13. uzdevums" at bounding box center [273, 350] width 149 height 20
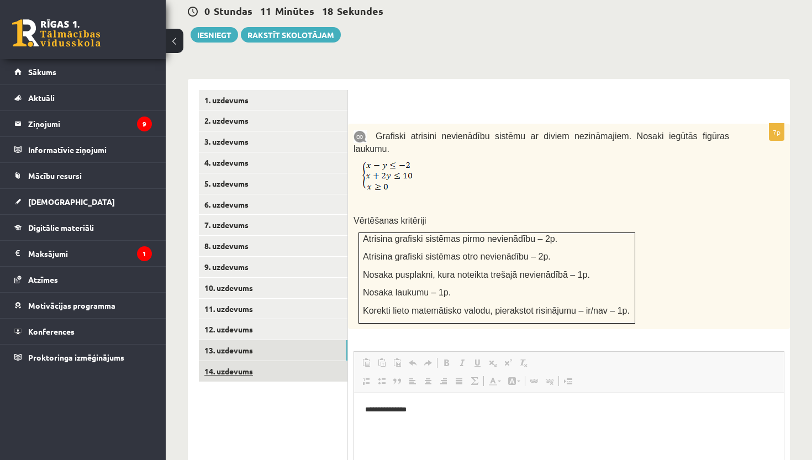
click at [256, 361] on link "14. uzdevums" at bounding box center [273, 371] width 149 height 20
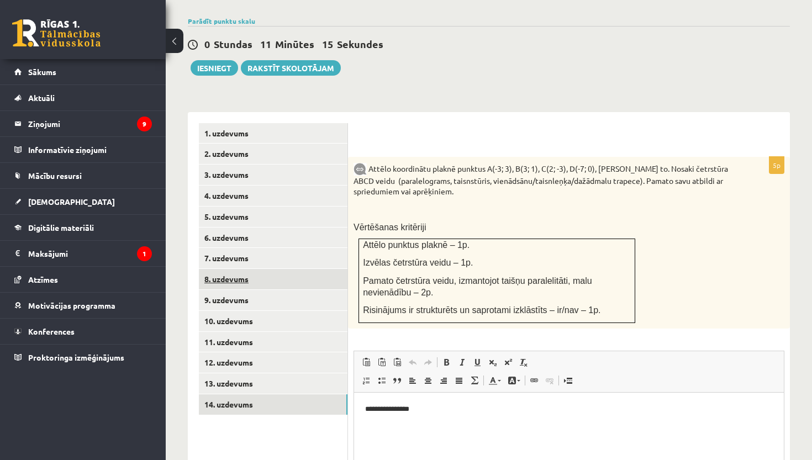
scroll to position [346, 0]
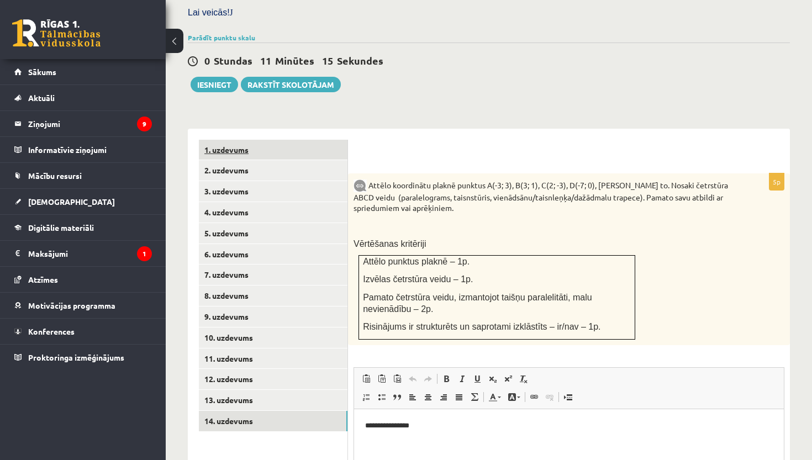
click at [251, 141] on link "1. uzdevums" at bounding box center [273, 150] width 149 height 20
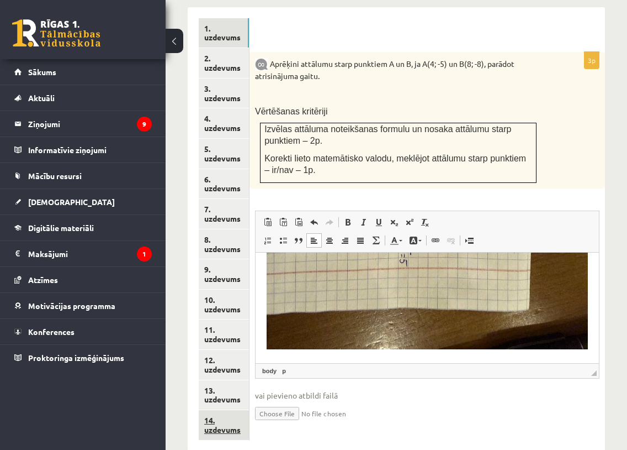
scroll to position [527, 0]
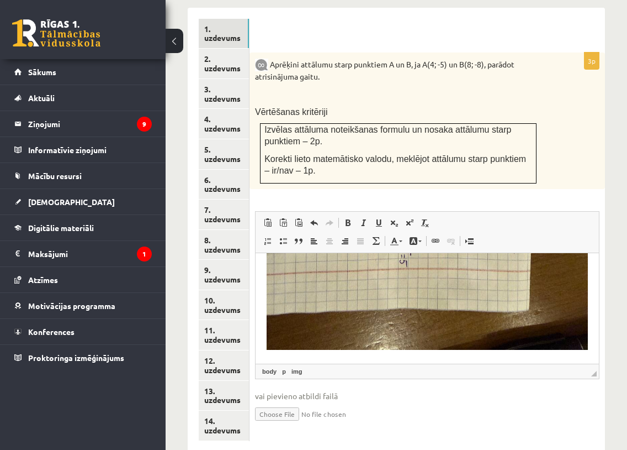
click at [328, 319] on img "Editor, wiswyg-editor-user-answer-47433983644020" at bounding box center [426, 134] width 321 height 429
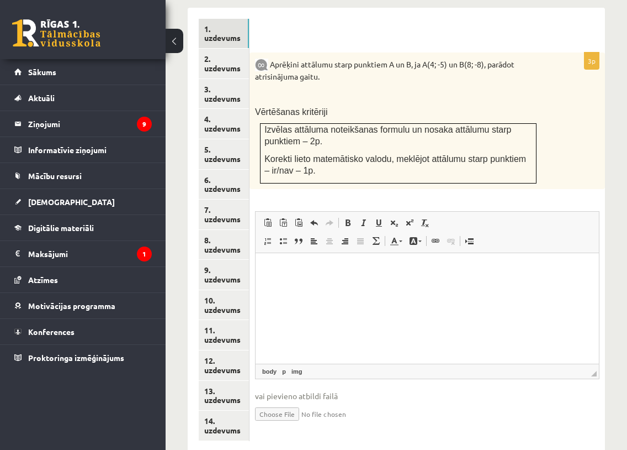
scroll to position [0, 0]
click at [278, 402] on input "file" at bounding box center [427, 413] width 345 height 23
click at [283, 402] on input "file" at bounding box center [427, 413] width 345 height 23
type input "**********"
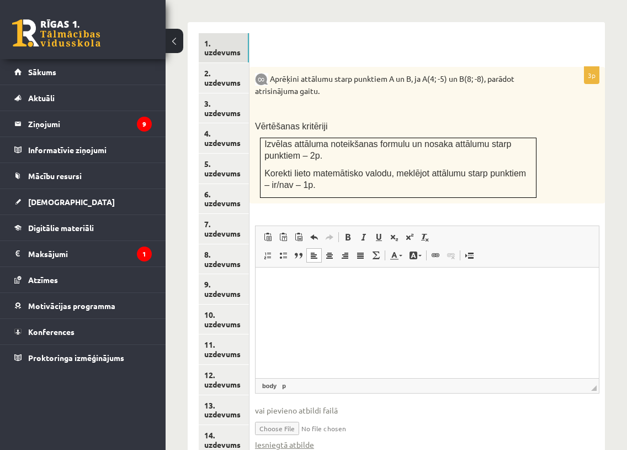
scroll to position [511, 0]
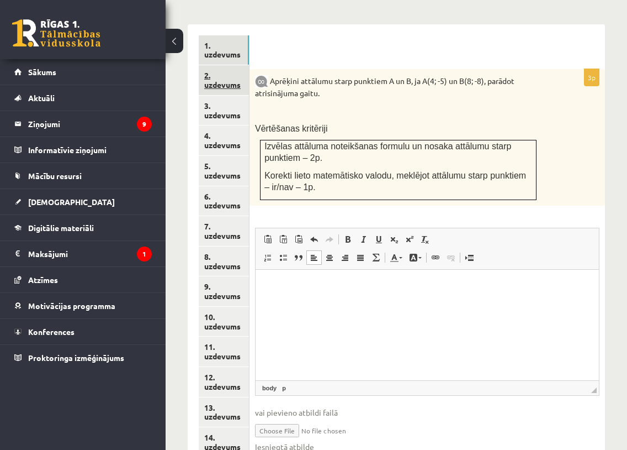
click at [227, 65] on link "2. uzdevums" at bounding box center [224, 80] width 50 height 30
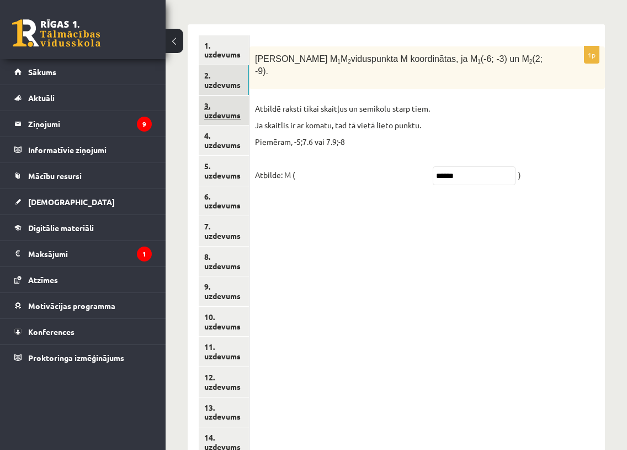
click at [212, 96] on link "3. uzdevums" at bounding box center [224, 111] width 50 height 30
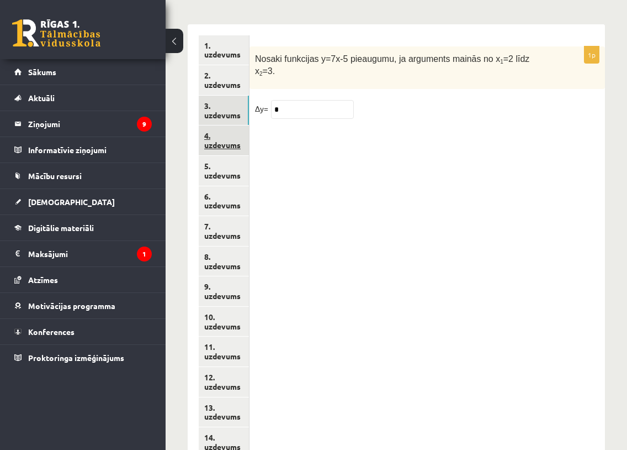
click at [215, 125] on link "4. uzdevums" at bounding box center [224, 140] width 50 height 30
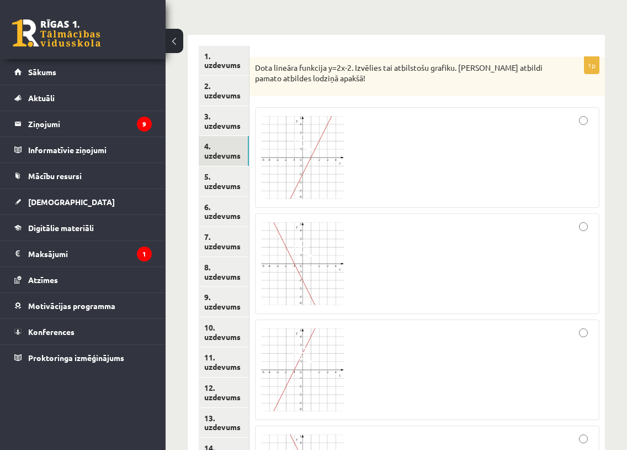
scroll to position [405, 0]
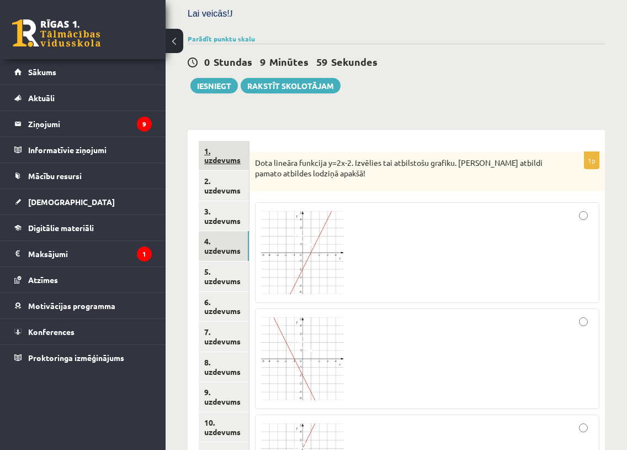
click at [216, 141] on link "1. uzdevums" at bounding box center [224, 156] width 50 height 30
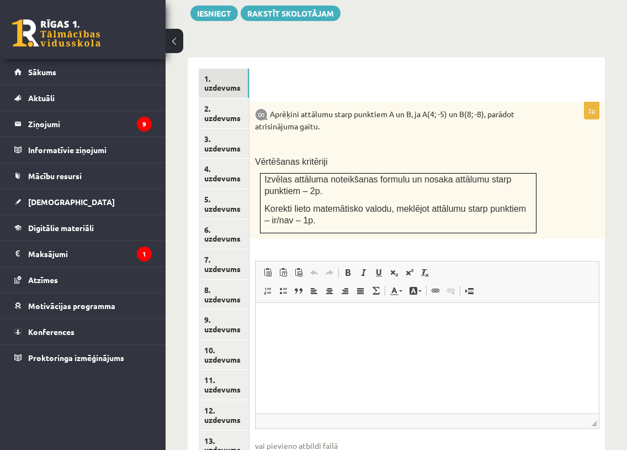
scroll to position [530, 0]
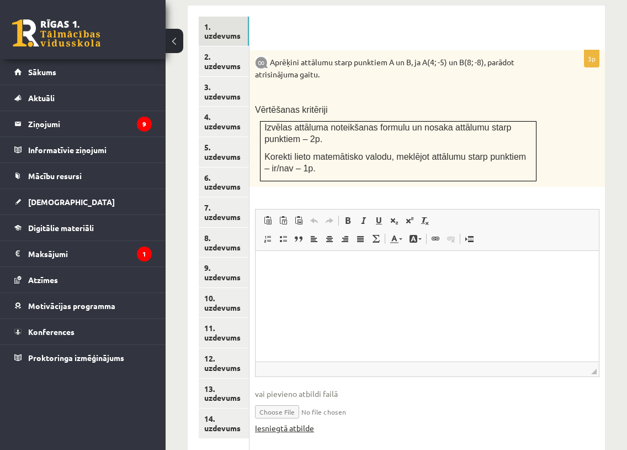
click at [287, 422] on link "Iesniegtā atbilde" at bounding box center [284, 428] width 59 height 12
click at [323, 257] on html at bounding box center [427, 267] width 344 height 34
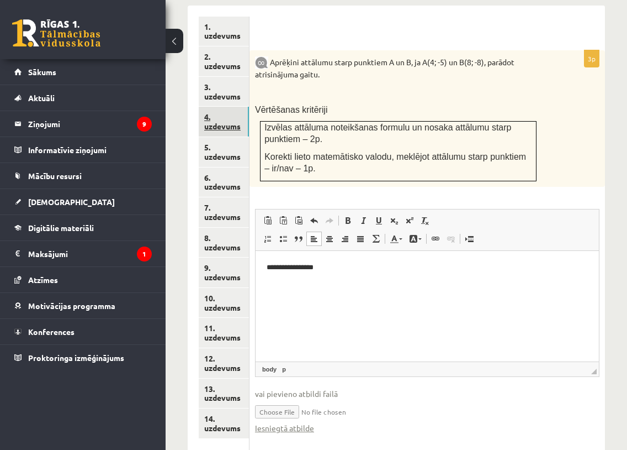
click at [240, 107] on link "4. uzdevums" at bounding box center [224, 122] width 50 height 30
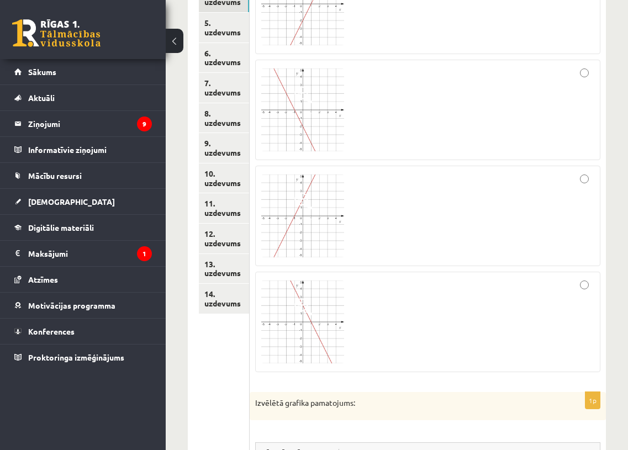
scroll to position [845, 0]
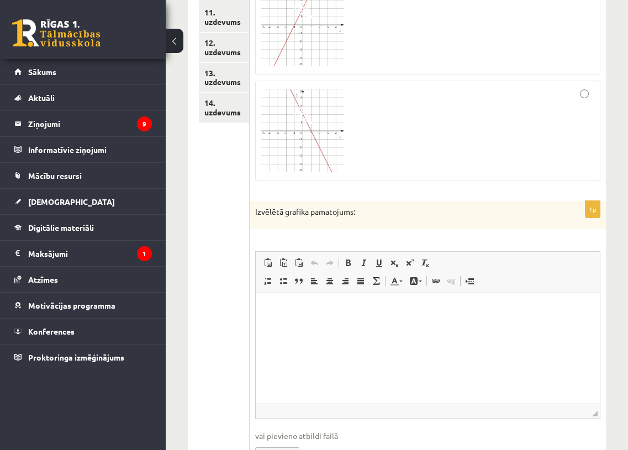
click at [281, 442] on input "file" at bounding box center [427, 453] width 345 height 23
type input "**********"
click at [345, 327] on html at bounding box center [427, 310] width 344 height 34
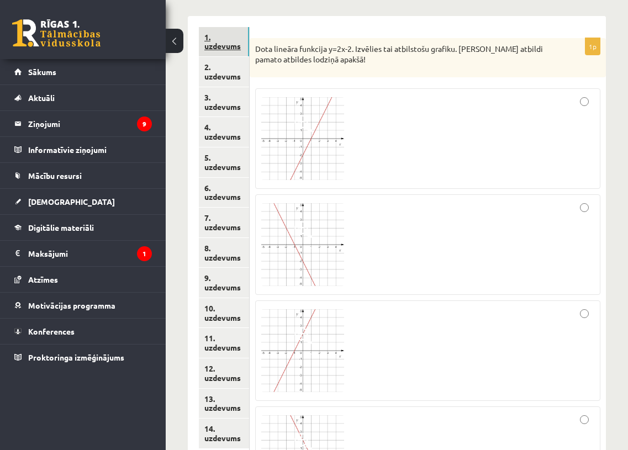
click at [224, 27] on link "1. uzdevums" at bounding box center [224, 42] width 50 height 30
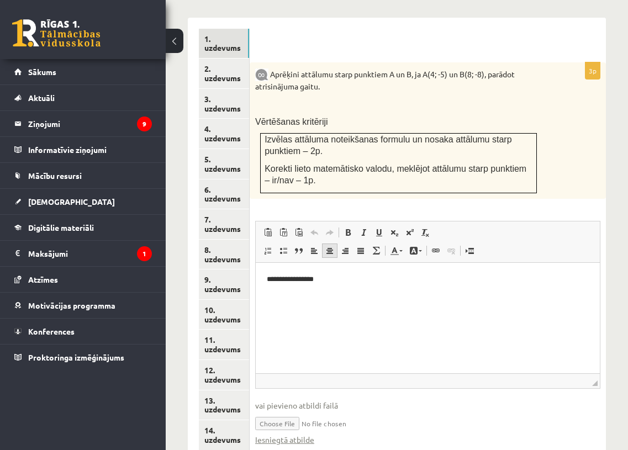
scroll to position [0, 0]
drag, startPoint x: 321, startPoint y: 279, endPoint x: 251, endPoint y: 277, distance: 69.6
click at [255, 277] on html "**********" at bounding box center [427, 278] width 344 height 33
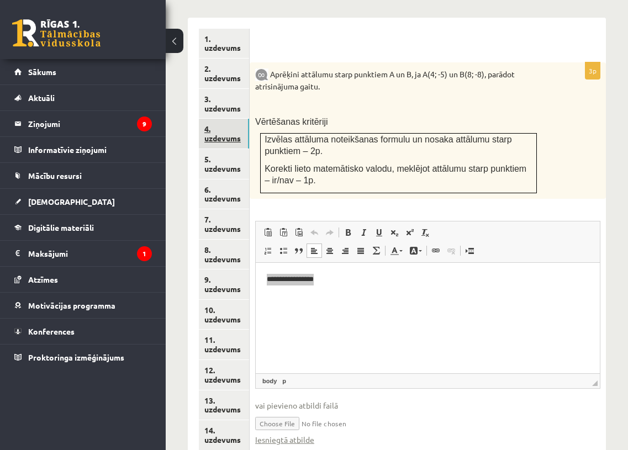
click at [223, 122] on link "4. uzdevums" at bounding box center [224, 134] width 50 height 30
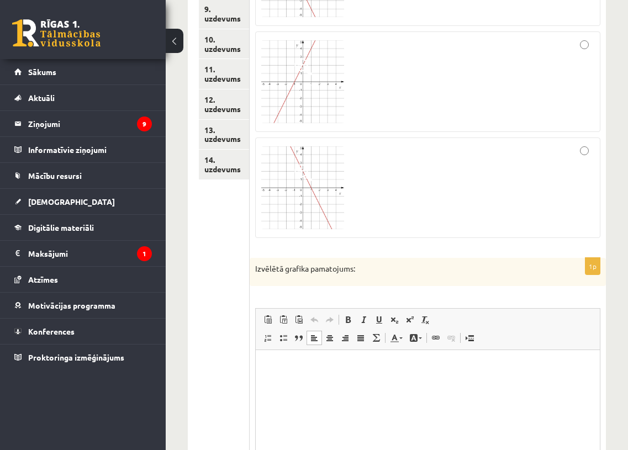
click at [277, 378] on html at bounding box center [427, 367] width 344 height 34
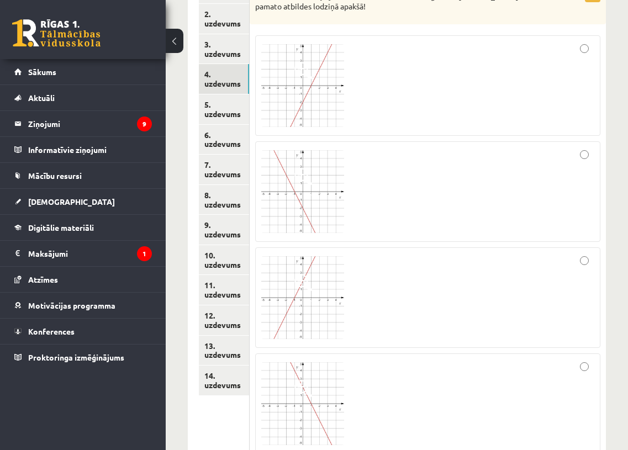
scroll to position [565, 0]
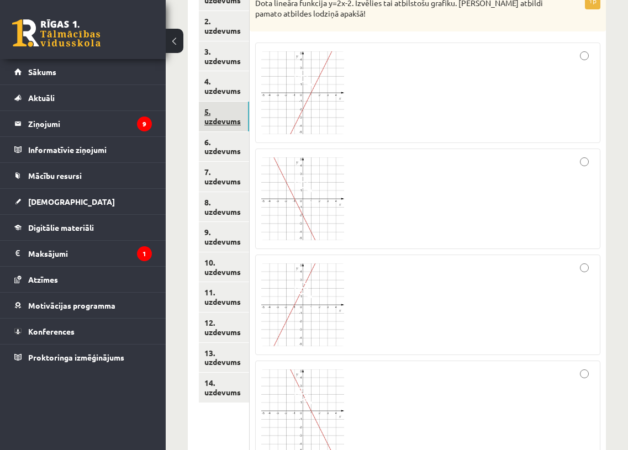
click at [231, 102] on link "5. uzdevums" at bounding box center [224, 117] width 50 height 30
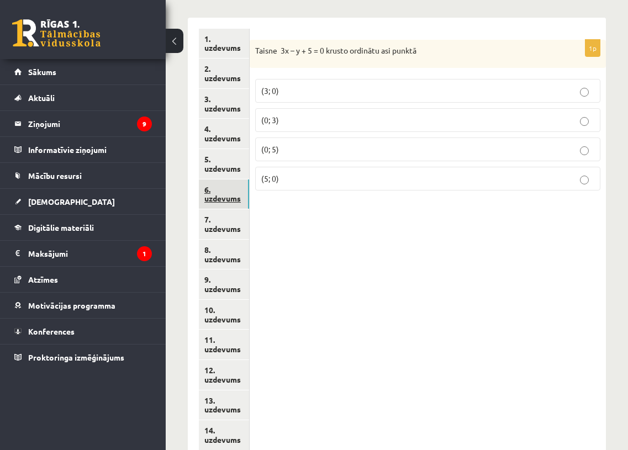
click at [224, 179] on link "6. uzdevums" at bounding box center [224, 194] width 50 height 30
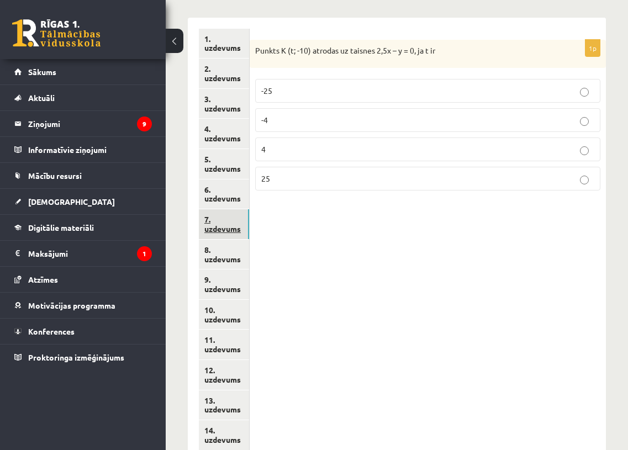
click at [226, 209] on link "7. uzdevums" at bounding box center [224, 224] width 50 height 30
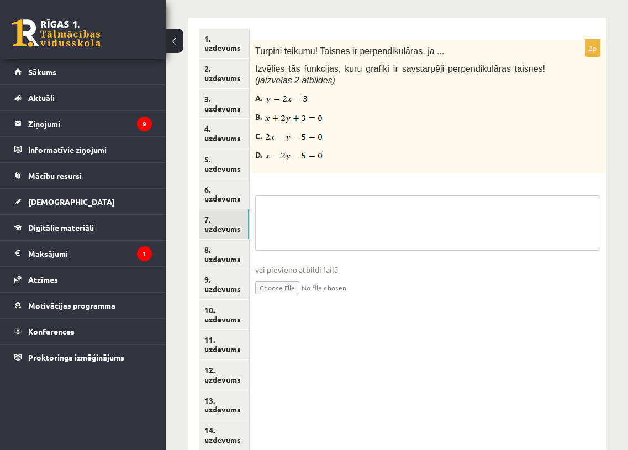
click at [274, 196] on textarea at bounding box center [427, 223] width 345 height 55
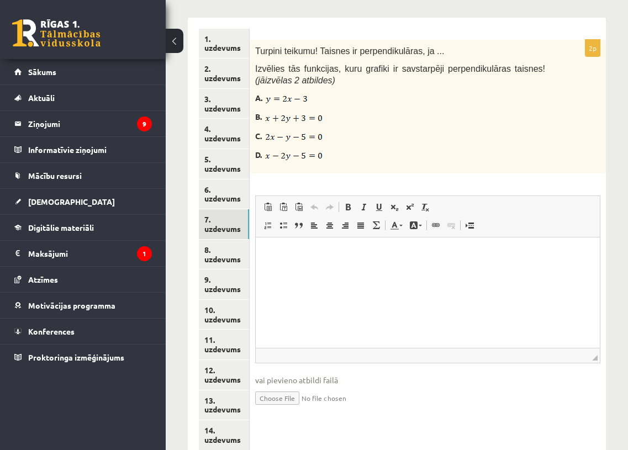
scroll to position [0, 0]
click at [271, 254] on p "Editor, wiswyg-editor-user-answer-47434080220760" at bounding box center [427, 254] width 322 height 12
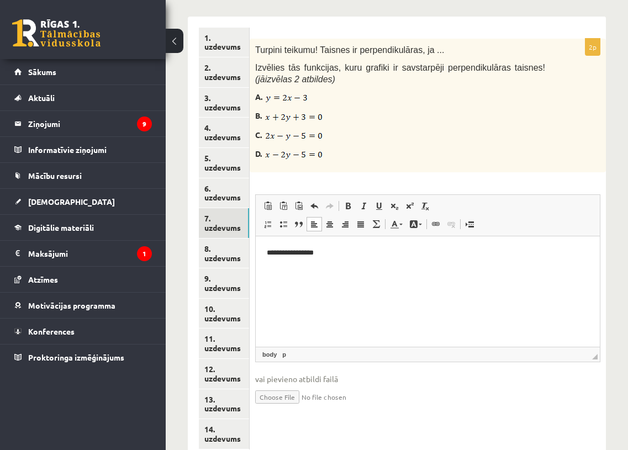
scroll to position [517, 0]
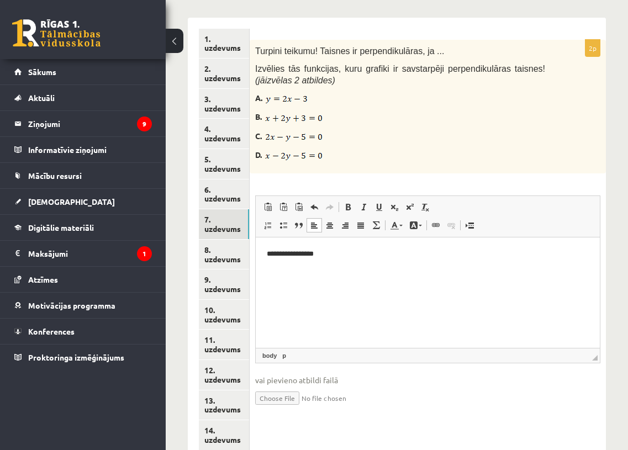
click at [277, 386] on input "file" at bounding box center [427, 397] width 345 height 23
type input "**********"
drag, startPoint x: 334, startPoint y: 258, endPoint x: 248, endPoint y: 253, distance: 85.7
click at [255, 253] on html "**********" at bounding box center [427, 253] width 344 height 33
click at [223, 240] on link "8. uzdevums" at bounding box center [224, 255] width 50 height 30
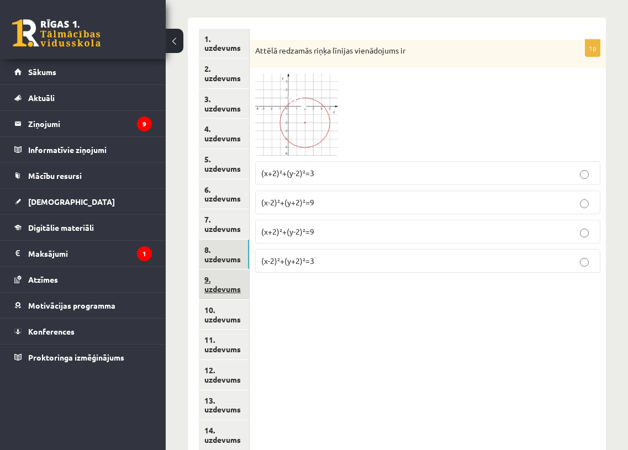
click at [227, 270] on link "9. uzdevums" at bounding box center [224, 285] width 50 height 30
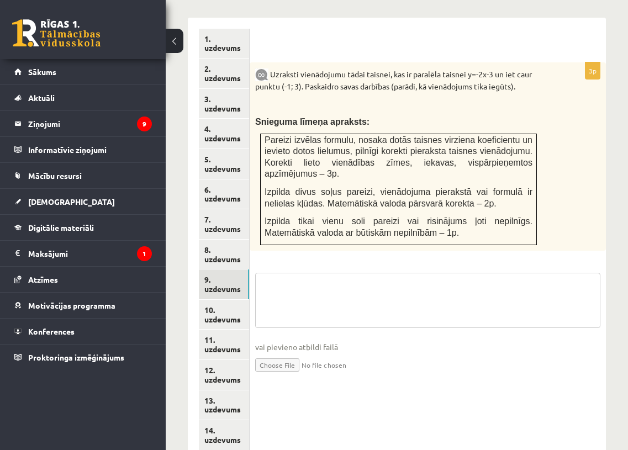
click at [291, 273] on textarea at bounding box center [427, 300] width 345 height 55
paste textarea "**********"
type textarea "**********"
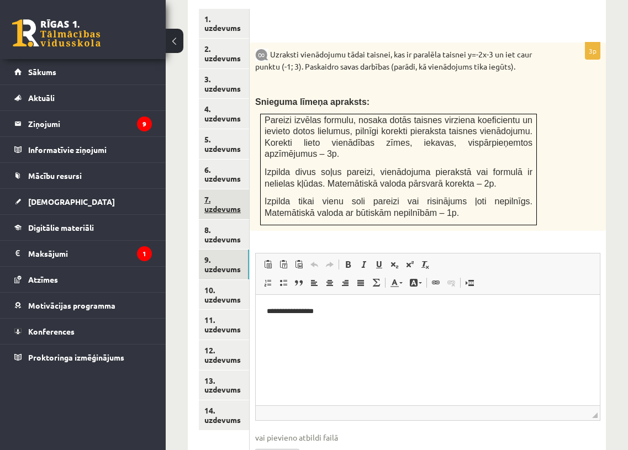
scroll to position [571, 0]
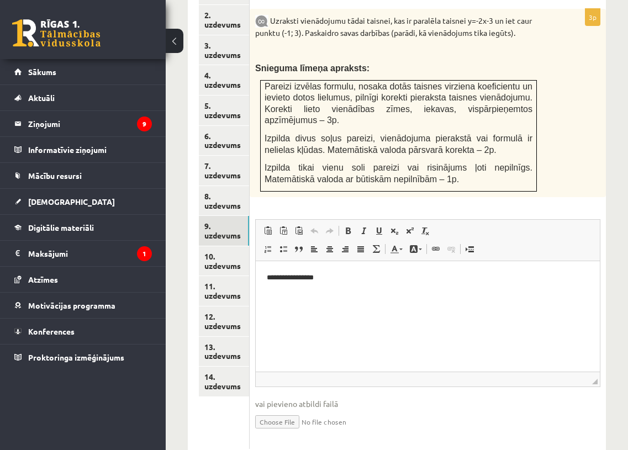
click at [277, 410] on input "file" at bounding box center [427, 421] width 345 height 23
type input "**********"
drag, startPoint x: 327, startPoint y: 274, endPoint x: 242, endPoint y: 272, distance: 84.5
click at [255, 272] on html "**********" at bounding box center [427, 277] width 344 height 33
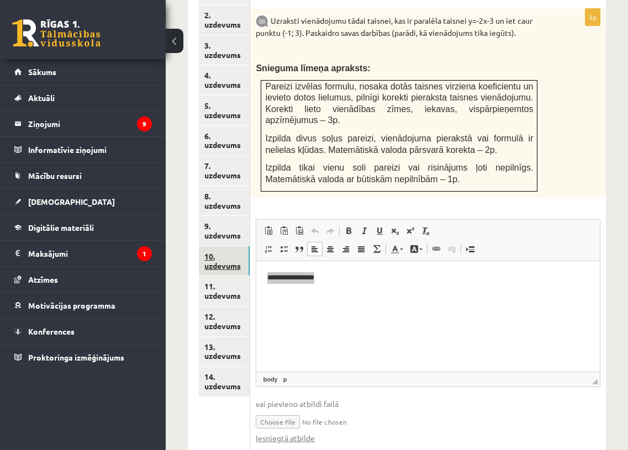
click at [219, 246] on link "10. uzdevums" at bounding box center [224, 261] width 51 height 30
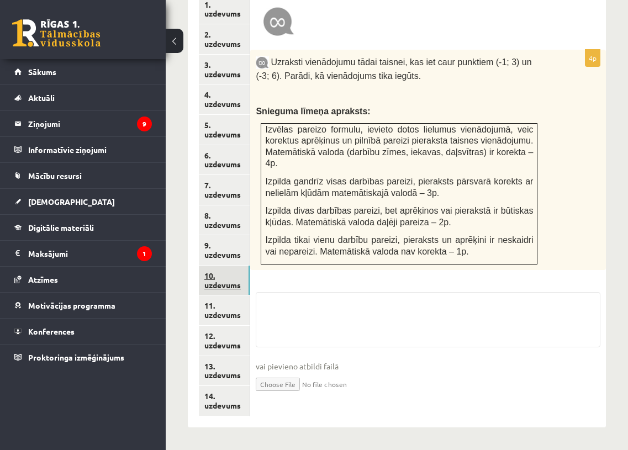
scroll to position [520, 0]
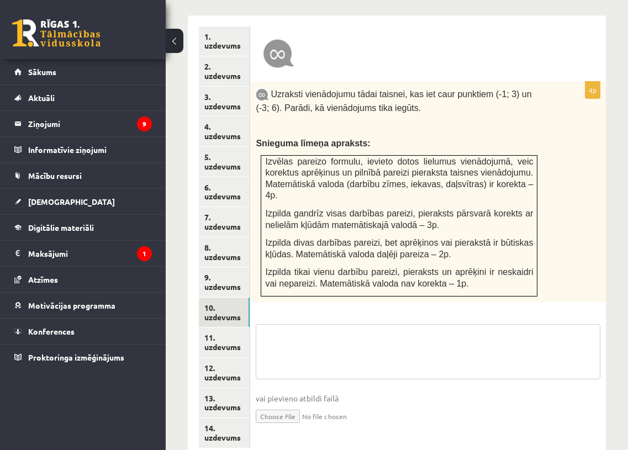
click at [292, 324] on textarea at bounding box center [428, 351] width 345 height 55
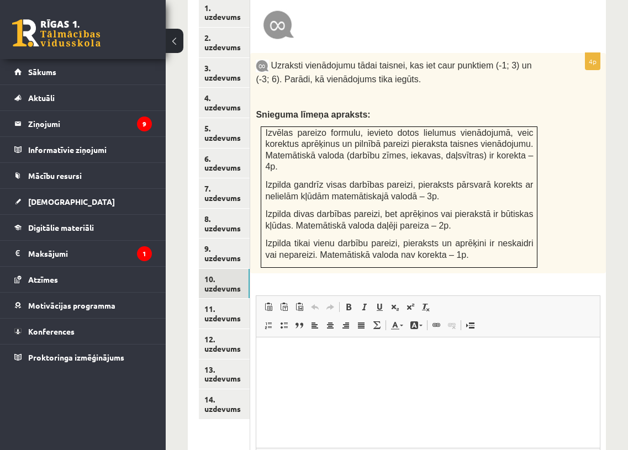
scroll to position [552, 0]
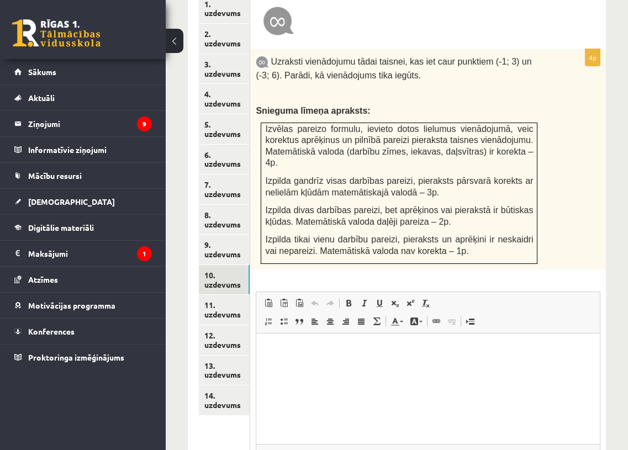
click at [281, 344] on html at bounding box center [428, 350] width 344 height 34
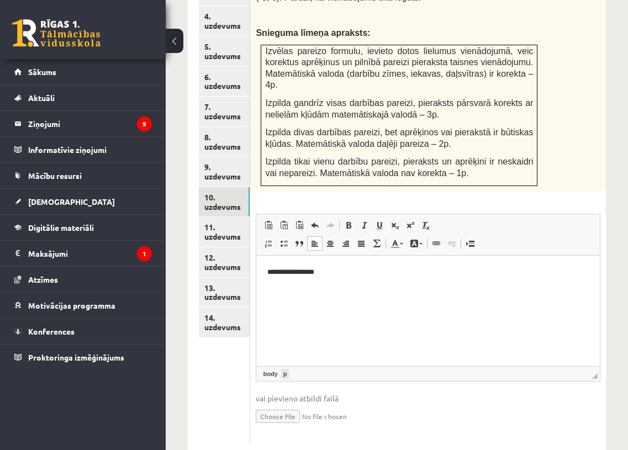
scroll to position [630, 0]
click at [271, 405] on input "file" at bounding box center [428, 416] width 345 height 23
type input "**********"
drag, startPoint x: 335, startPoint y: 275, endPoint x: 234, endPoint y: 273, distance: 101.6
click at [256, 273] on html "**********" at bounding box center [428, 272] width 344 height 33
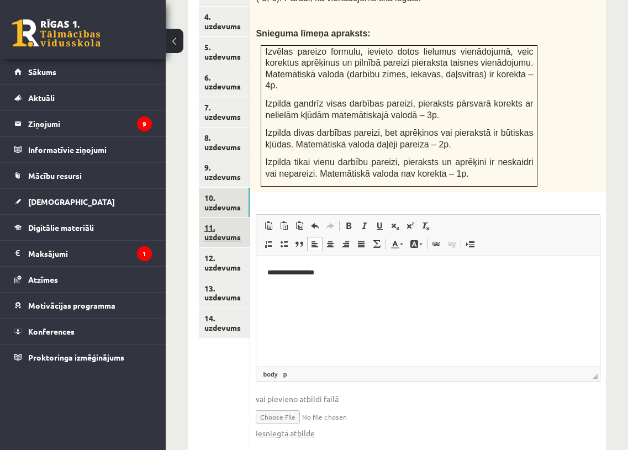
click at [218, 218] on link "11. uzdevums" at bounding box center [224, 233] width 51 height 30
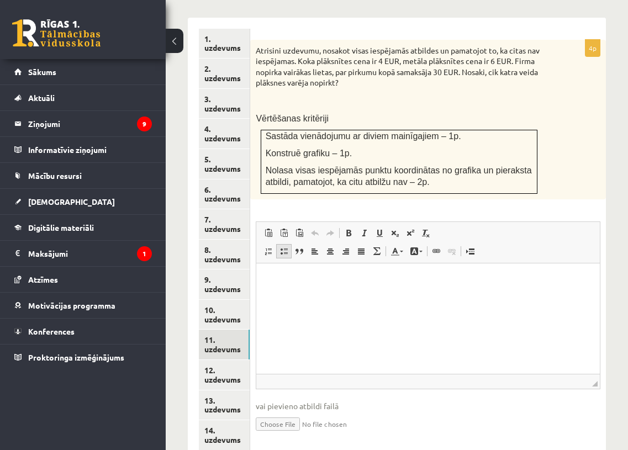
scroll to position [0, 0]
click at [284, 295] on html at bounding box center [428, 280] width 344 height 34
click at [288, 412] on input "file" at bounding box center [428, 423] width 345 height 23
type input "**********"
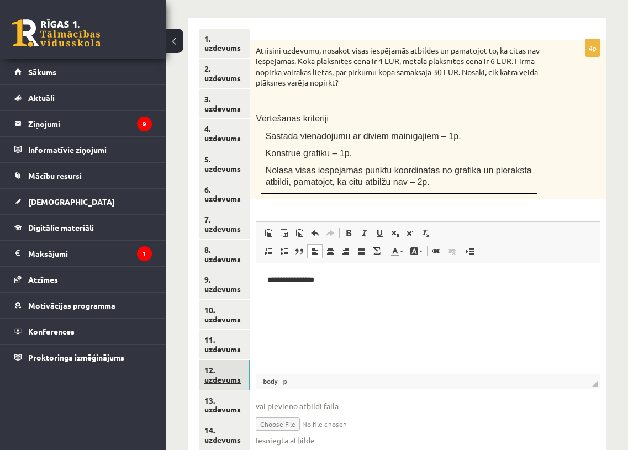
click at [226, 360] on link "12. uzdevums" at bounding box center [224, 375] width 51 height 30
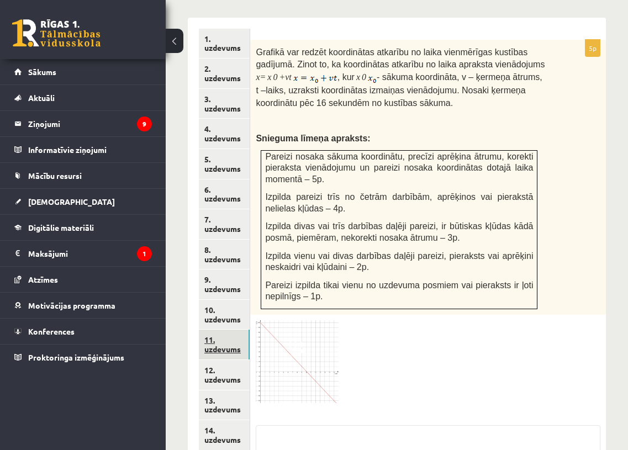
click at [233, 330] on link "11. uzdevums" at bounding box center [224, 345] width 51 height 30
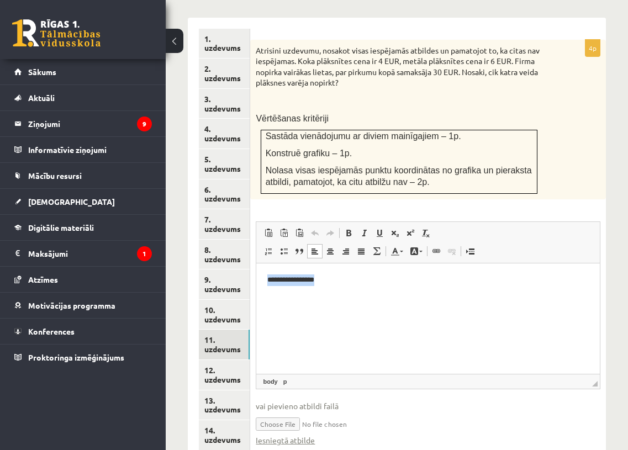
drag, startPoint x: 323, startPoint y: 281, endPoint x: 204, endPoint y: 276, distance: 118.8
click at [256, 276] on html "**********" at bounding box center [428, 279] width 344 height 33
click at [214, 360] on link "12. uzdevums" at bounding box center [224, 375] width 51 height 30
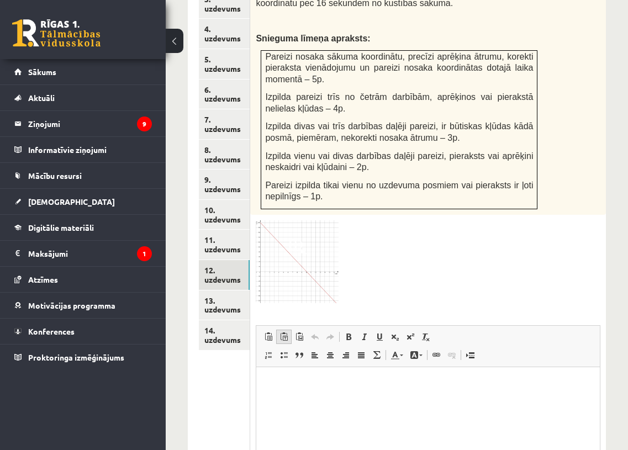
click at [286, 329] on span "Paste Keyboard shortcut Command+V Paste as plain text Keyboard shortcut Command…" at bounding box center [301, 338] width 80 height 18
click at [286, 330] on span "Paste Keyboard shortcut Command+V Paste as plain text Keyboard shortcut Command…" at bounding box center [301, 339] width 80 height 18
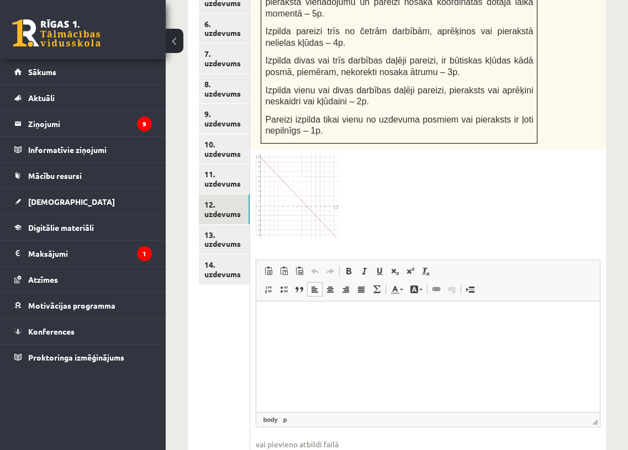
click at [281, 323] on p "Editor, wiswyg-editor-user-answer-47433837592160" at bounding box center [427, 318] width 321 height 12
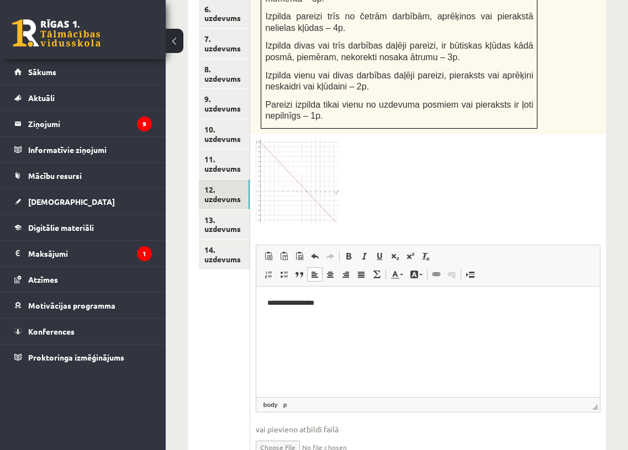
click at [277, 435] on input "file" at bounding box center [428, 446] width 345 height 23
type input "**********"
click at [226, 287] on ul "1. uzdevums 2. uzdevums 3. uzdevums 4. uzdevums 5. uzdevums 6. uzdevums 7. uzde…" at bounding box center [224, 167] width 51 height 638
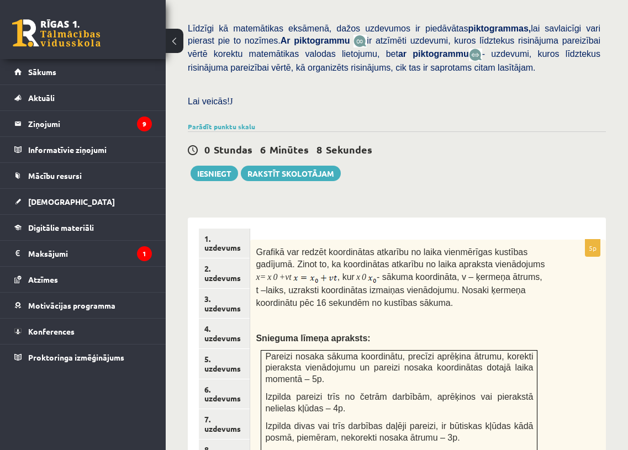
scroll to position [372, 0]
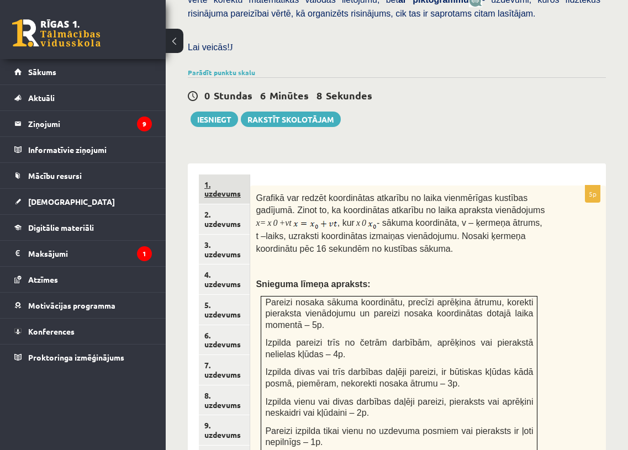
click at [225, 175] on link "1. uzdevums" at bounding box center [224, 190] width 51 height 30
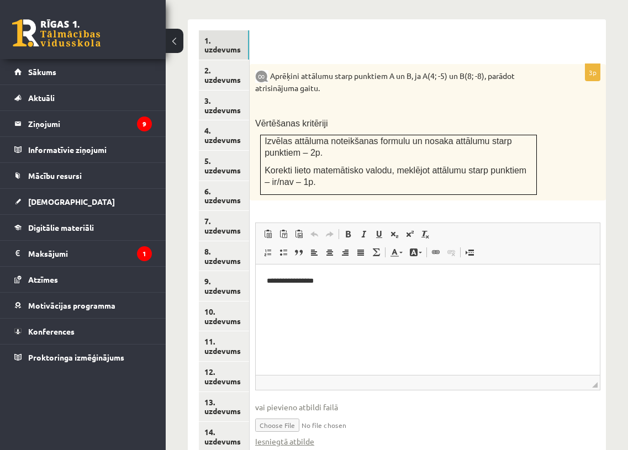
scroll to position [515, 0]
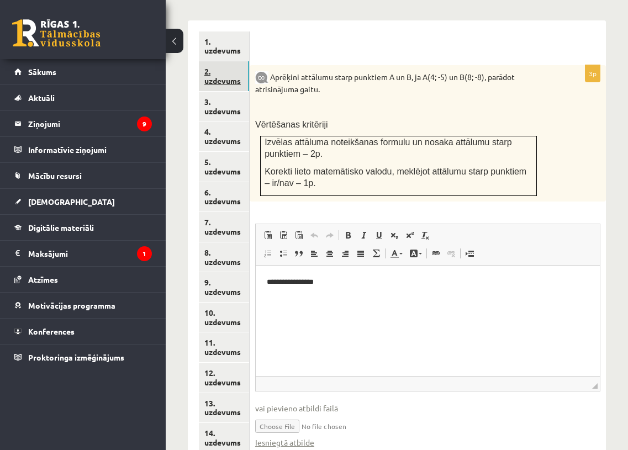
click at [223, 66] on link "2. uzdevums" at bounding box center [224, 76] width 50 height 30
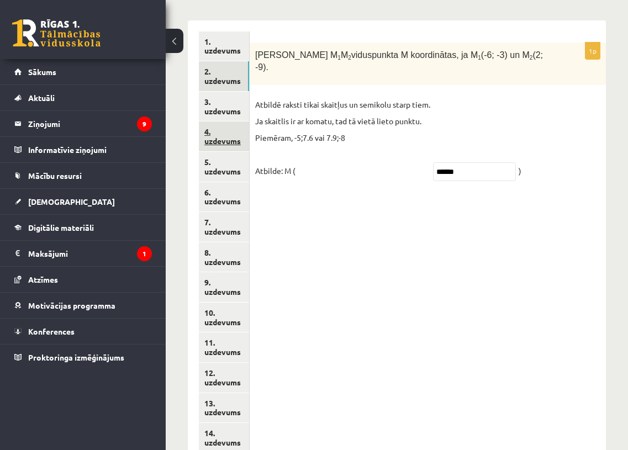
click at [222, 122] on link "4. uzdevums" at bounding box center [224, 137] width 50 height 30
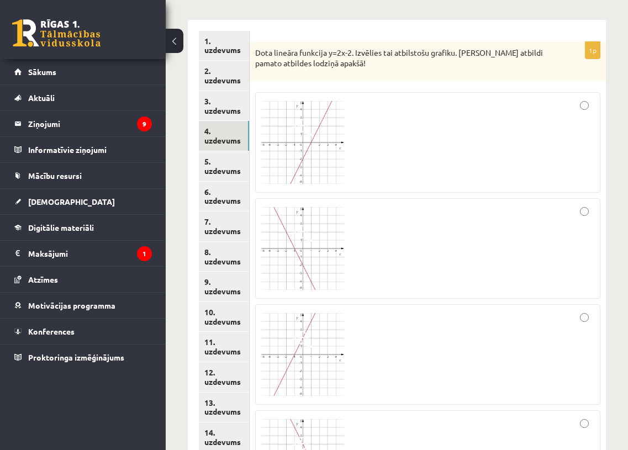
scroll to position [514, 0]
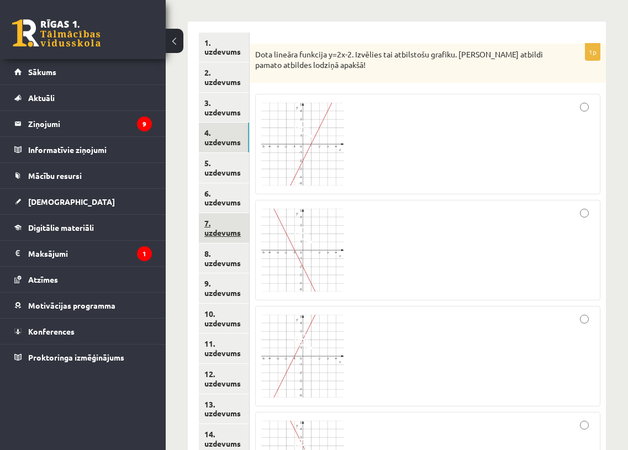
click at [226, 213] on link "7. uzdevums" at bounding box center [224, 228] width 50 height 30
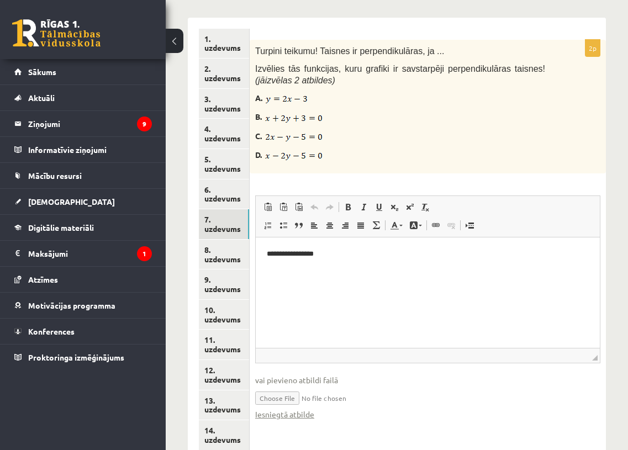
scroll to position [0, 0]
click at [232, 149] on link "5. uzdevums" at bounding box center [224, 164] width 50 height 30
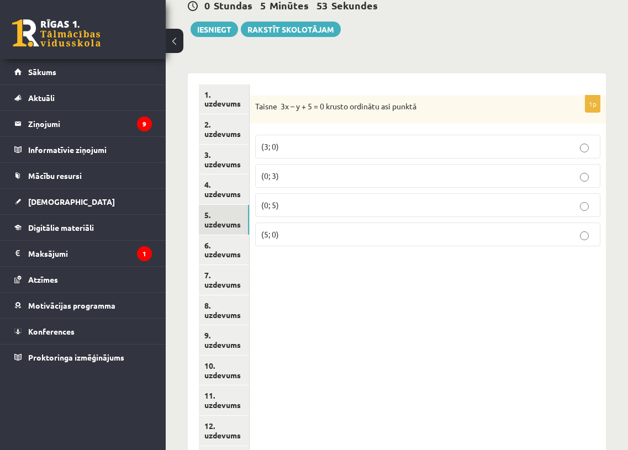
scroll to position [444, 0]
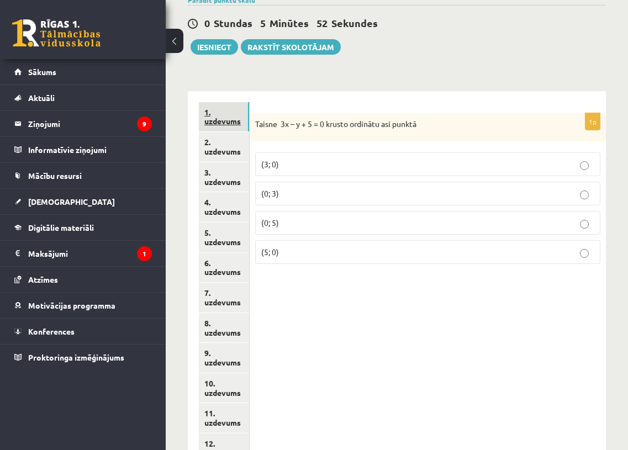
click at [228, 108] on link "1. uzdevums" at bounding box center [224, 117] width 50 height 30
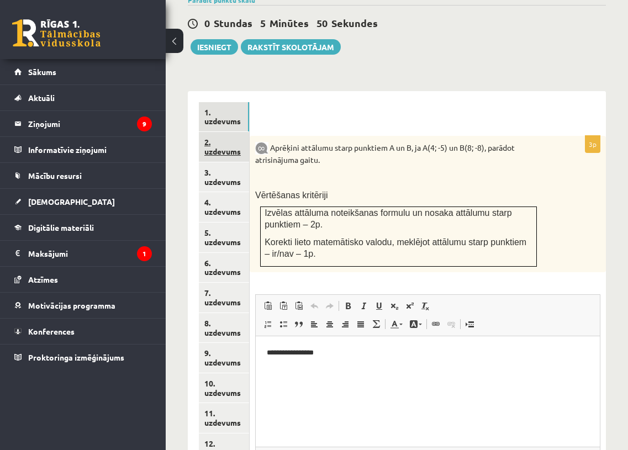
scroll to position [0, 0]
click at [231, 132] on link "2. uzdevums" at bounding box center [224, 147] width 50 height 30
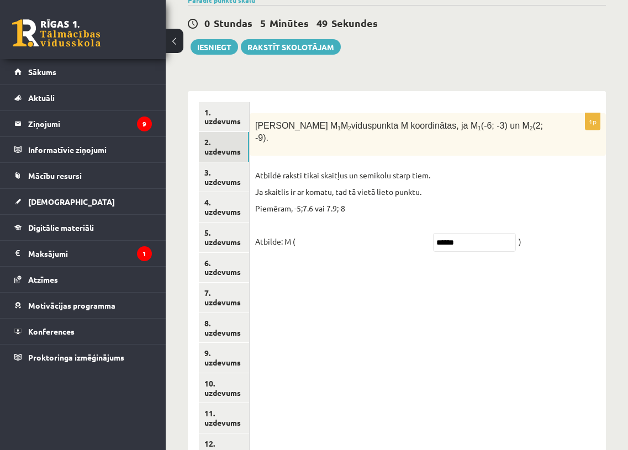
scroll to position [495, 0]
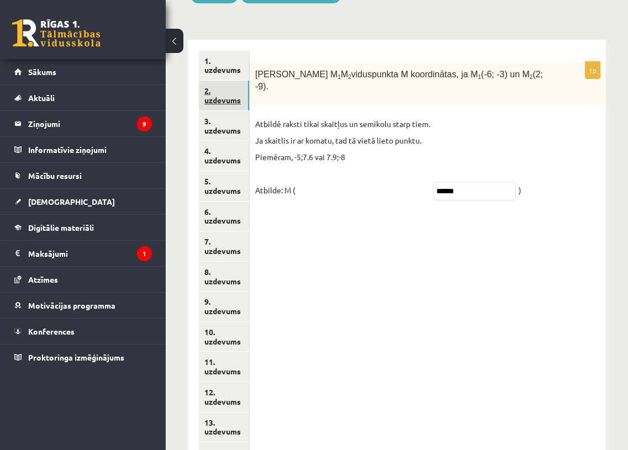
click at [228, 83] on link "2. uzdevums" at bounding box center [224, 96] width 50 height 30
click at [227, 111] on link "3. uzdevums" at bounding box center [224, 126] width 50 height 30
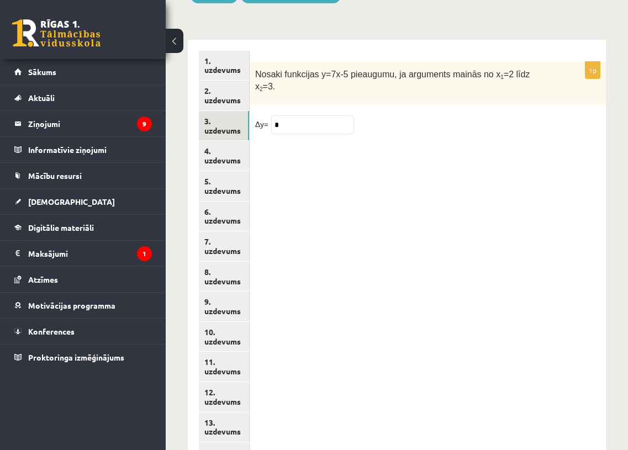
scroll to position [510, 0]
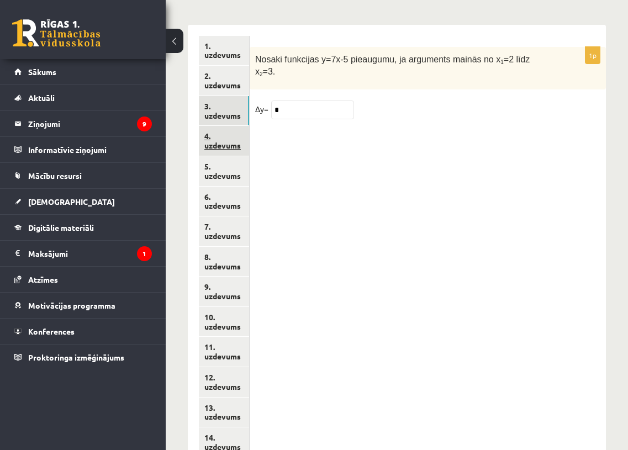
click at [225, 126] on link "4. uzdevums" at bounding box center [224, 141] width 50 height 30
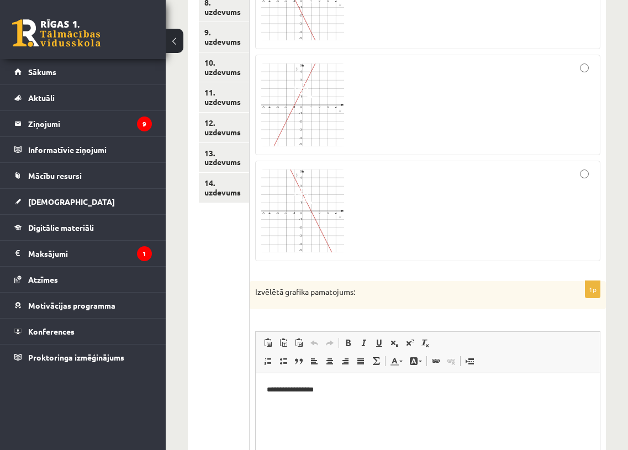
scroll to position [0, 0]
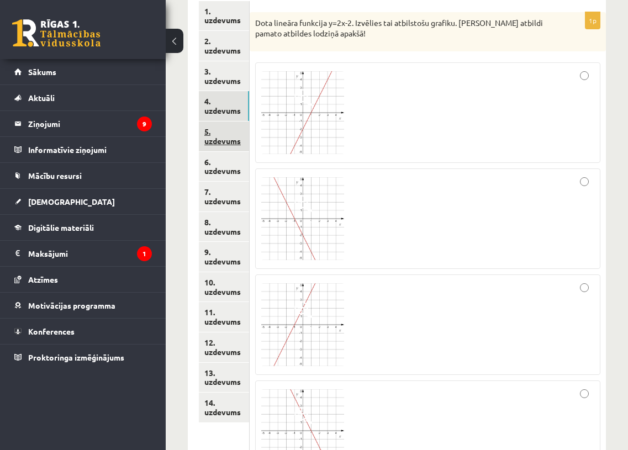
click at [225, 122] on link "5. uzdevums" at bounding box center [224, 137] width 50 height 30
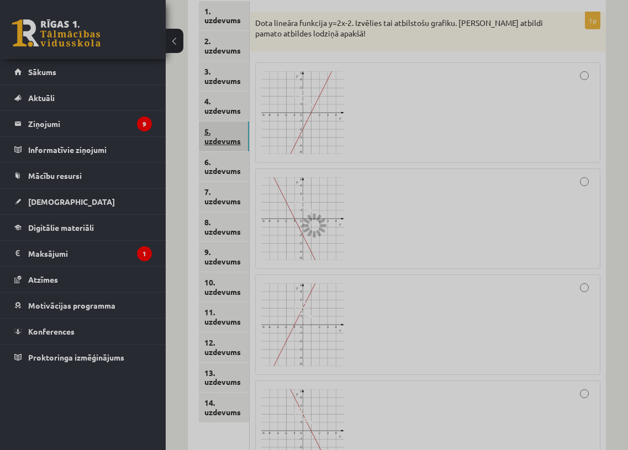
scroll to position [517, 0]
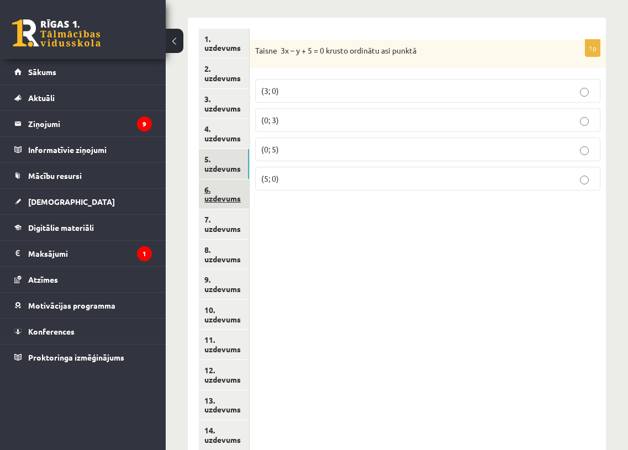
click at [217, 179] on link "6. uzdevums" at bounding box center [224, 194] width 50 height 30
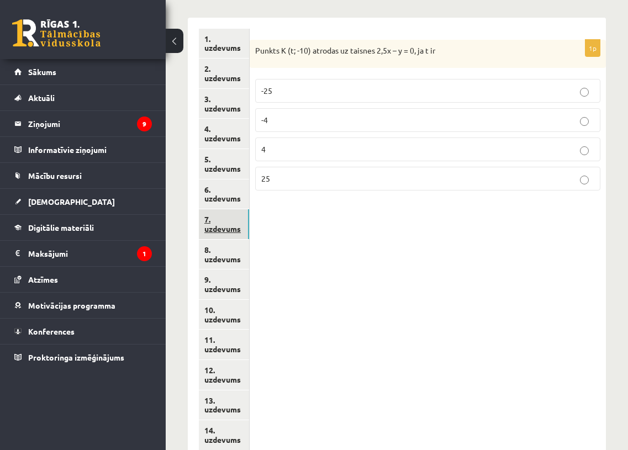
click at [212, 209] on link "7. uzdevums" at bounding box center [224, 224] width 50 height 30
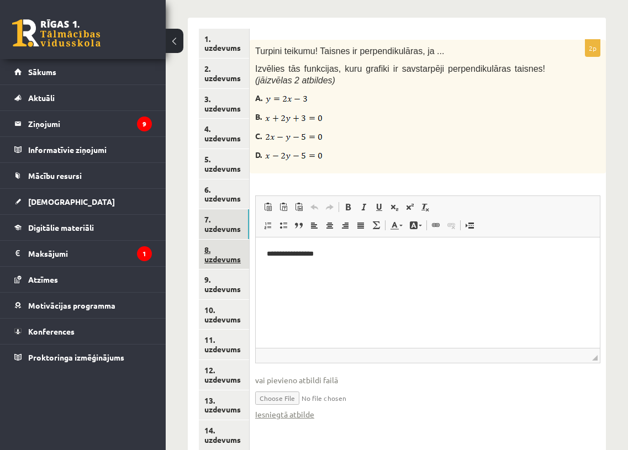
click at [224, 240] on link "8. uzdevums" at bounding box center [224, 255] width 50 height 30
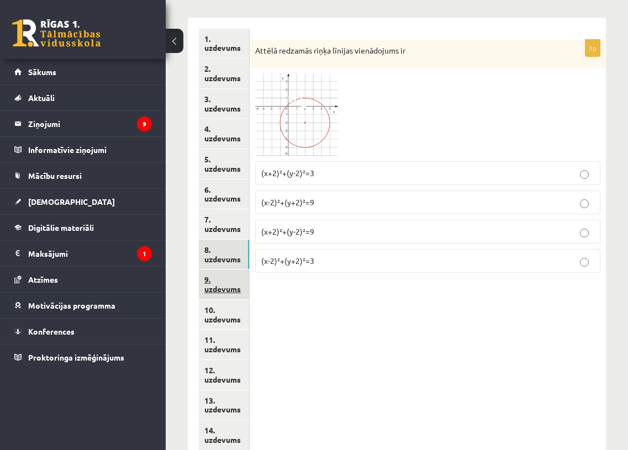
click at [227, 270] on link "9. uzdevums" at bounding box center [224, 285] width 50 height 30
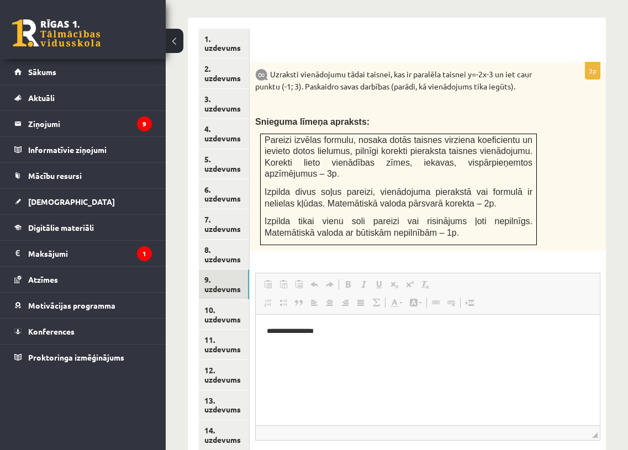
scroll to position [0, 0]
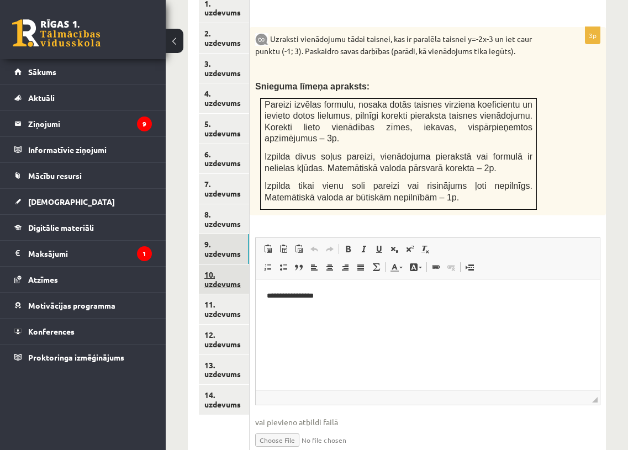
click at [215, 265] on link "10. uzdevums" at bounding box center [224, 280] width 50 height 30
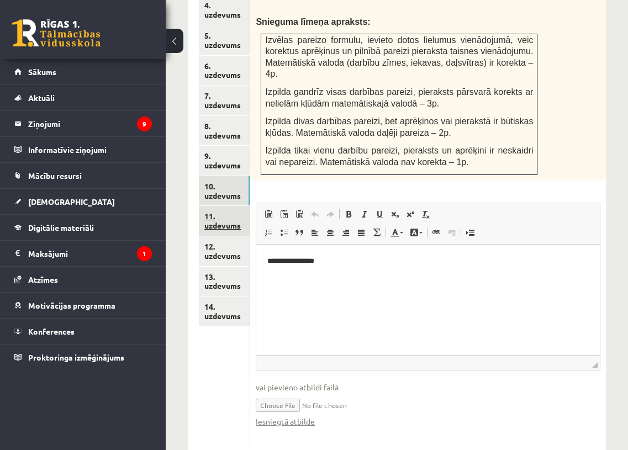
click at [229, 206] on link "11. uzdevums" at bounding box center [224, 221] width 51 height 30
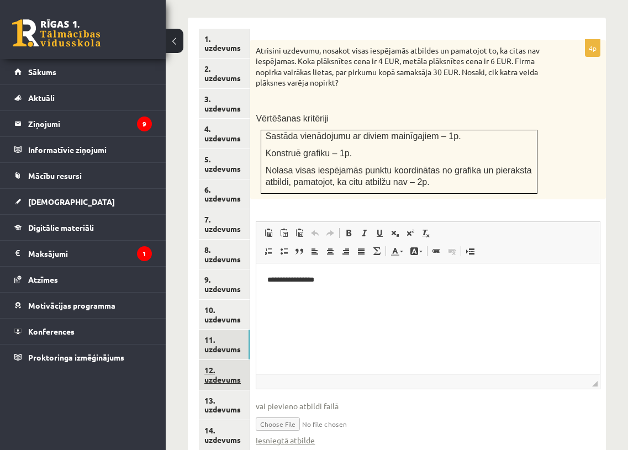
click at [225, 360] on link "12. uzdevums" at bounding box center [224, 375] width 51 height 30
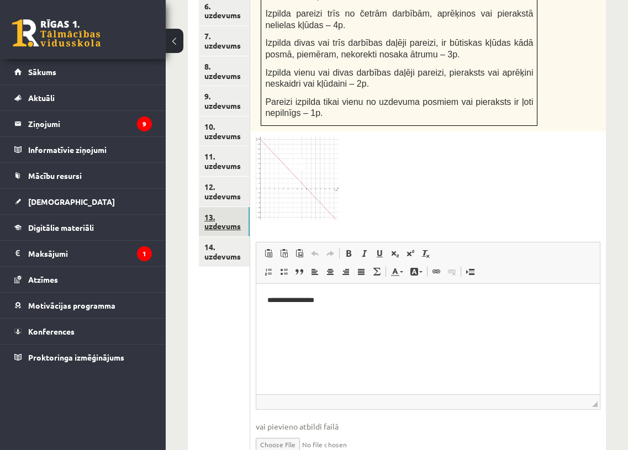
click at [226, 207] on link "13. uzdevums" at bounding box center [224, 222] width 51 height 30
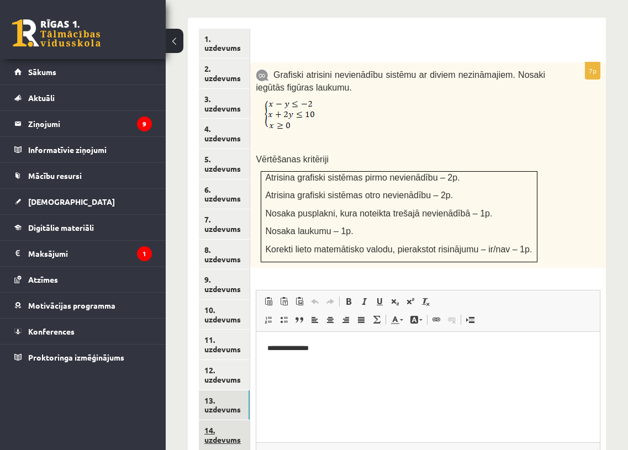
click at [228, 420] on link "14. uzdevums" at bounding box center [224, 435] width 51 height 30
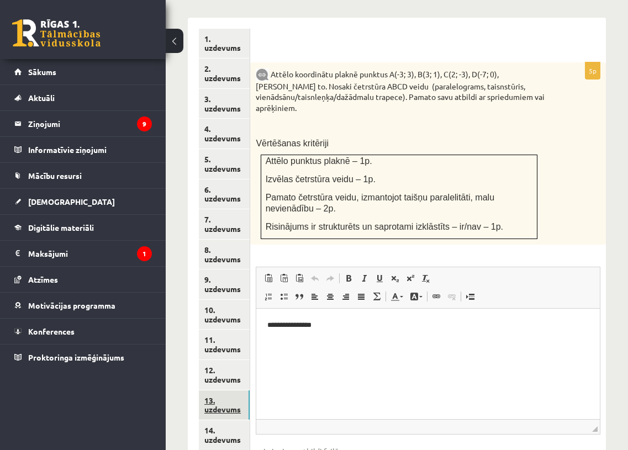
click at [229, 390] on link "13. uzdevums" at bounding box center [224, 405] width 51 height 30
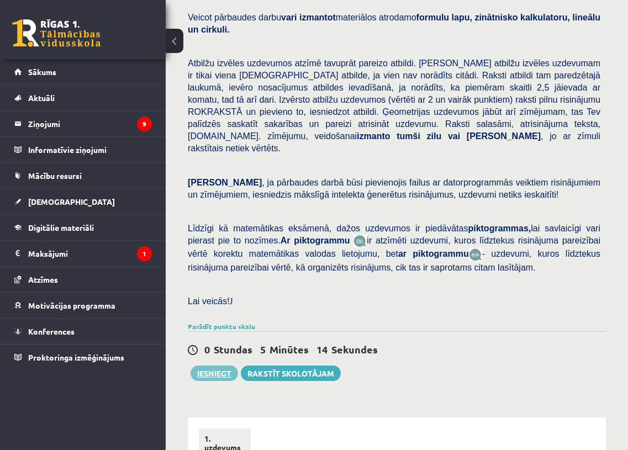
click at [215, 366] on button "Iesniegt" at bounding box center [214, 373] width 47 height 15
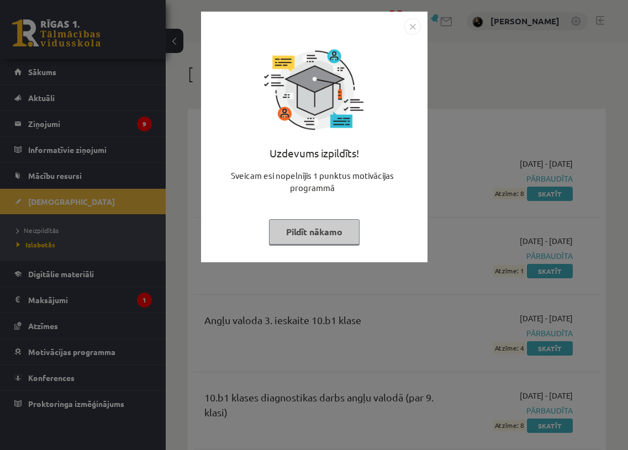
click at [408, 28] on img "Close" at bounding box center [412, 26] width 17 height 17
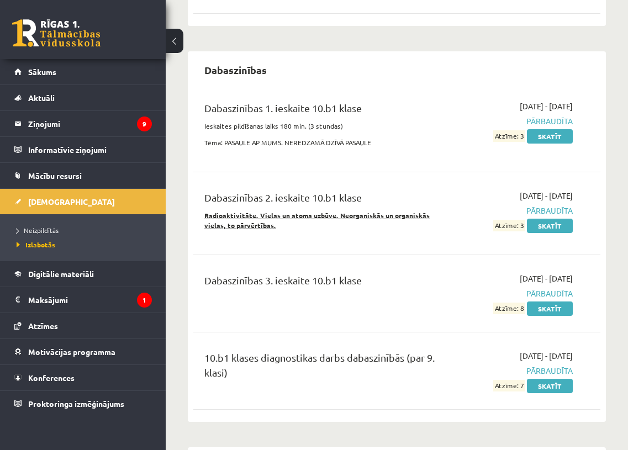
scroll to position [392, 0]
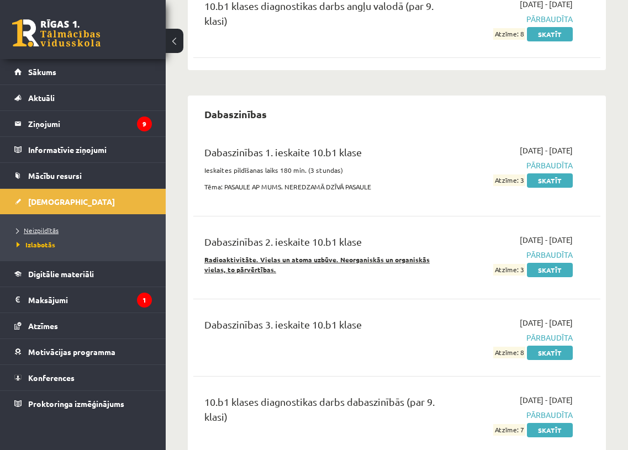
click at [41, 231] on span "Neizpildītās" at bounding box center [38, 230] width 42 height 9
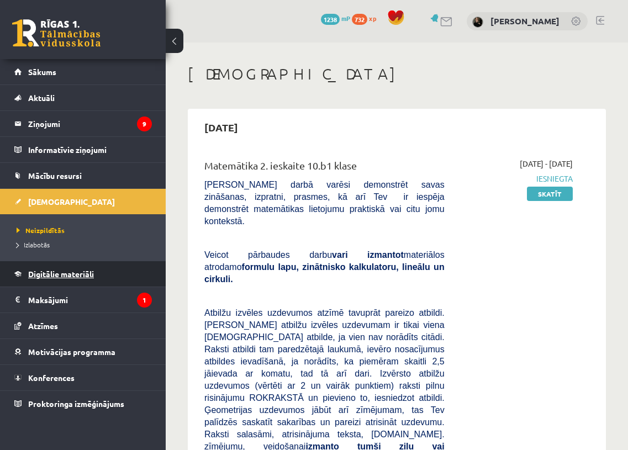
click at [37, 275] on span "Digitālie materiāli" at bounding box center [61, 274] width 66 height 10
